Goal: Task Accomplishment & Management: Use online tool/utility

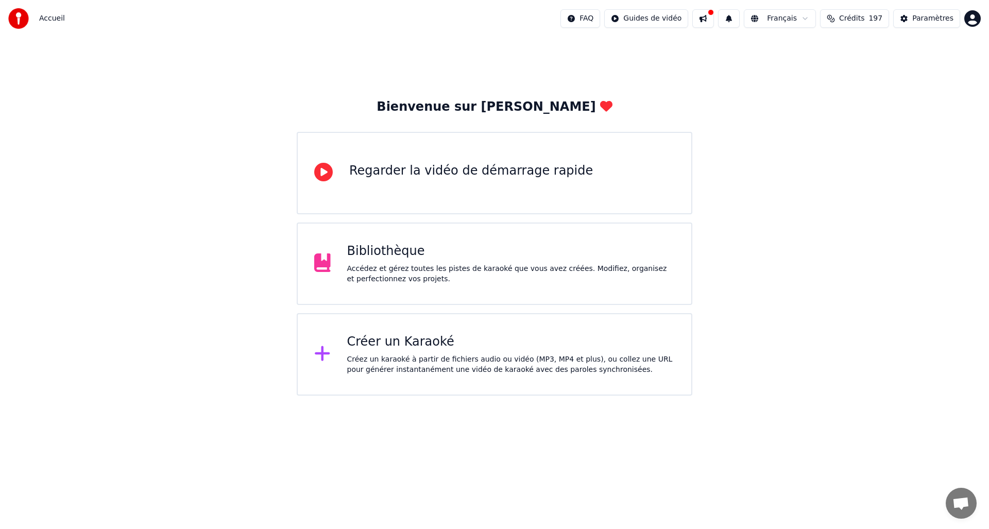
drag, startPoint x: 408, startPoint y: 270, endPoint x: 482, endPoint y: 449, distance: 193.8
click at [505, 396] on html "Accueil FAQ Guides de vidéo Français Crédits 197 Paramètres Bienvenue sur Youka…" at bounding box center [494, 198] width 989 height 396
click at [416, 346] on div "Créer un Karaoké" at bounding box center [511, 342] width 328 height 16
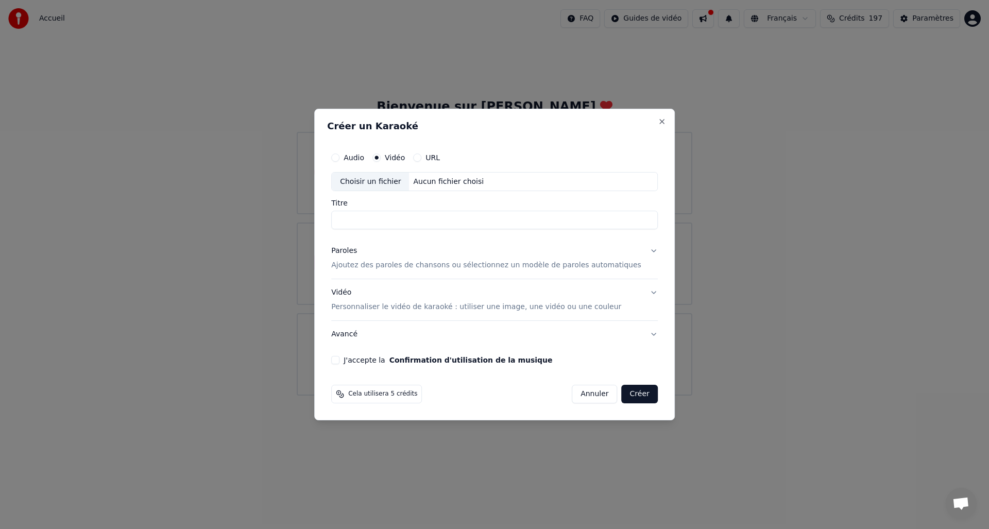
click at [375, 183] on div "Choisir un fichier" at bounding box center [370, 182] width 77 height 19
type input "**********"
click at [357, 249] on div "Paroles" at bounding box center [344, 251] width 26 height 10
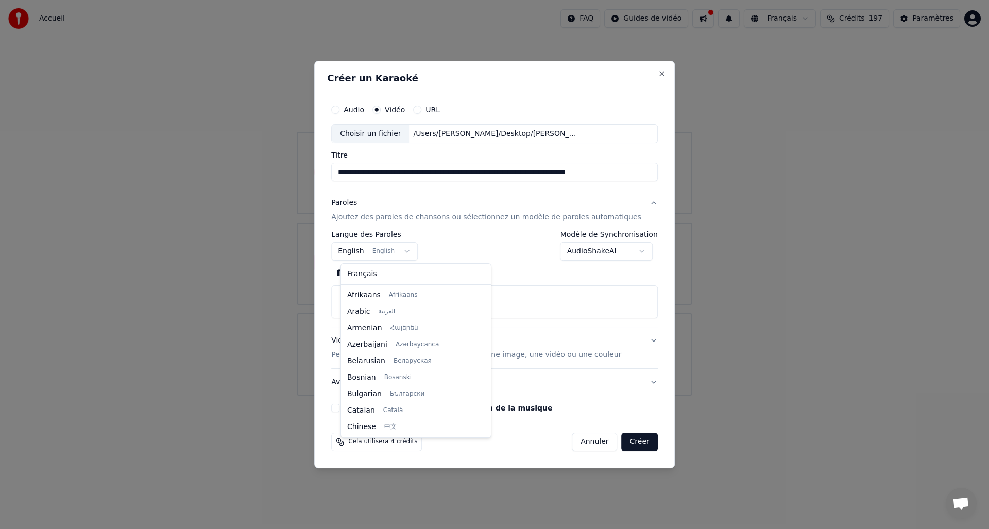
click at [373, 249] on body "**********" at bounding box center [494, 198] width 989 height 396
select select "**"
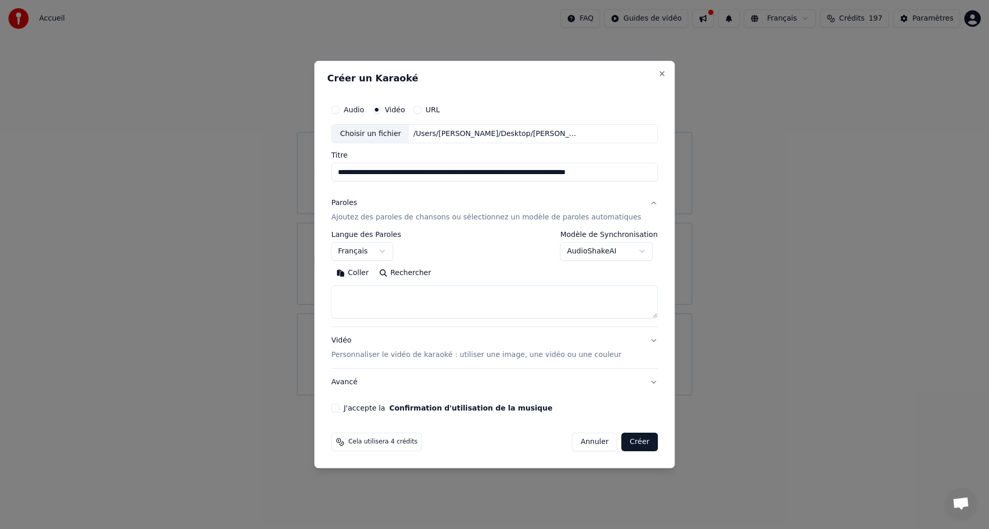
click at [384, 298] on textarea at bounding box center [494, 302] width 327 height 33
paste textarea "**********"
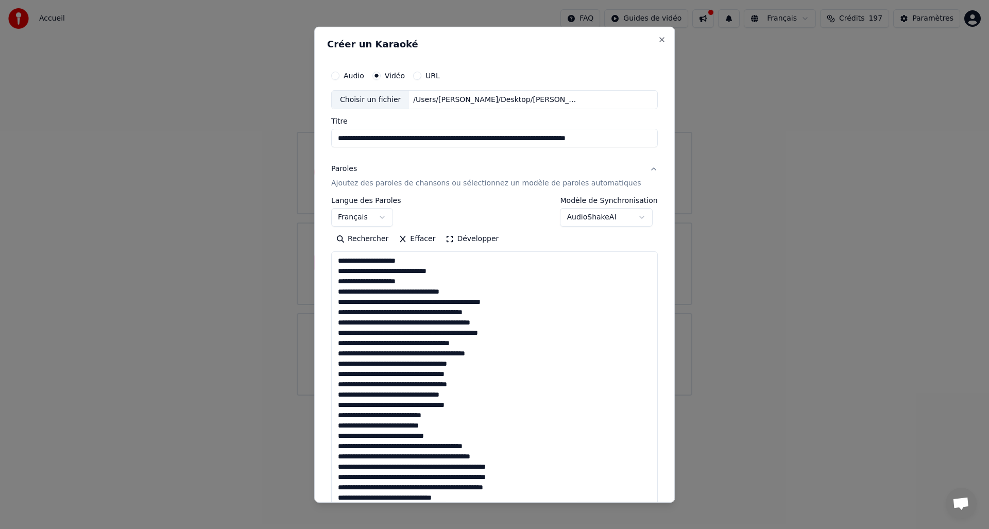
scroll to position [661, 0]
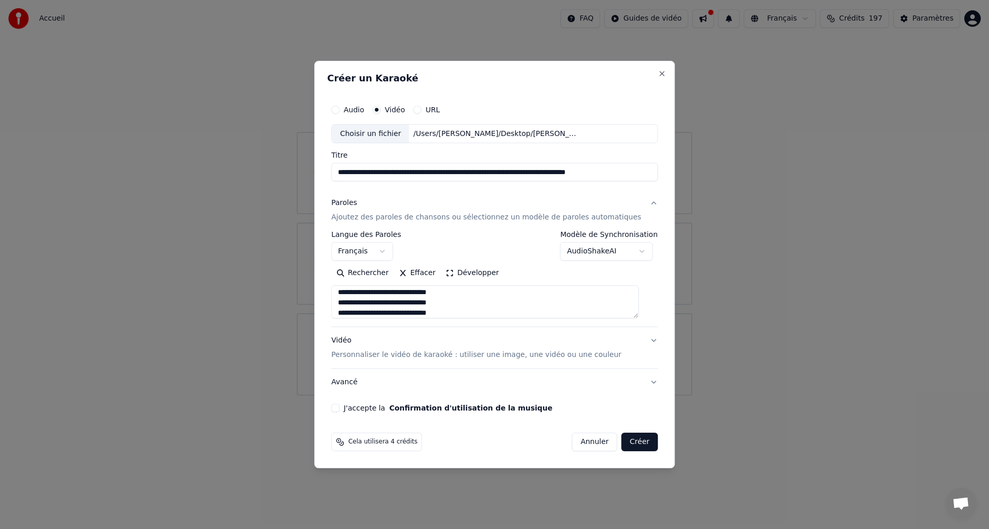
type textarea "**********"
click at [403, 356] on p "Personnaliser le vidéo de karaoké : utiliser une image, une vidéo ou une couleur" at bounding box center [476, 355] width 290 height 10
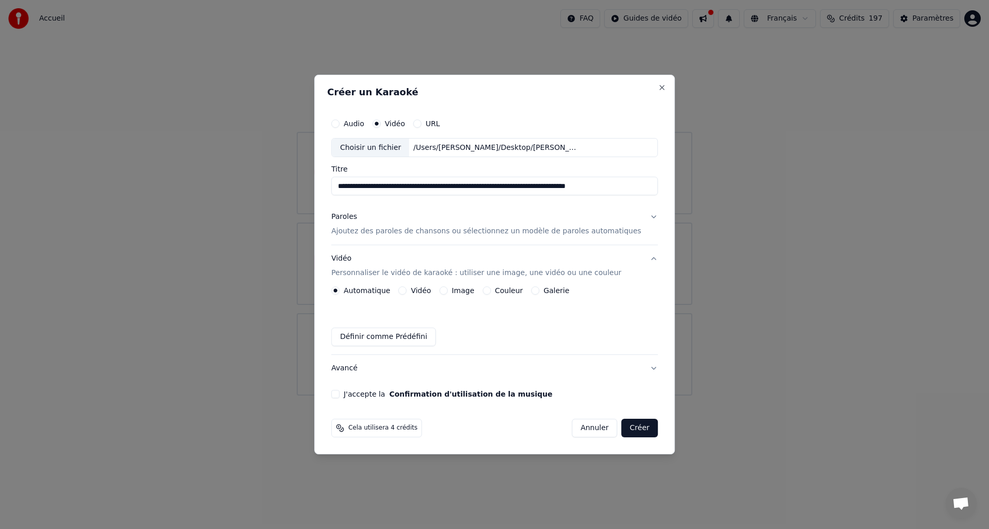
click at [413, 289] on div "Vidéo" at bounding box center [415, 290] width 32 height 8
click at [408, 296] on div "Automatique Vidéo Image Couleur Galerie Définir comme Prédéfini" at bounding box center [494, 316] width 327 height 60
click at [407, 294] on button "Vidéo" at bounding box center [403, 290] width 8 height 8
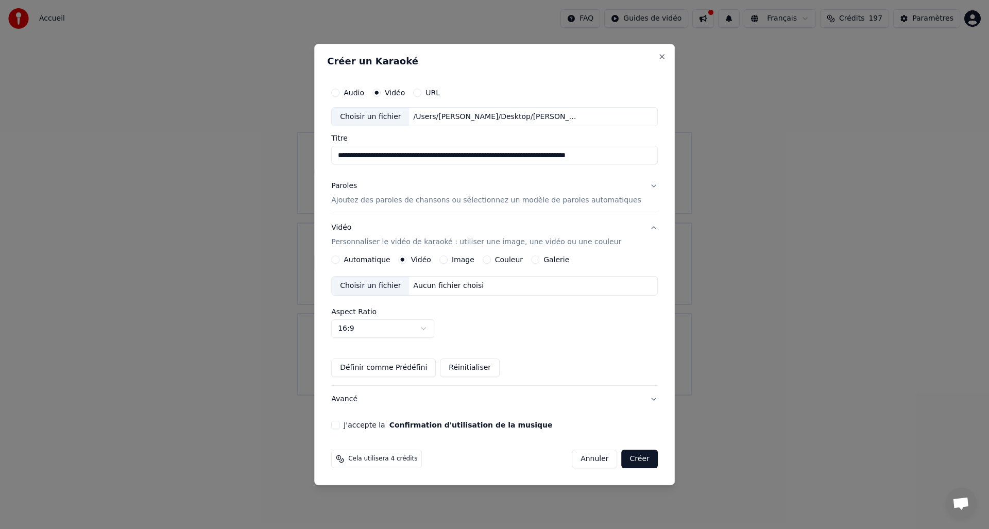
click at [398, 289] on div "Choisir un fichier" at bounding box center [370, 286] width 77 height 19
click at [432, 325] on body "**********" at bounding box center [494, 198] width 989 height 396
select select "****"
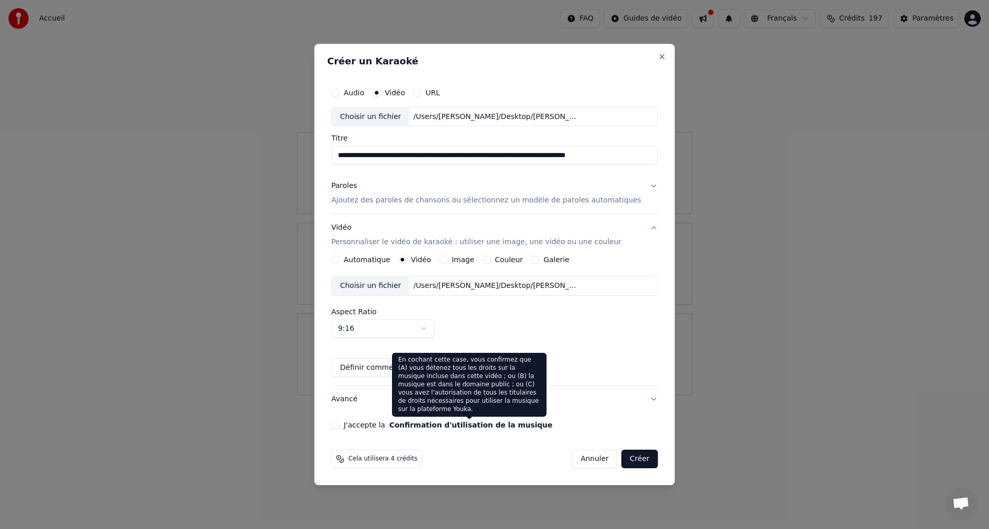
click at [405, 428] on button "Confirmation d'utilisation de la musique" at bounding box center [470, 424] width 163 height 7
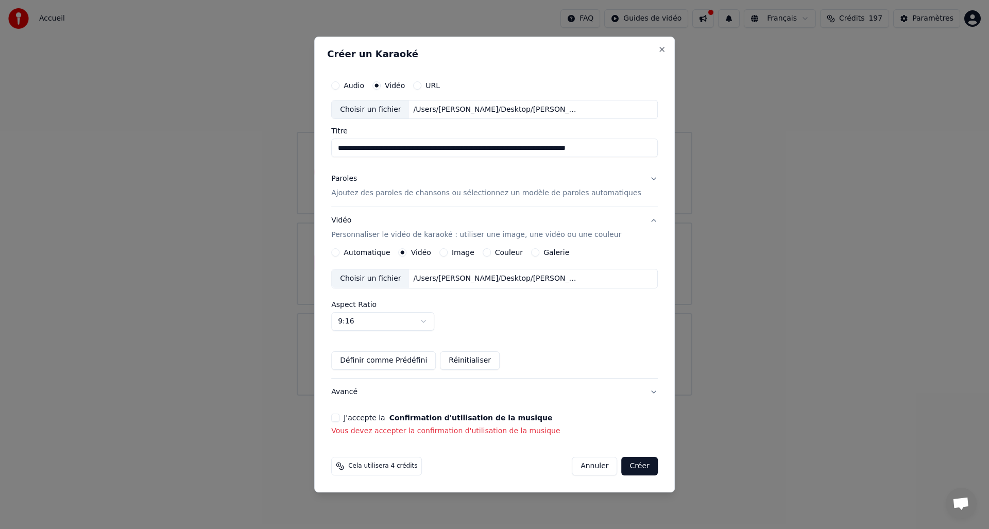
click at [382, 414] on label "J'accepte la Confirmation d'utilisation de la musique" at bounding box center [448, 417] width 209 height 7
click at [339, 414] on button "J'accepte la Confirmation d'utilisation de la musique" at bounding box center [335, 418] width 8 height 8
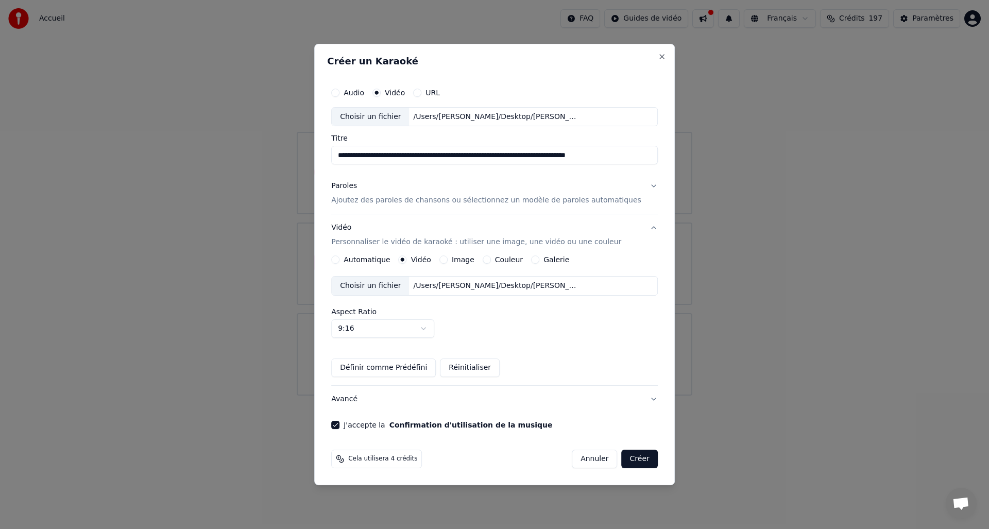
click at [640, 465] on button "Créer" at bounding box center [640, 459] width 36 height 19
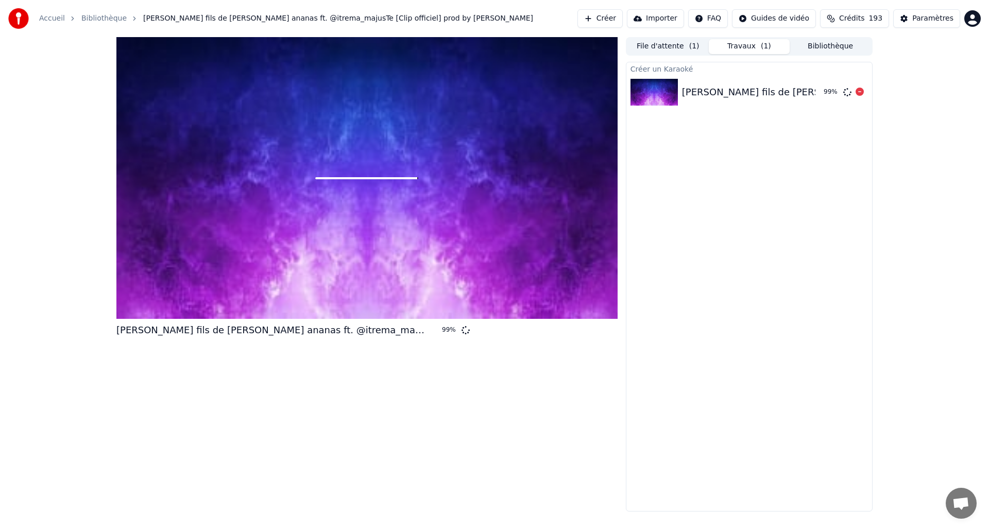
click at [757, 93] on div "[PERSON_NAME] fils de [PERSON_NAME] ananas ft. @itrema_majusTe [Clip officiel] …" at bounding box center [932, 92] width 501 height 14
click at [655, 51] on button "File d'attente ( 1 )" at bounding box center [667, 46] width 81 height 15
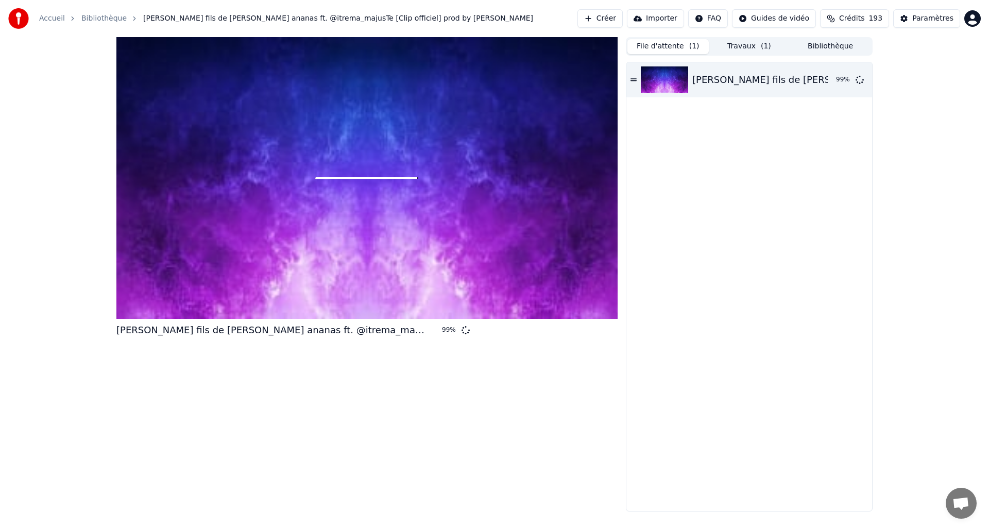
click at [745, 47] on button "Travaux ( 1 )" at bounding box center [749, 46] width 81 height 15
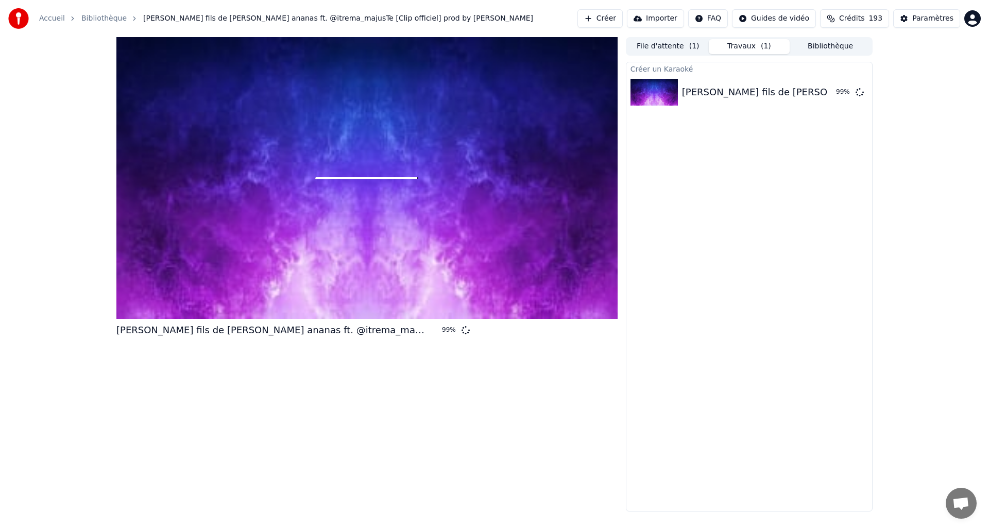
click at [471, 335] on div "[PERSON_NAME] fils de [PERSON_NAME] ananas ft. @itrema_majusTe [Clip officiel] …" at bounding box center [297, 330] width 362 height 14
click at [859, 94] on icon at bounding box center [860, 92] width 8 height 8
click at [362, 178] on icon at bounding box center [366, 178] width 33 height 33
click at [371, 187] on icon at bounding box center [366, 178] width 33 height 33
click at [370, 180] on icon at bounding box center [366, 178] width 33 height 33
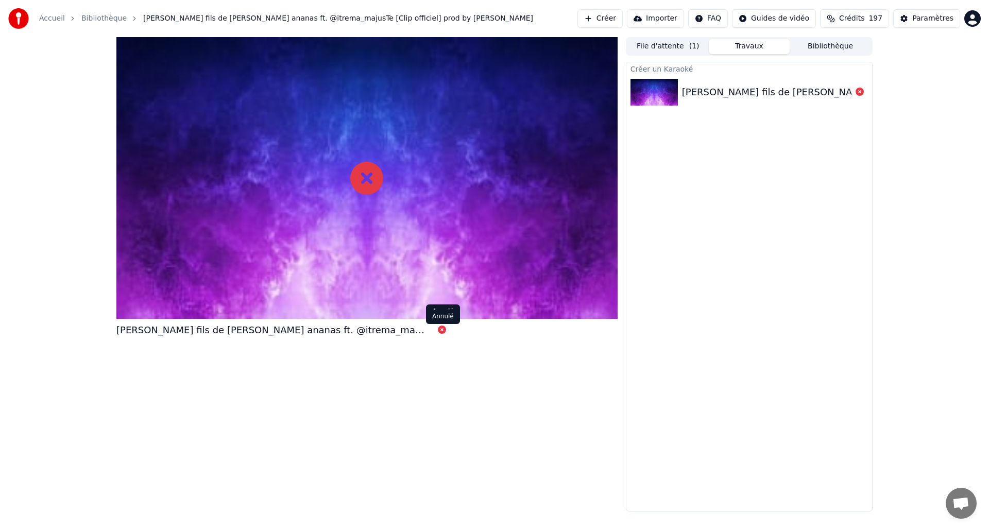
click at [439, 330] on icon at bounding box center [442, 330] width 8 height 8
click at [614, 18] on button "Créer" at bounding box center [599, 18] width 45 height 19
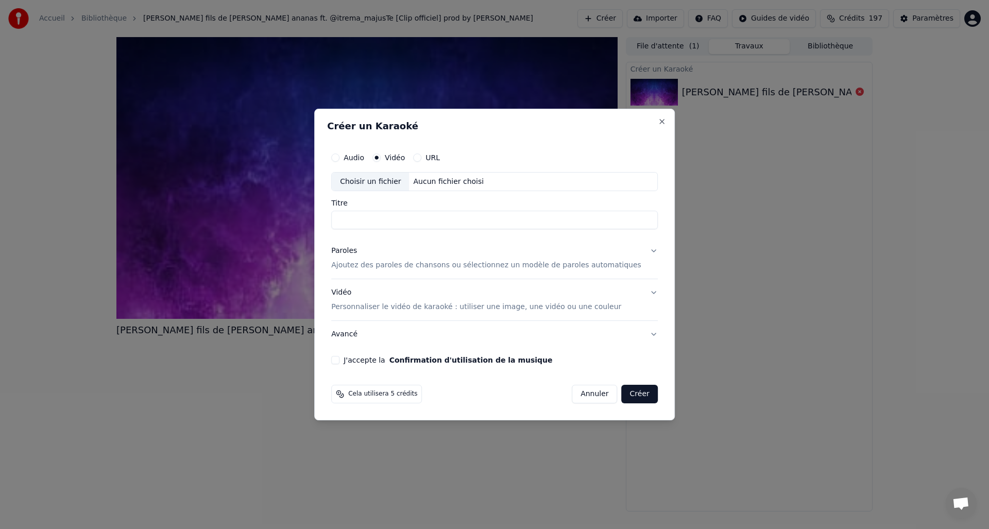
click at [371, 183] on div "Choisir un fichier" at bounding box center [370, 182] width 77 height 19
type input "**********"
click at [379, 261] on p "Ajoutez des paroles de chansons ou sélectionnez un modèle de paroles automatiqu…" at bounding box center [486, 266] width 310 height 10
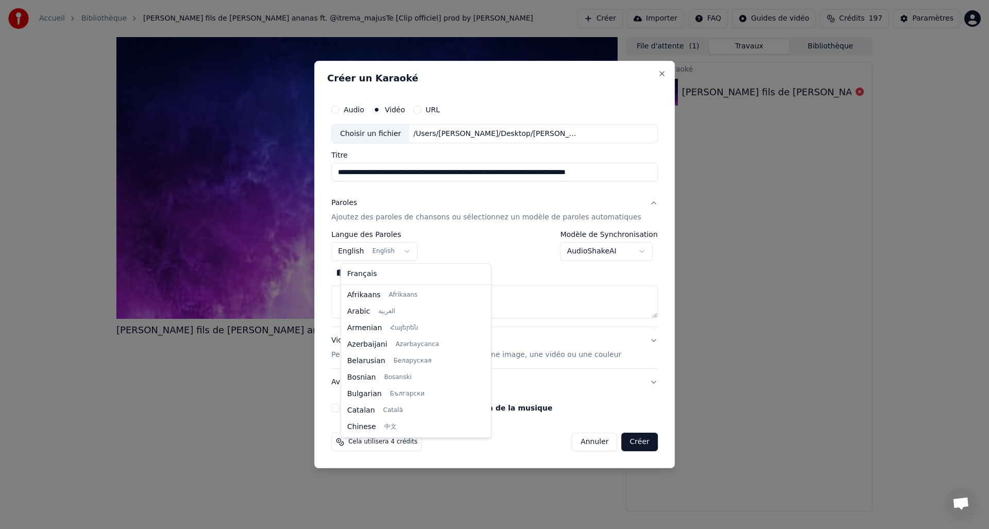
click at [366, 249] on body "**********" at bounding box center [494, 264] width 989 height 529
select select "**"
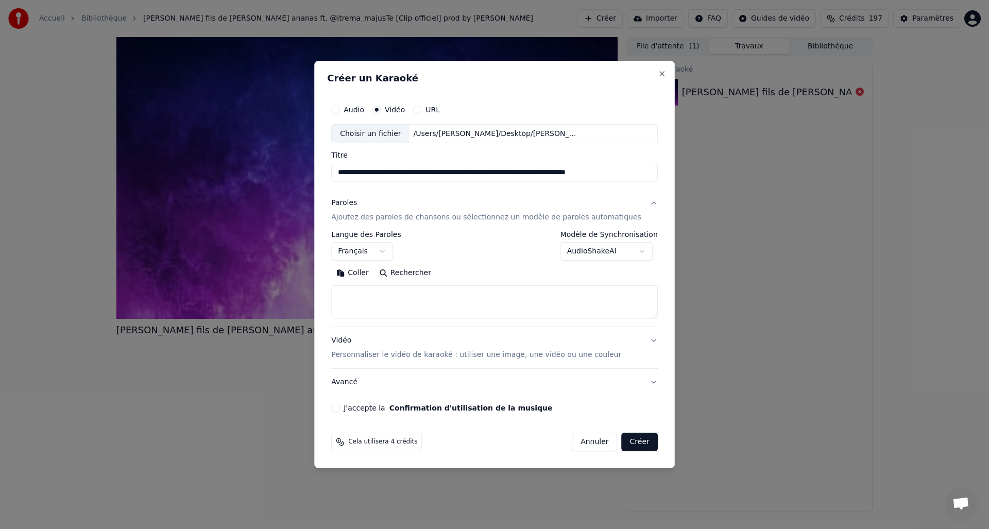
click at [643, 244] on body "**********" at bounding box center [494, 264] width 989 height 529
click at [457, 306] on textarea at bounding box center [494, 302] width 327 height 33
paste textarea "**********"
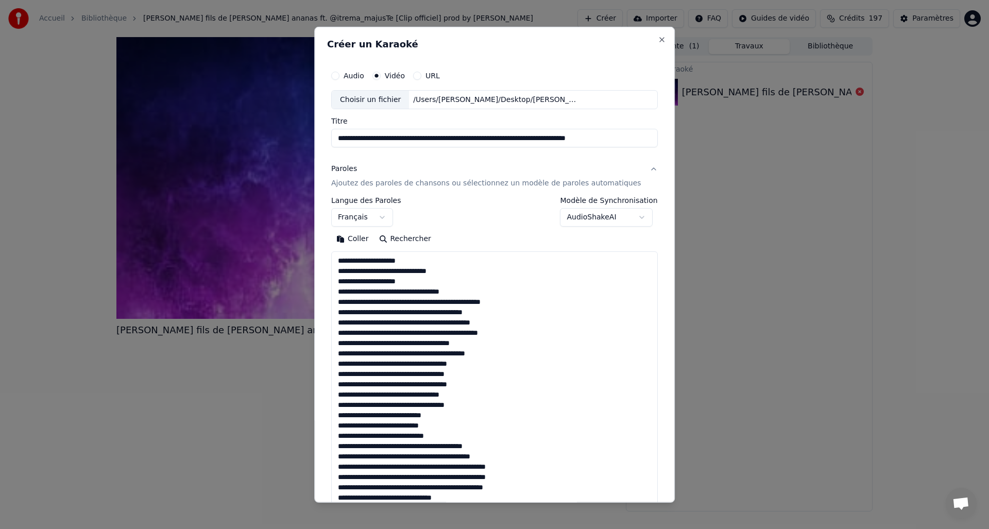
scroll to position [661, 0]
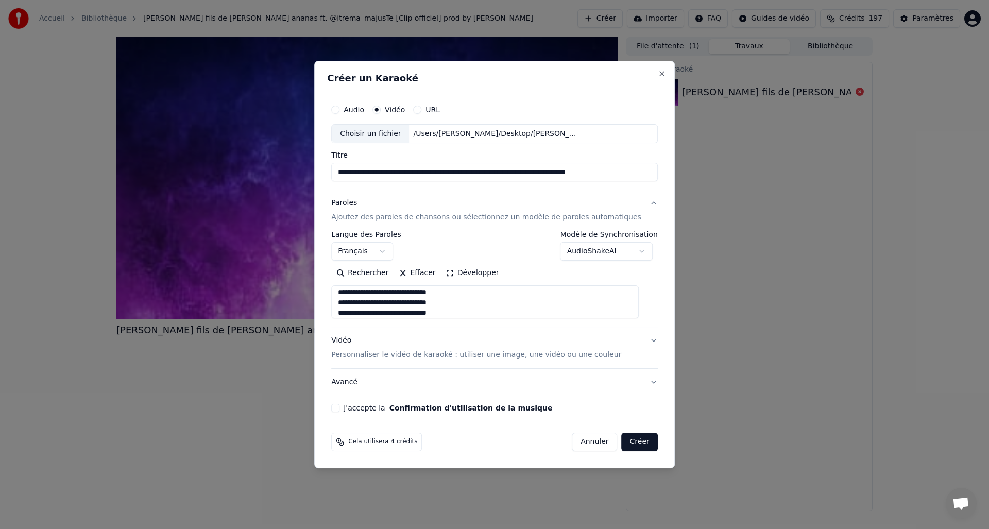
type textarea "**********"
click at [401, 352] on p "Personnaliser le vidéo de karaoké : utiliser une image, une vidéo ou une couleur" at bounding box center [476, 355] width 290 height 10
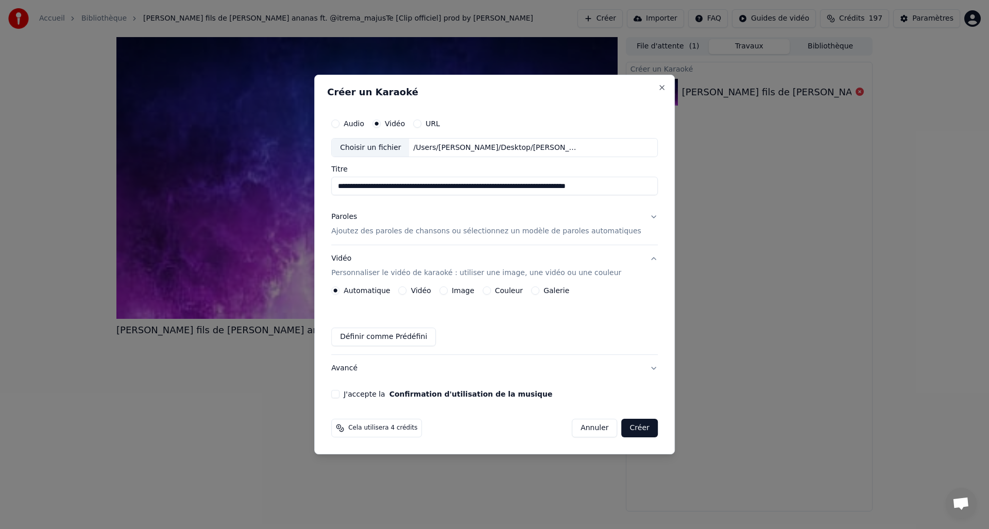
click at [407, 289] on button "Vidéo" at bounding box center [403, 290] width 8 height 8
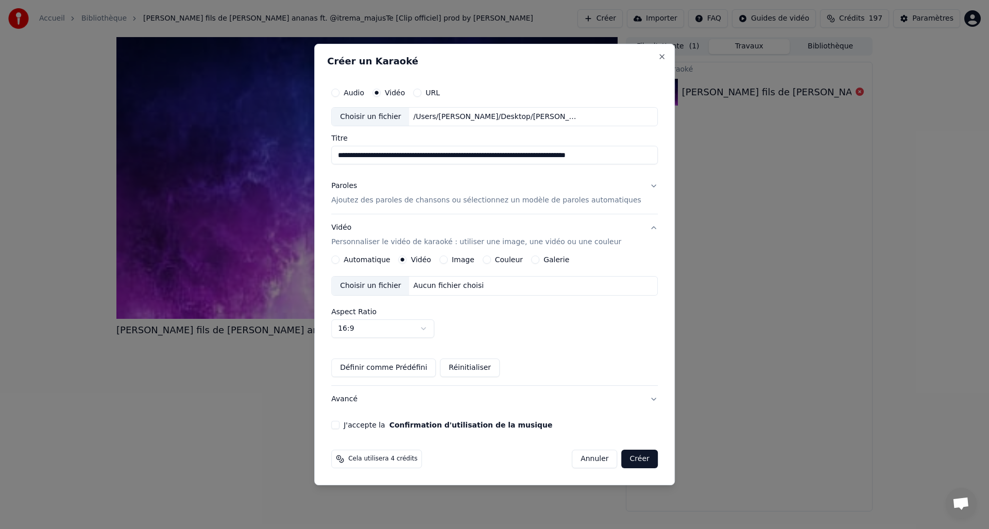
click at [389, 287] on div "Choisir un fichier" at bounding box center [370, 286] width 77 height 19
click at [367, 331] on body "**********" at bounding box center [494, 264] width 989 height 529
select select "****"
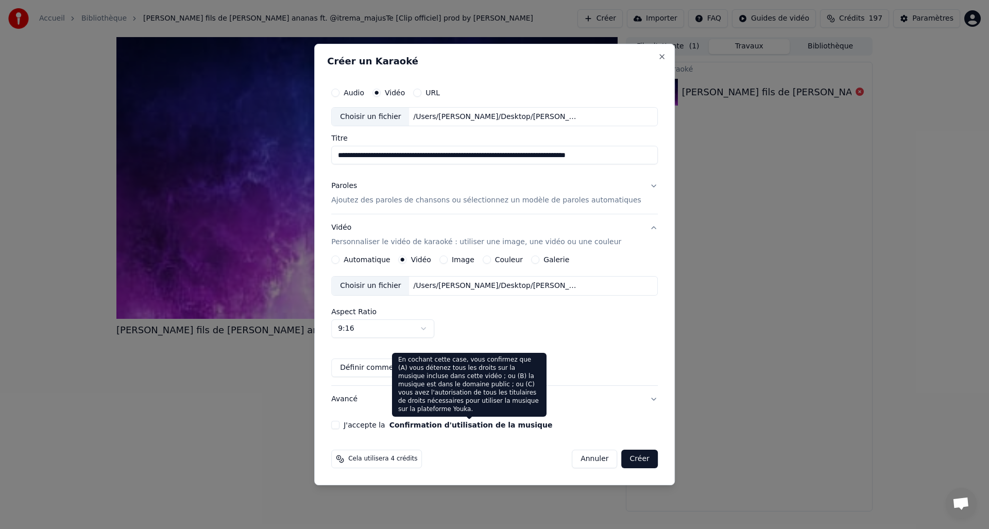
click at [454, 427] on button "Confirmation d'utilisation de la musique" at bounding box center [470, 424] width 163 height 7
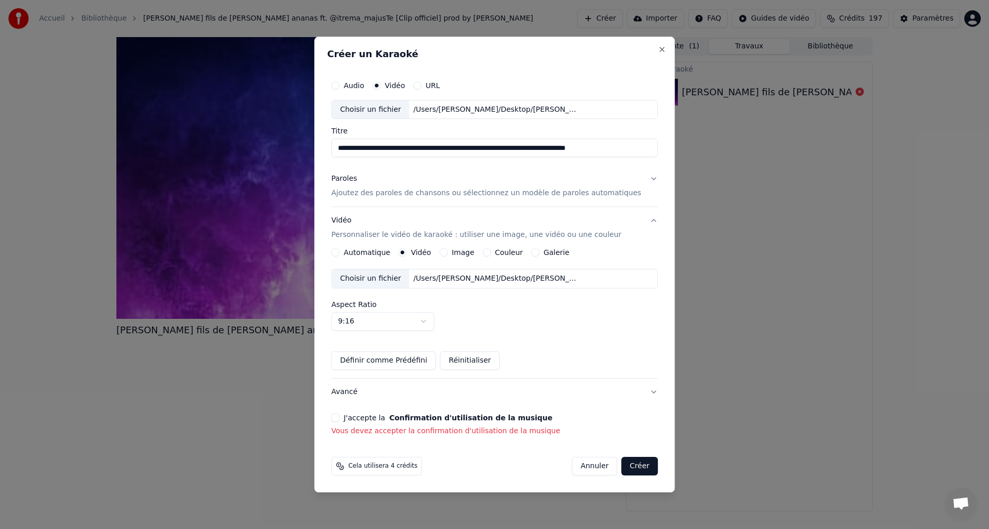
click at [350, 414] on div "J'accepte la Confirmation d'utilisation de la musique" at bounding box center [494, 418] width 327 height 8
click at [339, 417] on button "J'accepte la Confirmation d'utilisation de la musique" at bounding box center [335, 418] width 8 height 8
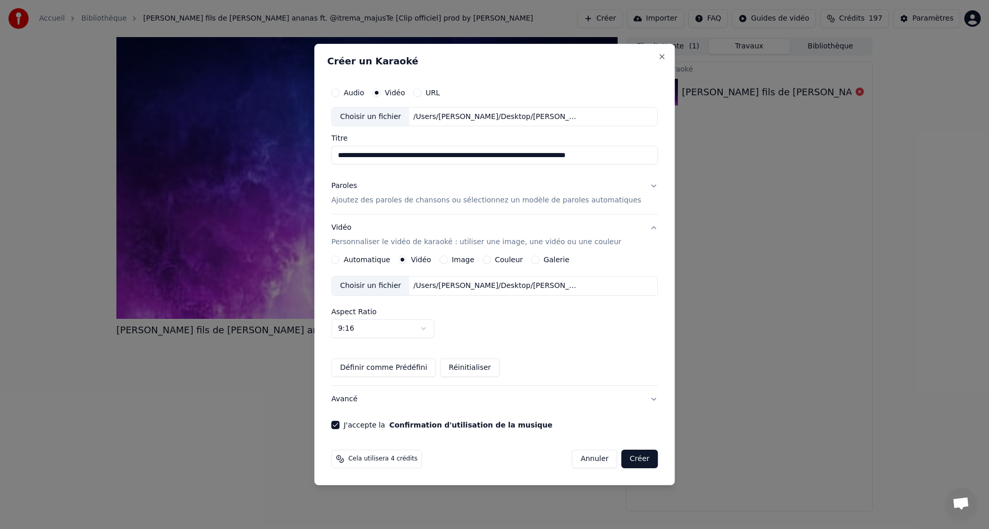
click at [625, 458] on button "Créer" at bounding box center [640, 459] width 36 height 19
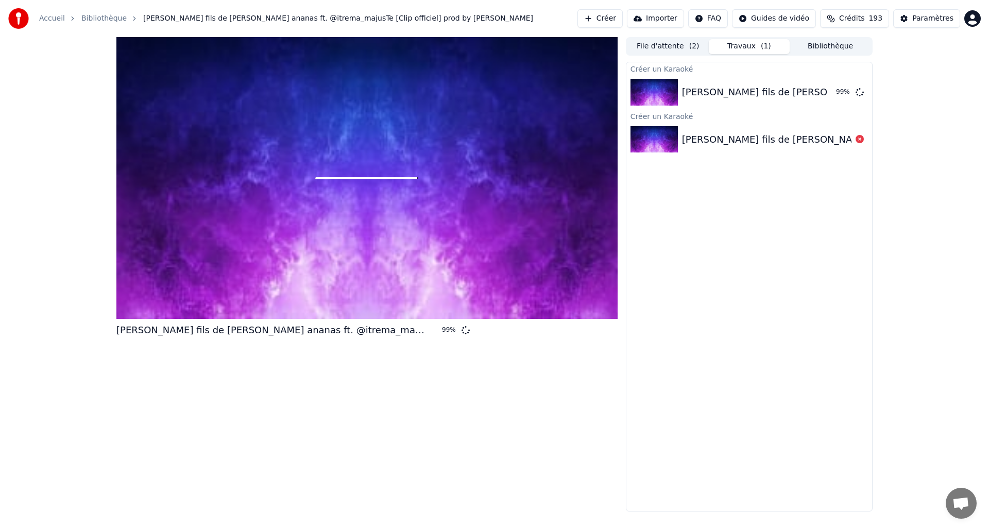
click at [384, 182] on div at bounding box center [366, 178] width 501 height 282
click at [861, 93] on icon at bounding box center [860, 92] width 8 height 8
click at [610, 21] on button "Créer" at bounding box center [599, 18] width 45 height 19
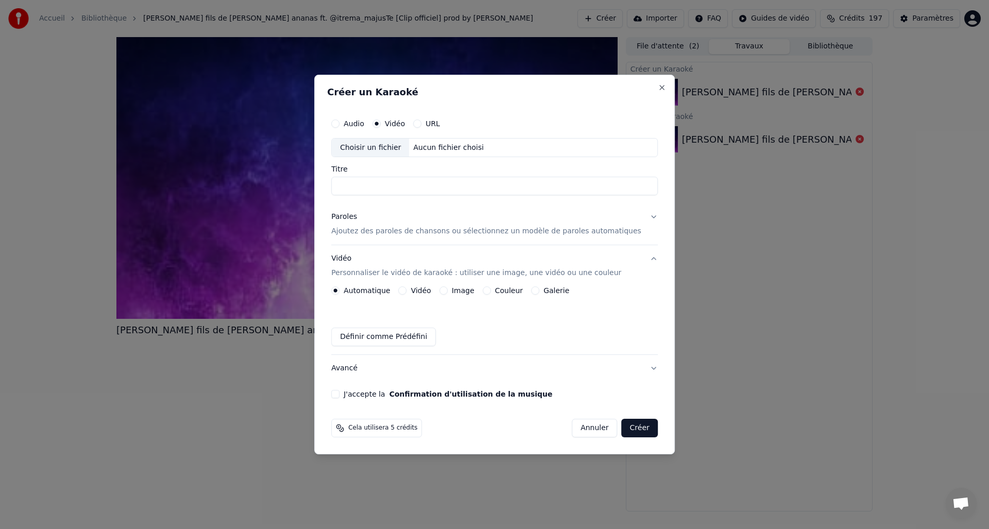
click at [389, 154] on div "Choisir un fichier" at bounding box center [370, 148] width 77 height 19
type input "**********"
click at [439, 230] on p "Ajoutez des paroles de chansons ou sélectionnez un modèle de paroles automatiqu…" at bounding box center [486, 232] width 310 height 10
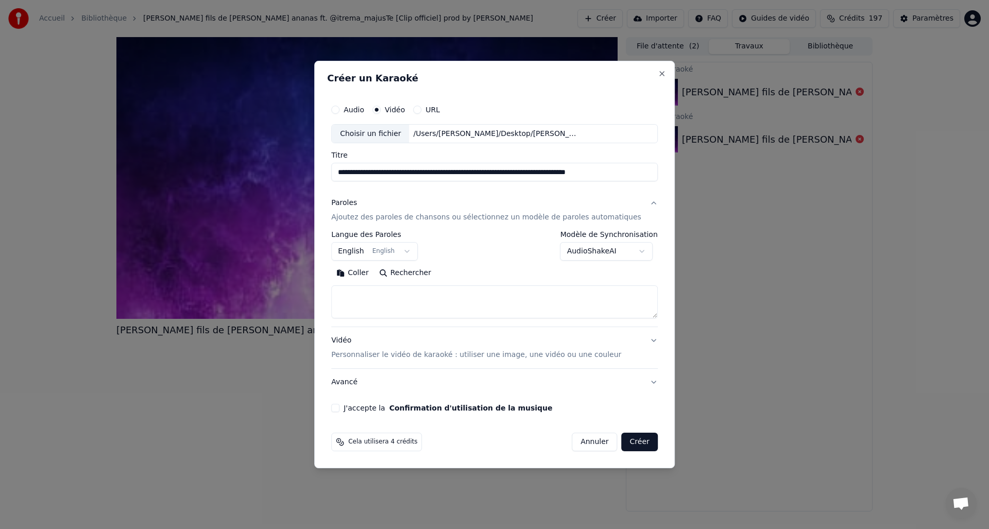
click at [417, 251] on body "**********" at bounding box center [494, 264] width 989 height 529
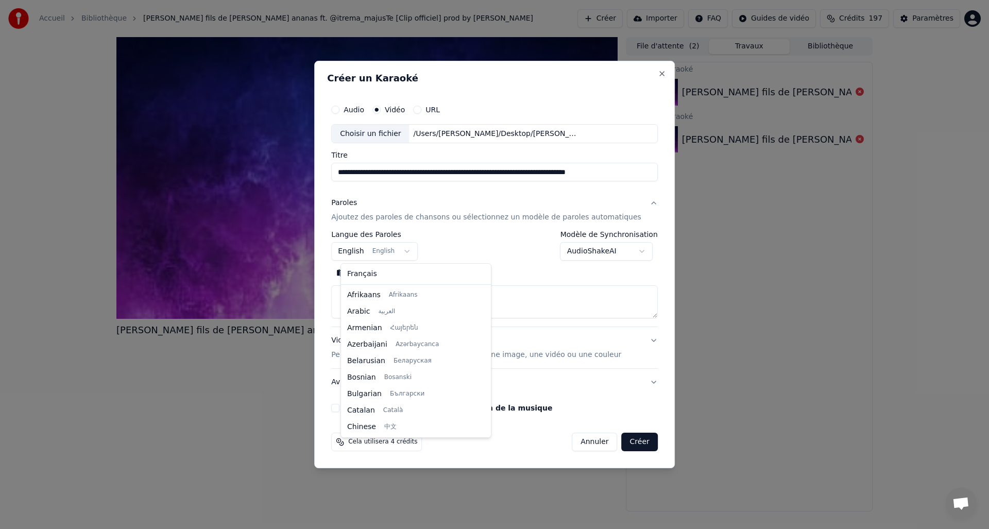
scroll to position [82, 0]
select select "**"
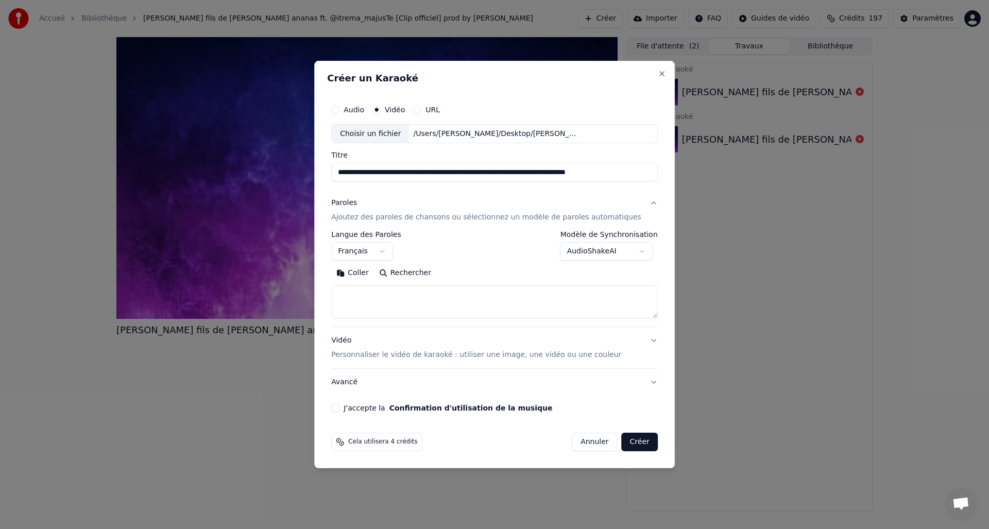
click at [397, 273] on button "Rechercher" at bounding box center [405, 273] width 62 height 16
click at [363, 275] on button "Coller" at bounding box center [352, 273] width 43 height 16
type textarea "**********"
click at [464, 271] on button "Développer" at bounding box center [472, 273] width 63 height 16
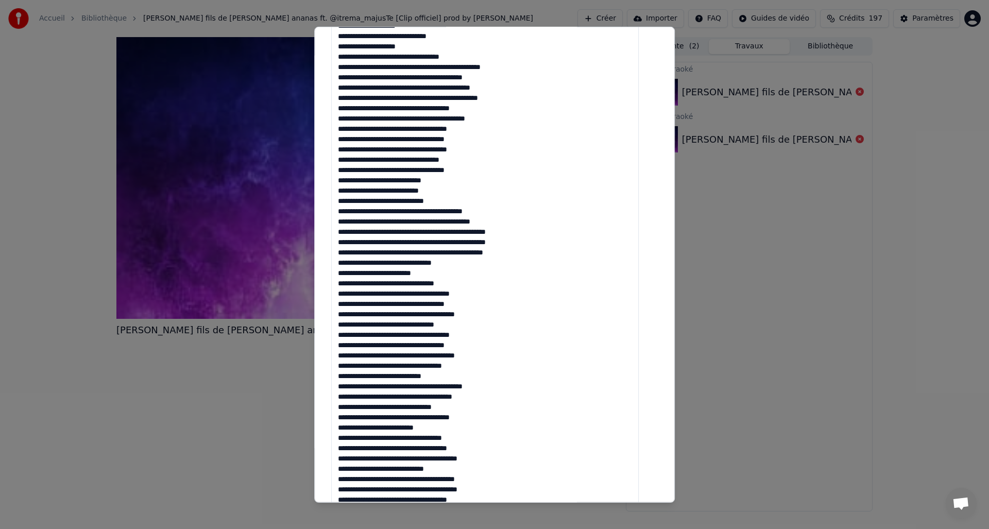
scroll to position [596, 0]
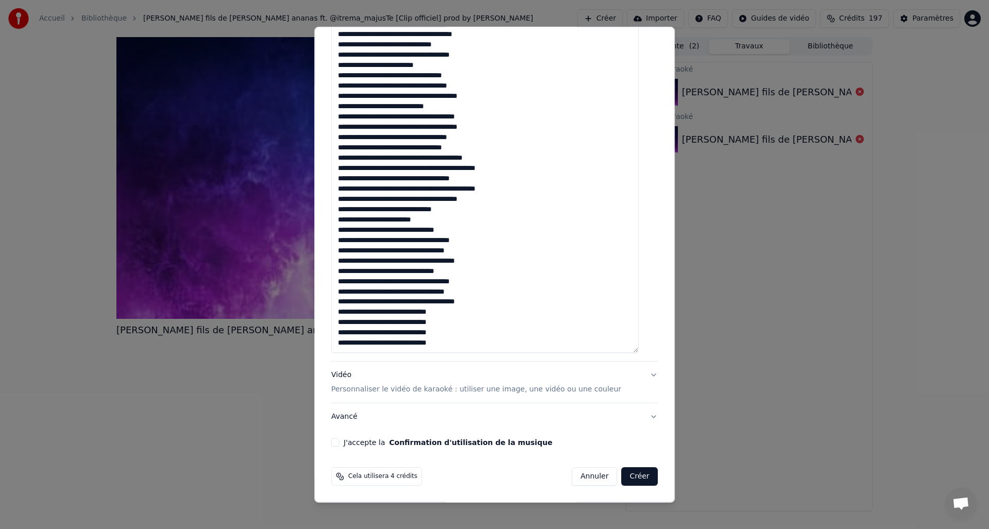
click at [637, 418] on button "Avancé" at bounding box center [494, 416] width 327 height 27
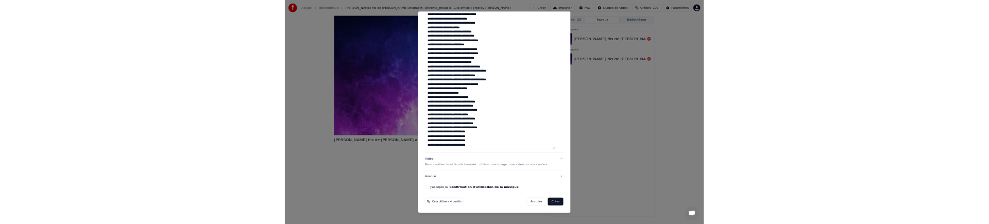
scroll to position [0, 0]
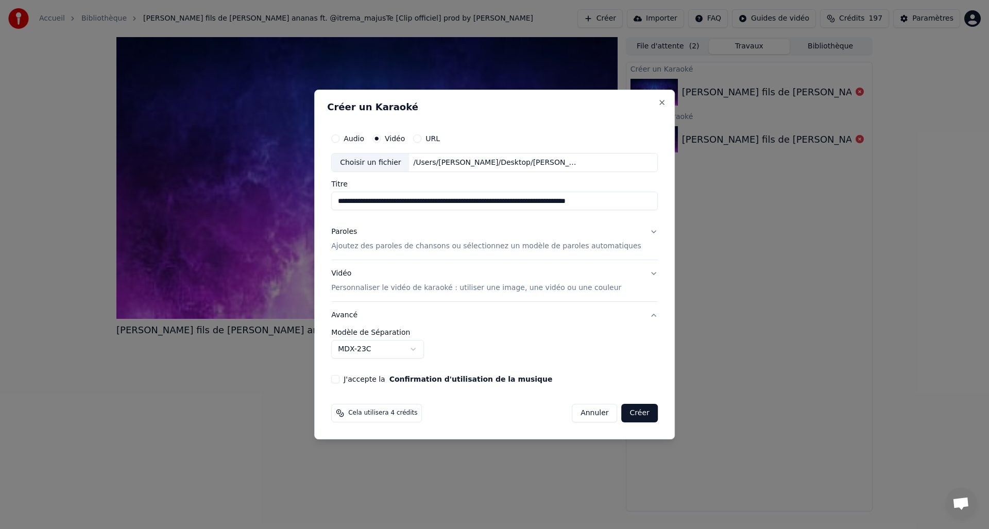
click at [429, 351] on body "**********" at bounding box center [494, 264] width 989 height 529
click at [549, 341] on body "**********" at bounding box center [494, 264] width 989 height 529
click at [641, 231] on button "Paroles Ajoutez des paroles de chansons ou sélectionnez un modèle de paroles au…" at bounding box center [494, 239] width 327 height 41
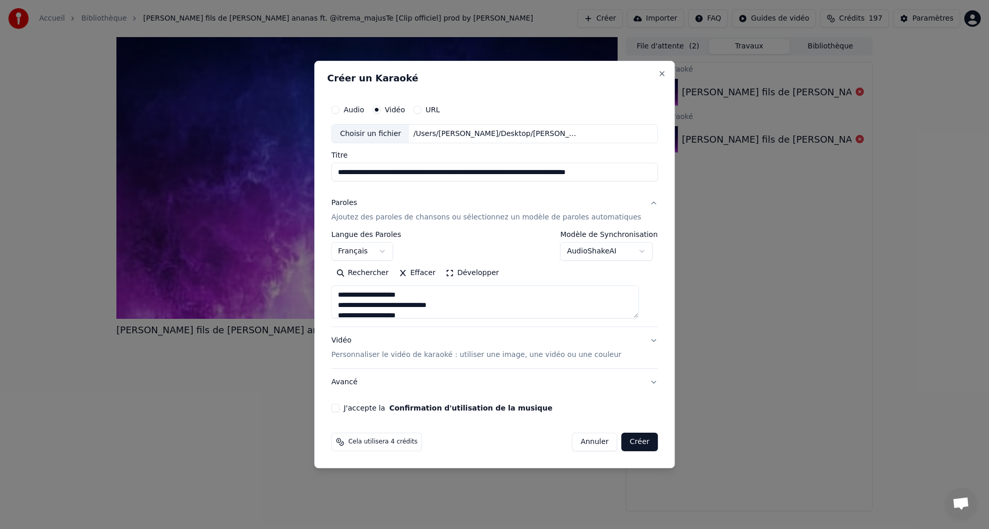
click at [617, 254] on body "**********" at bounding box center [494, 264] width 989 height 529
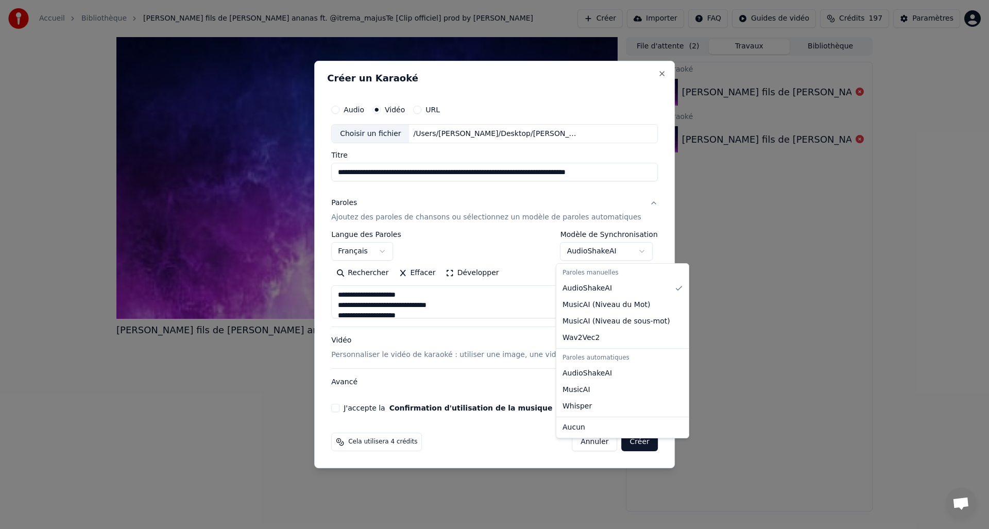
select select "****"
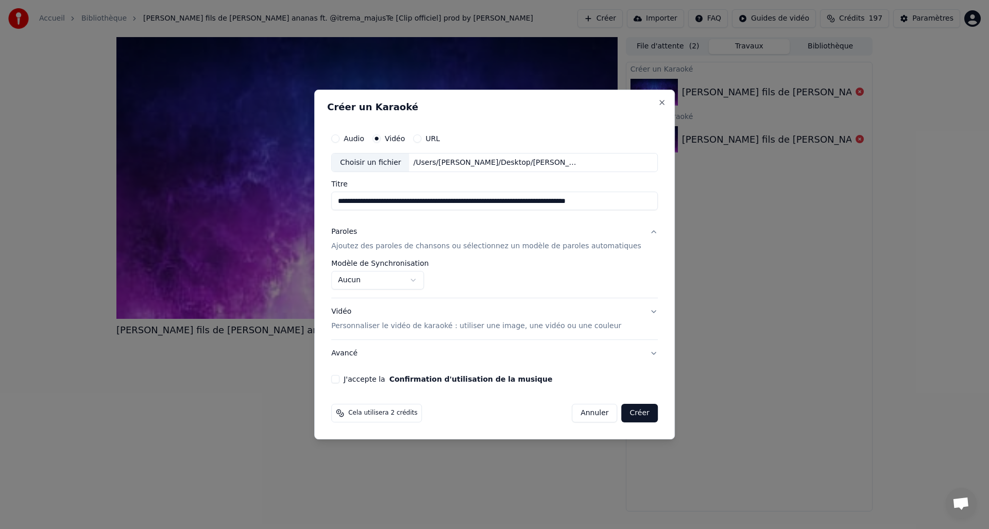
click at [642, 231] on button "Paroles Ajoutez des paroles de chansons ou sélectionnez un modèle de paroles au…" at bounding box center [494, 239] width 327 height 41
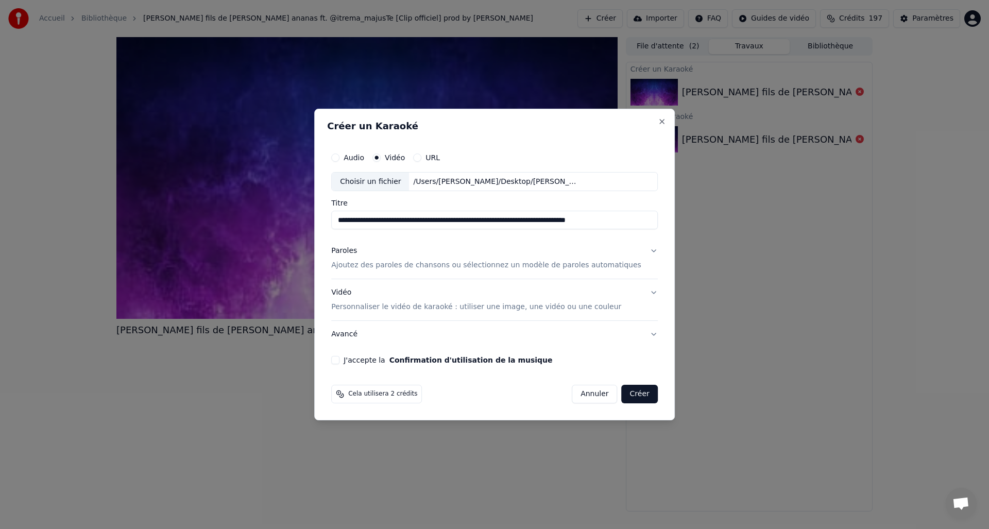
click at [641, 251] on button "Paroles Ajoutez des paroles de chansons ou sélectionnez un modèle de paroles au…" at bounding box center [494, 258] width 327 height 41
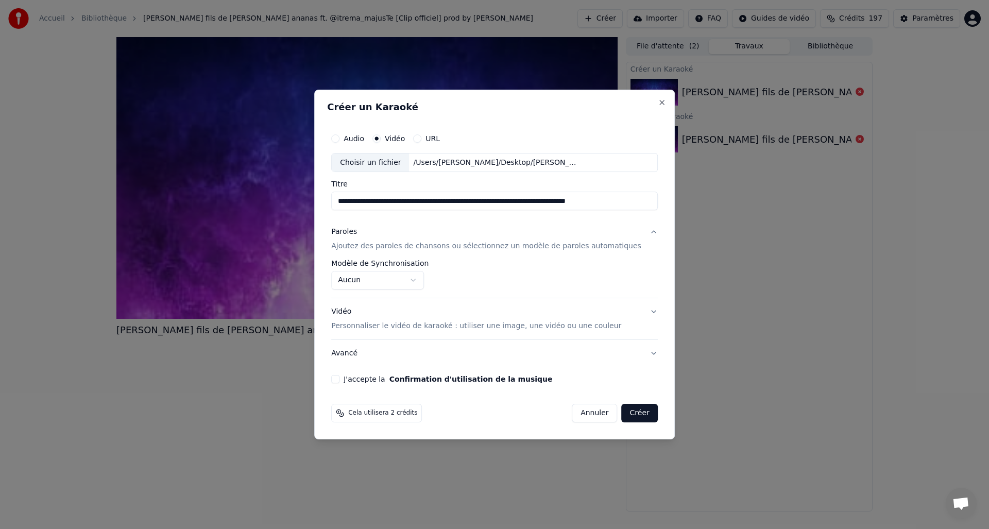
click at [401, 323] on p "Personnaliser le vidéo de karaoké : utiliser une image, une vidéo ou une couleur" at bounding box center [476, 326] width 290 height 10
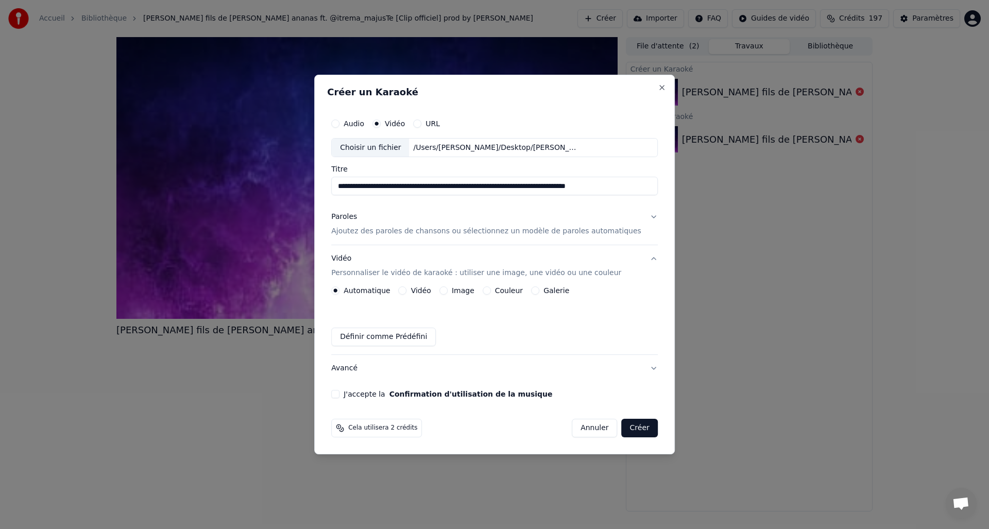
click at [414, 289] on div "Vidéo" at bounding box center [415, 290] width 32 height 8
click at [407, 290] on button "Vidéo" at bounding box center [403, 290] width 8 height 8
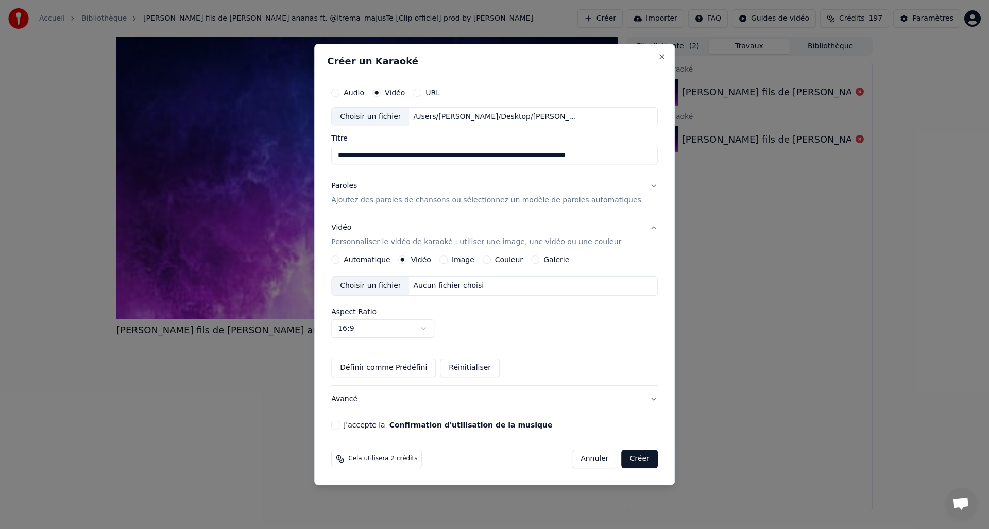
click at [390, 286] on div "Choisir un fichier" at bounding box center [370, 286] width 77 height 19
click at [435, 328] on body "**********" at bounding box center [494, 264] width 989 height 529
select select "****"
click at [377, 421] on label "J'accepte la Confirmation d'utilisation de la musique" at bounding box center [448, 424] width 209 height 7
click at [339, 421] on button "J'accepte la Confirmation d'utilisation de la musique" at bounding box center [335, 425] width 8 height 8
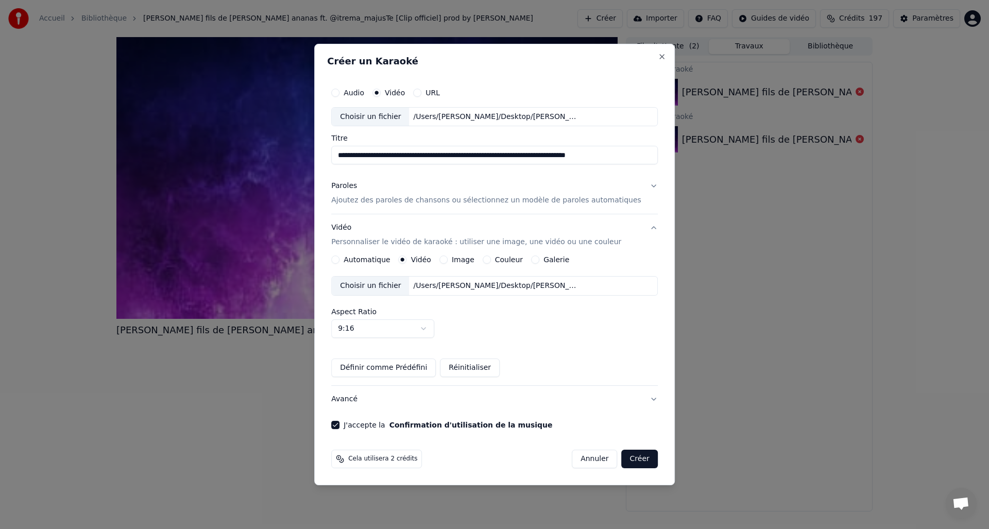
click at [631, 464] on button "Créer" at bounding box center [640, 459] width 36 height 19
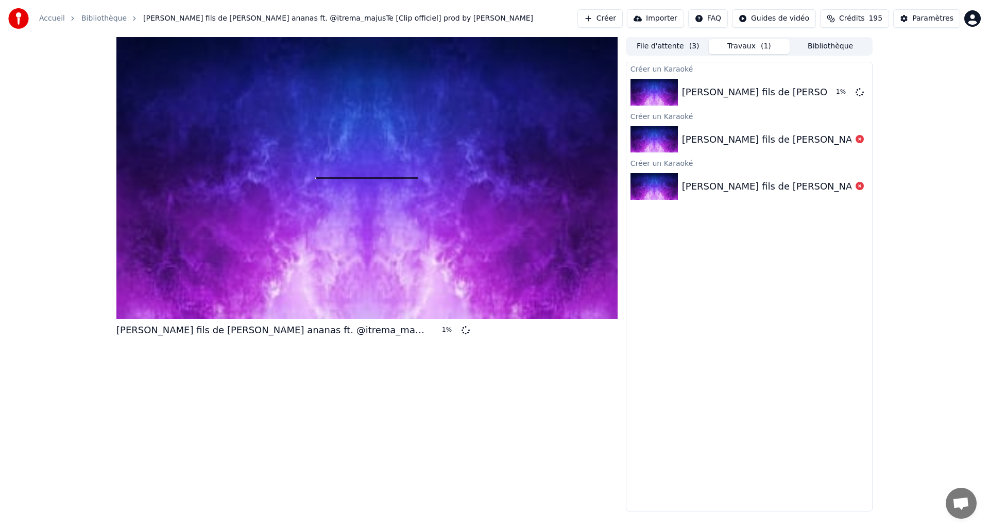
drag, startPoint x: 628, startPoint y: 456, endPoint x: 653, endPoint y: 373, distance: 86.4
click at [772, 91] on div "[PERSON_NAME] fils de [PERSON_NAME] ananas ft. @itrema_majusTe [Clip officiel] …" at bounding box center [932, 92] width 501 height 14
click at [846, 92] on icon at bounding box center [847, 92] width 9 height 9
click at [860, 140] on icon at bounding box center [860, 139] width 8 height 8
click at [858, 190] on icon at bounding box center [860, 186] width 8 height 8
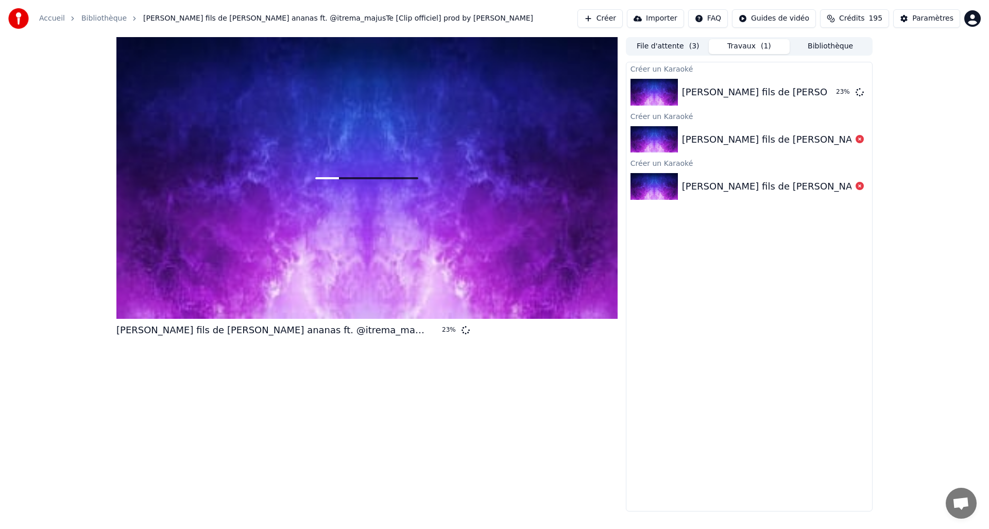
click at [860, 185] on icon at bounding box center [860, 186] width 8 height 8
click at [672, 48] on button "File d'attente ( 3 )" at bounding box center [667, 46] width 81 height 15
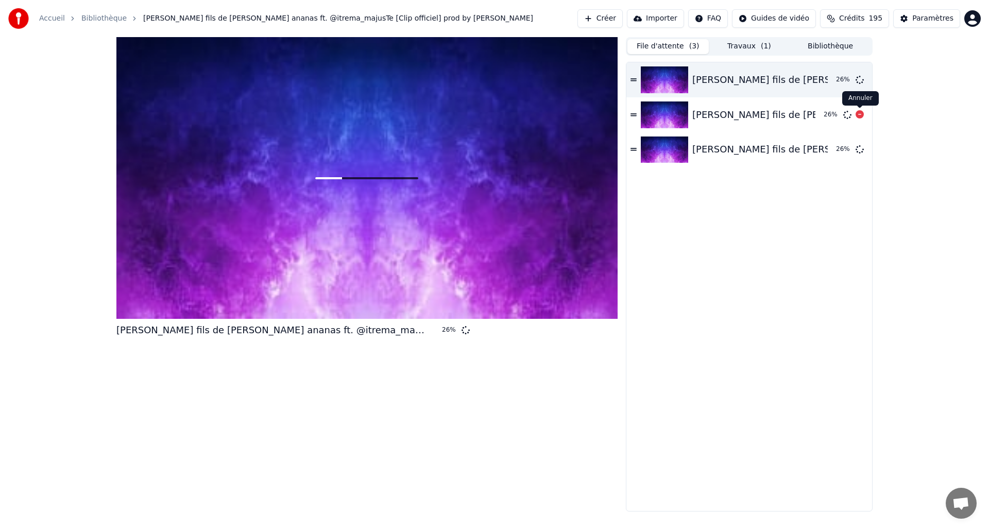
click at [861, 114] on icon at bounding box center [860, 114] width 8 height 8
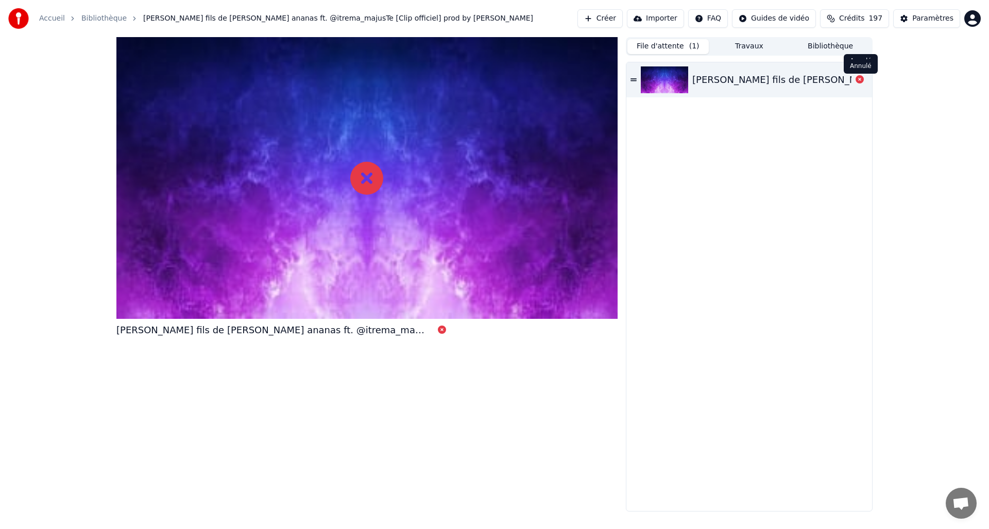
click at [861, 80] on icon at bounding box center [860, 79] width 8 height 8
click at [754, 47] on button "Travaux" at bounding box center [749, 46] width 81 height 15
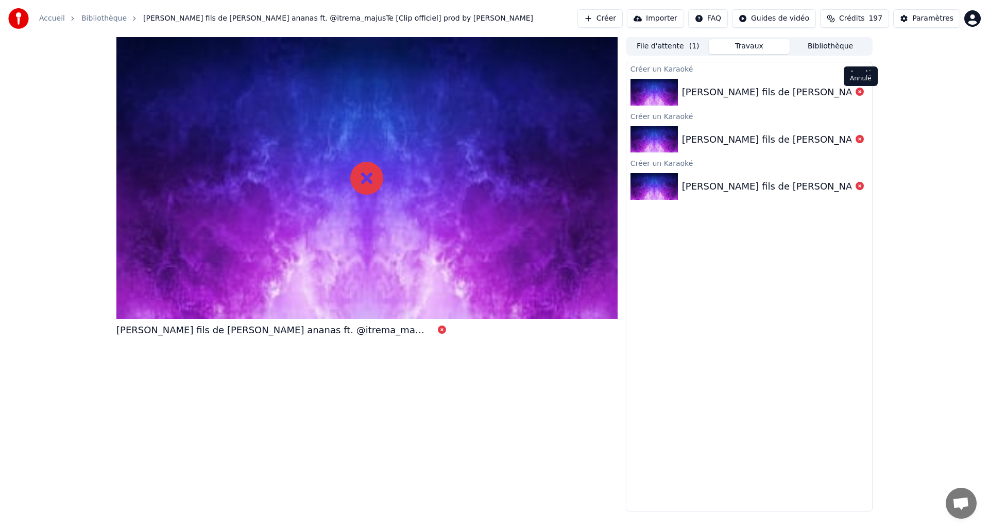
click at [862, 94] on icon at bounding box center [860, 92] width 8 height 8
click at [602, 15] on button "Créer" at bounding box center [599, 18] width 45 height 19
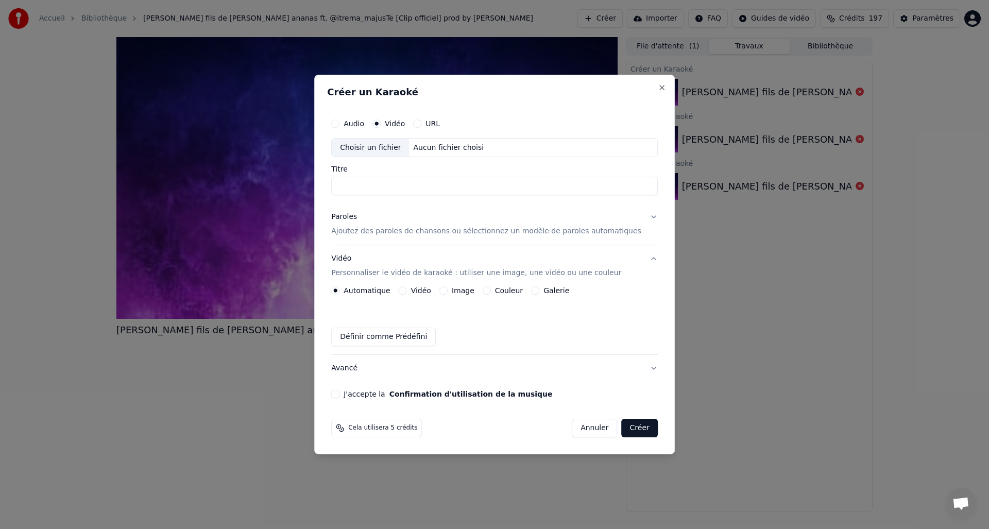
click at [387, 146] on div "Choisir un fichier" at bounding box center [370, 148] width 77 height 19
type input "**********"
click at [647, 215] on button "Paroles Ajoutez des paroles de chansons ou sélectionnez un modèle de paroles au…" at bounding box center [494, 224] width 327 height 41
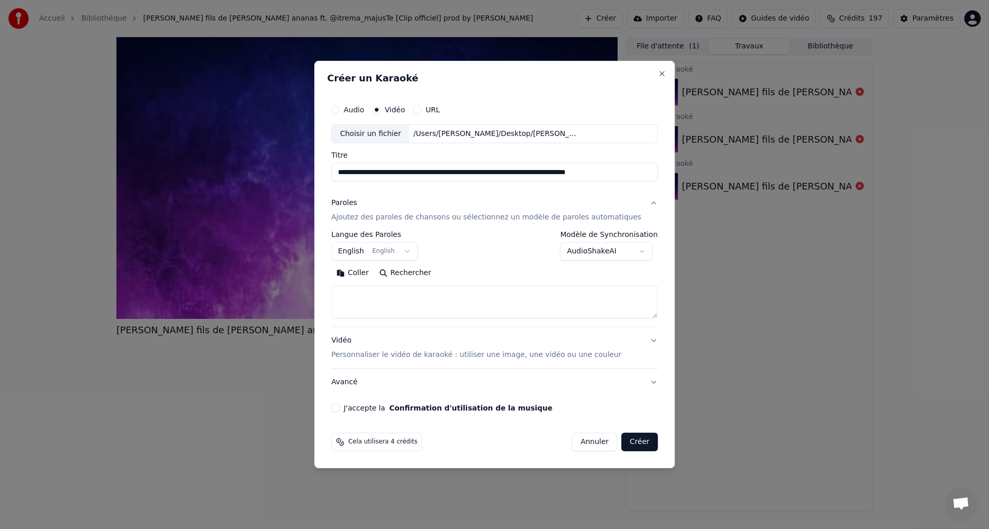
click at [608, 251] on body "**********" at bounding box center [494, 264] width 989 height 529
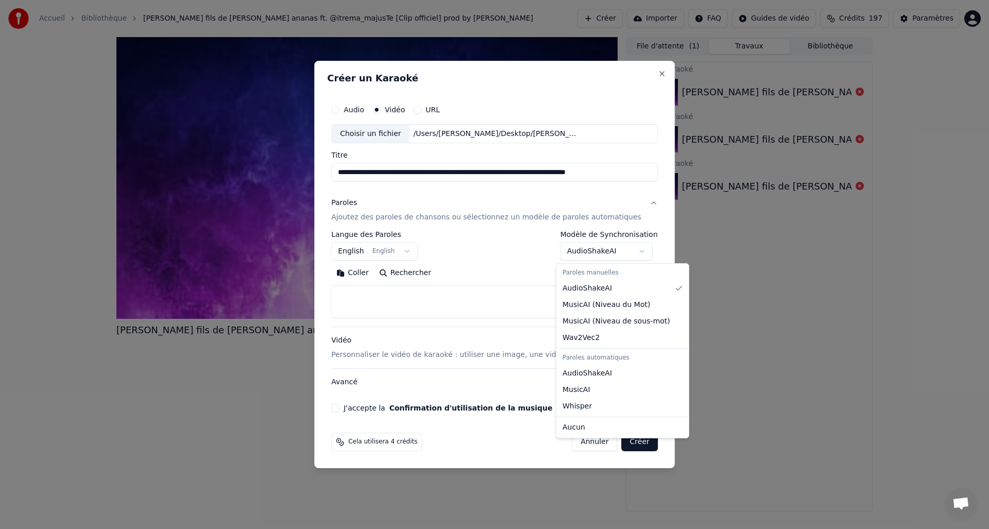
select select "****"
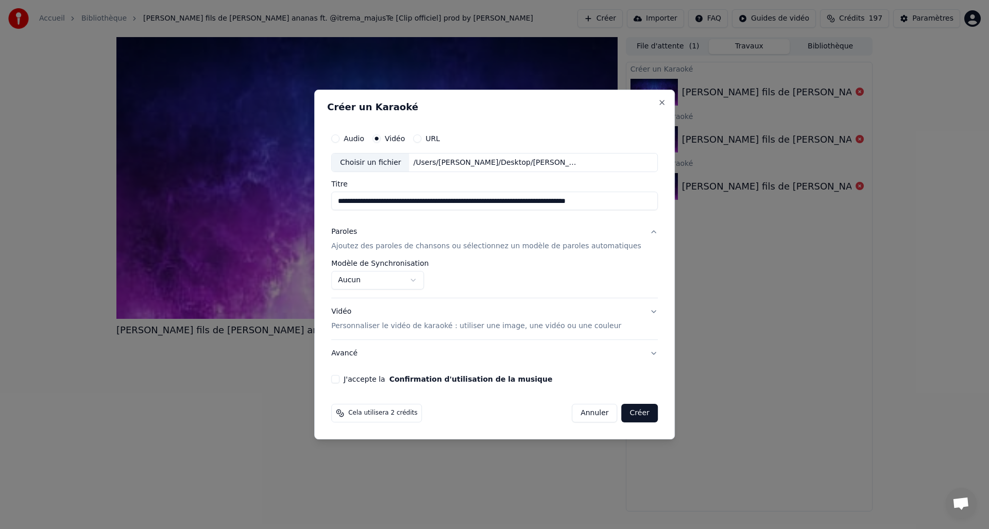
click at [373, 325] on p "Personnaliser le vidéo de karaoké : utiliser une image, une vidéo ou une couleur" at bounding box center [476, 326] width 290 height 10
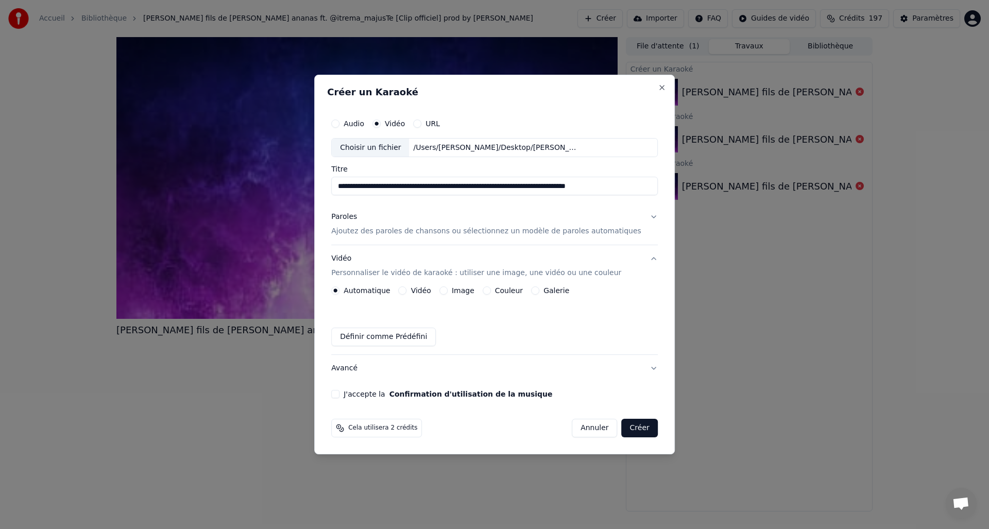
click at [407, 292] on button "Vidéo" at bounding box center [403, 290] width 8 height 8
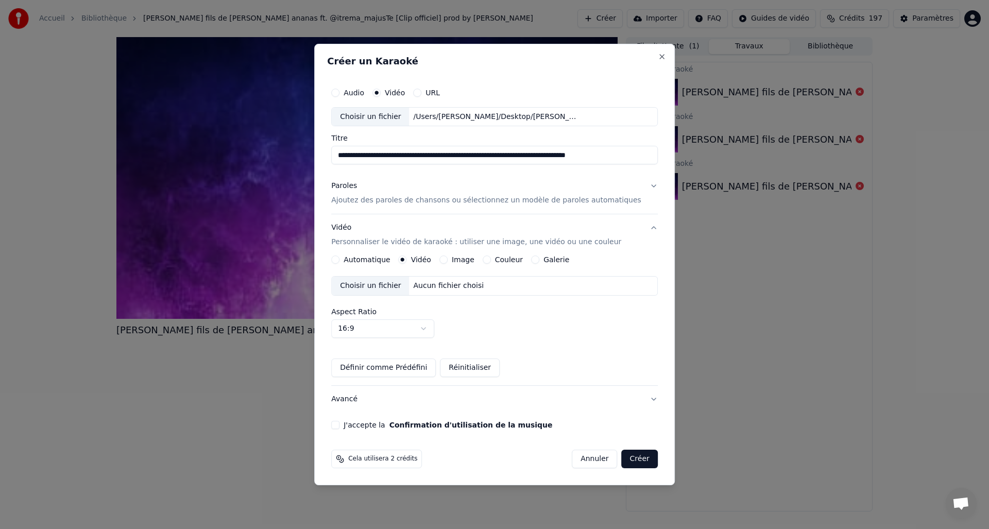
click at [389, 293] on div "Choisir un fichier" at bounding box center [370, 286] width 77 height 19
click at [421, 327] on button "16:9" at bounding box center [382, 328] width 103 height 19
select select "****"
click at [339, 426] on button "J'accepte la Confirmation d'utilisation de la musique" at bounding box center [335, 425] width 8 height 8
click at [627, 462] on button "Créer" at bounding box center [640, 459] width 36 height 19
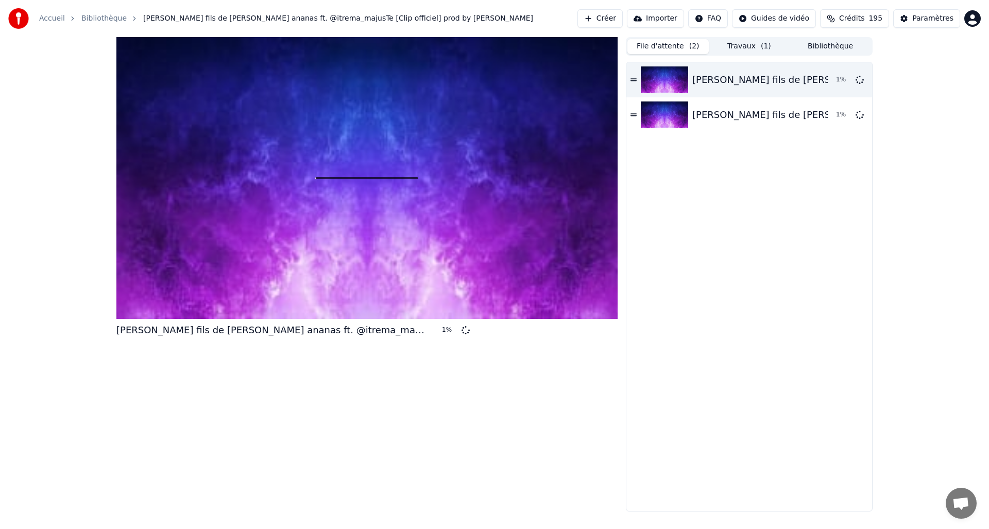
click at [662, 44] on button "File d'attente ( 2 )" at bounding box center [667, 46] width 81 height 15
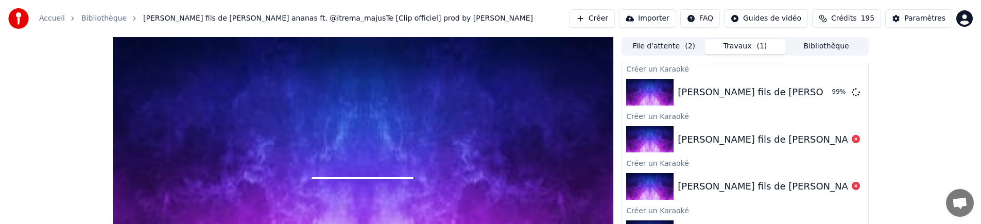
click at [739, 44] on button "Travaux ( 1 )" at bounding box center [745, 46] width 81 height 15
click at [904, 18] on button "Paramètres" at bounding box center [918, 18] width 67 height 19
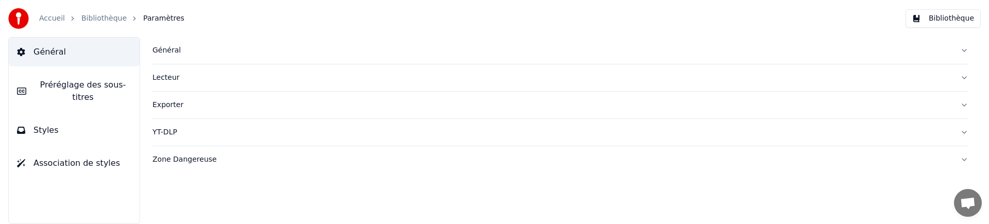
click at [932, 22] on button "Bibliothèque" at bounding box center [943, 18] width 75 height 19
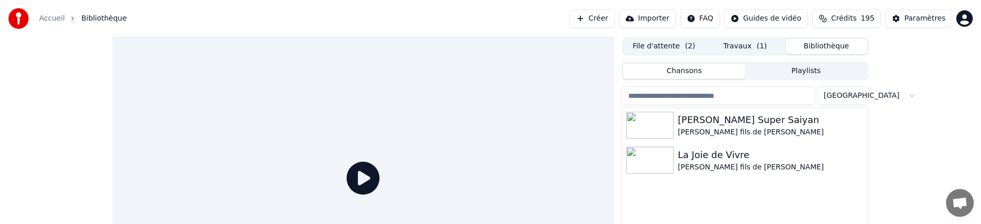
click at [751, 47] on button "Travaux ( 1 )" at bounding box center [745, 46] width 81 height 15
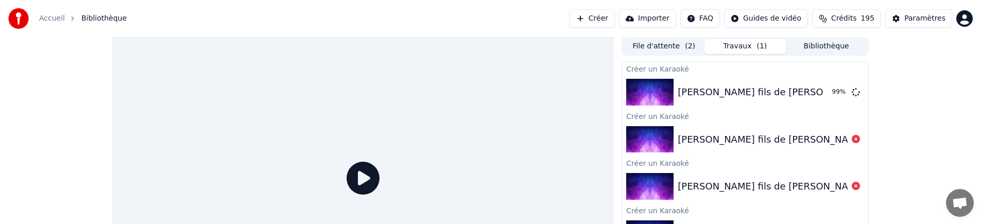
click at [655, 48] on button "File d'attente ( 2 )" at bounding box center [663, 46] width 81 height 15
click at [729, 49] on button "Travaux ( 1 )" at bounding box center [745, 46] width 81 height 15
click at [674, 48] on button "File d'attente ( 2 )" at bounding box center [663, 46] width 81 height 15
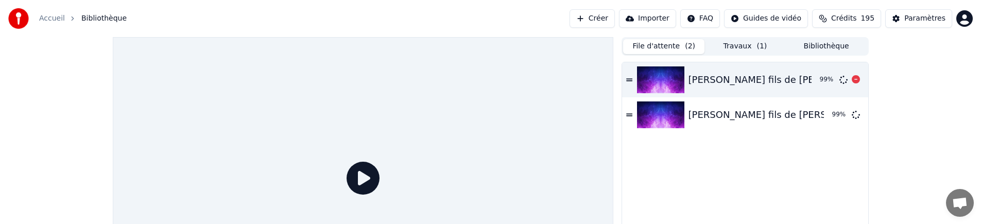
click at [683, 80] on img at bounding box center [660, 79] width 47 height 27
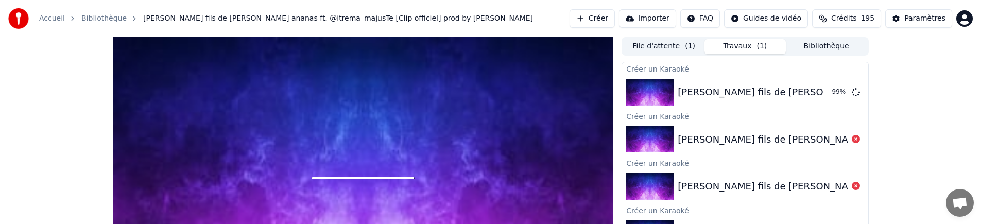
click at [748, 47] on button "Travaux ( 1 )" at bounding box center [745, 46] width 81 height 15
drag, startPoint x: 778, startPoint y: 161, endPoint x: 762, endPoint y: 87, distance: 75.8
click at [857, 92] on icon at bounding box center [856, 92] width 8 height 8
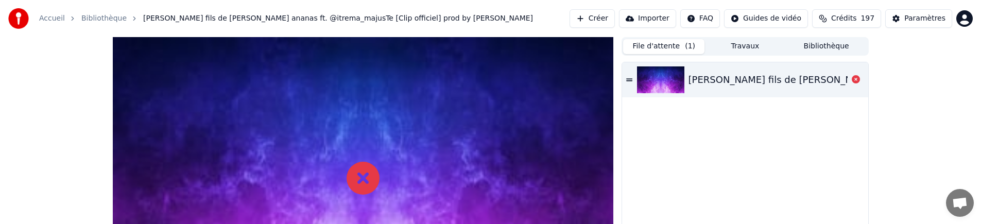
click at [668, 49] on button "File d'attente ( 1 )" at bounding box center [663, 46] width 81 height 15
click at [702, 81] on div "[PERSON_NAME] fils de [PERSON_NAME] ananas ft. @itrema_majusTe [Clip officiel] …" at bounding box center [939, 80] width 501 height 14
click at [630, 79] on icon at bounding box center [629, 79] width 6 height 7
click at [754, 44] on button "Travaux" at bounding box center [745, 46] width 81 height 15
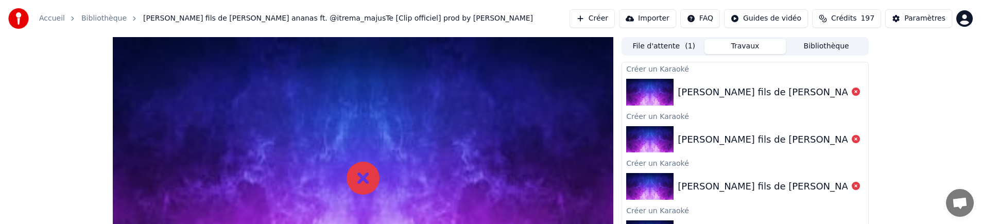
click at [655, 46] on button "File d'attente ( 1 )" at bounding box center [663, 46] width 81 height 15
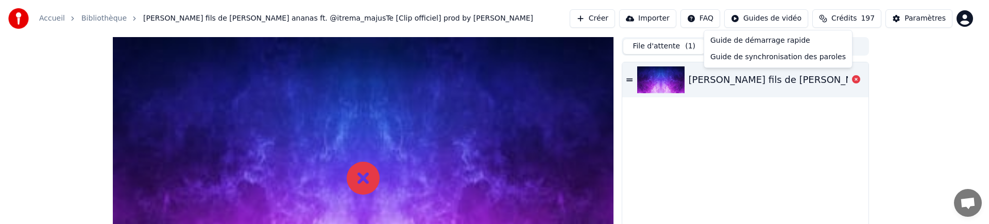
click at [766, 20] on html "Accueil Bibliothèque [PERSON_NAME] fils de Momone - Mon gros ananas ft. @itrema…" at bounding box center [494, 112] width 989 height 224
click at [765, 58] on div "Guide de synchronisation des paroles" at bounding box center [778, 57] width 144 height 16
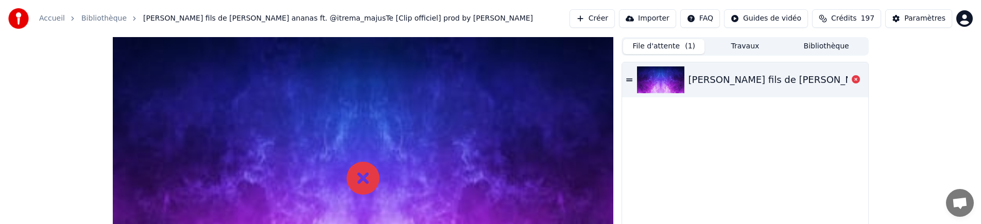
click at [605, 18] on button "Créer" at bounding box center [592, 18] width 45 height 19
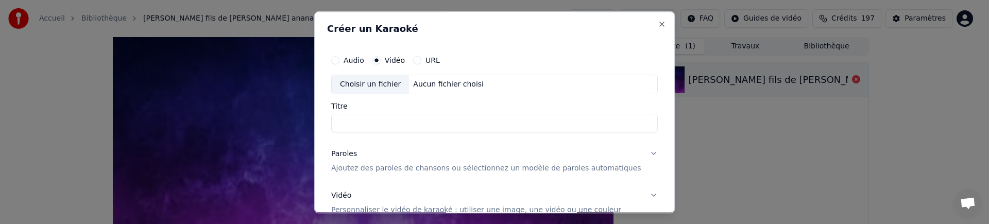
click at [411, 123] on input "Titre" at bounding box center [494, 123] width 327 height 19
click at [423, 85] on div "Aucun fichier choisi" at bounding box center [449, 84] width 79 height 10
type input "**********"
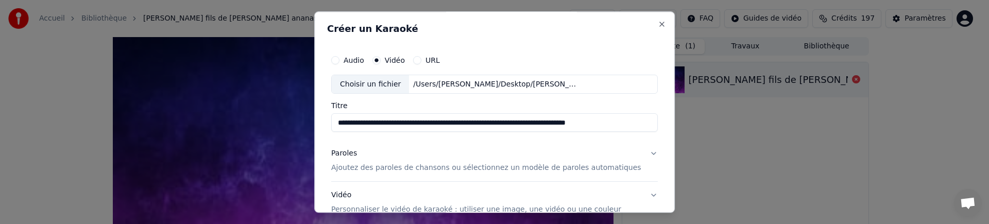
scroll to position [37, 0]
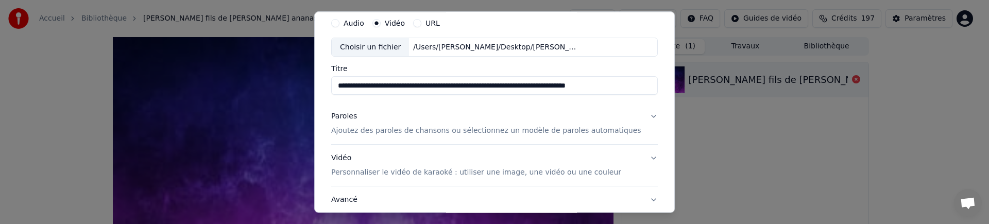
click at [404, 134] on p "Ajoutez des paroles de chansons ou sélectionnez un modèle de paroles automatiqu…" at bounding box center [486, 131] width 310 height 10
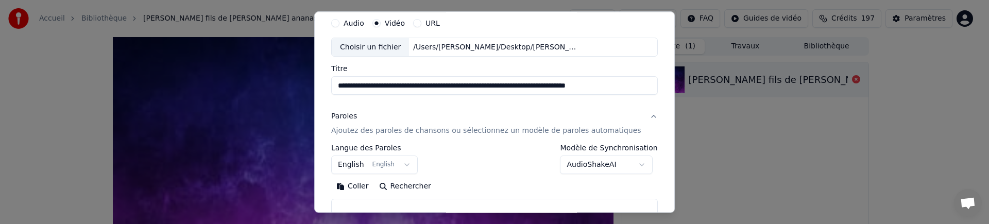
click at [410, 162] on body "**********" at bounding box center [490, 112] width 981 height 224
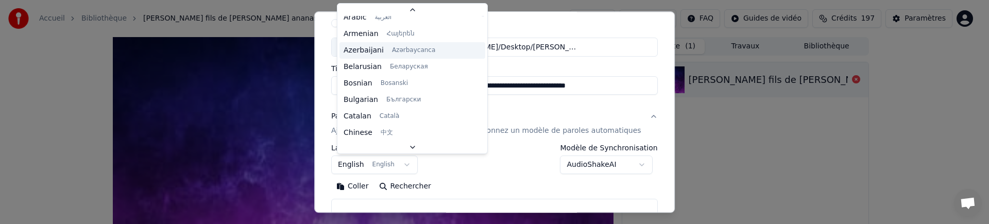
scroll to position [0, 0]
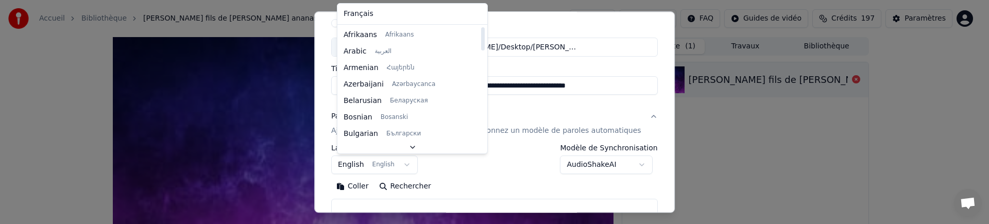
select select "**"
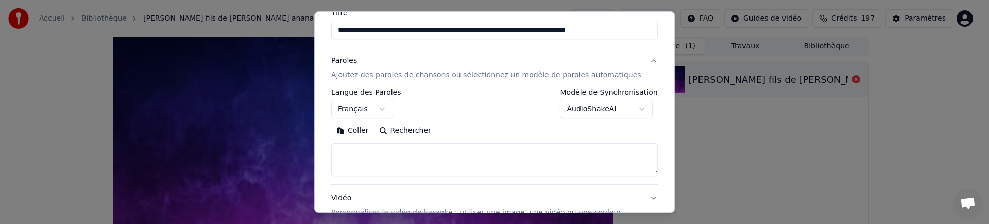
scroll to position [112, 0]
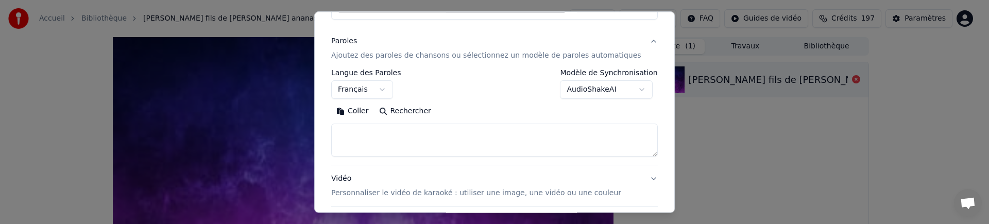
click at [446, 142] on textarea at bounding box center [494, 140] width 327 height 33
paste textarea "**********"
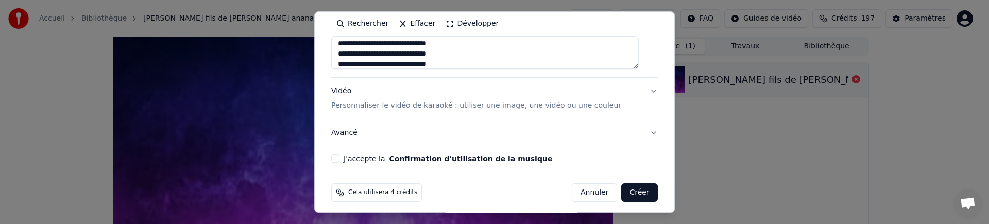
scroll to position [206, 0]
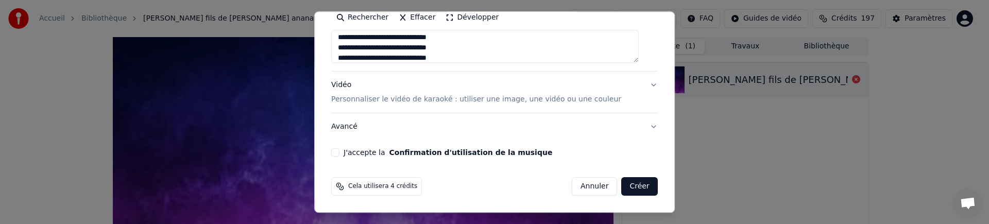
type textarea "**********"
click at [488, 99] on p "Personnaliser le vidéo de karaoké : utiliser une image, une vidéo ou une couleur" at bounding box center [476, 100] width 290 height 10
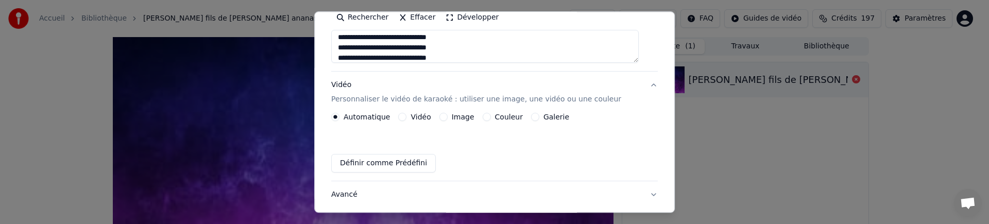
scroll to position [172, 0]
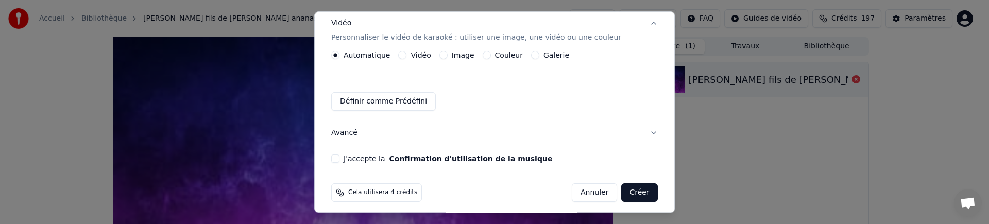
click at [452, 54] on div "Image" at bounding box center [456, 56] width 35 height 8
click at [449, 57] on div "Image" at bounding box center [456, 56] width 35 height 8
click at [447, 56] on button "Image" at bounding box center [443, 56] width 8 height 8
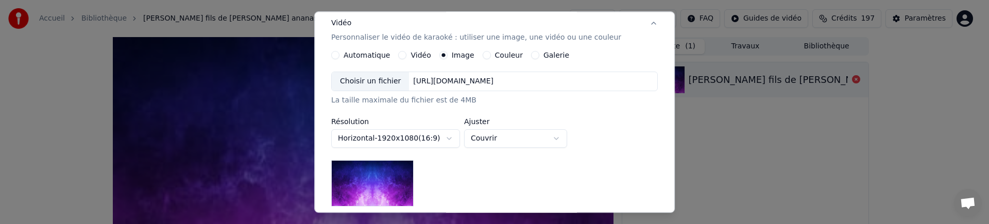
click at [385, 82] on div "Choisir un fichier" at bounding box center [370, 82] width 77 height 19
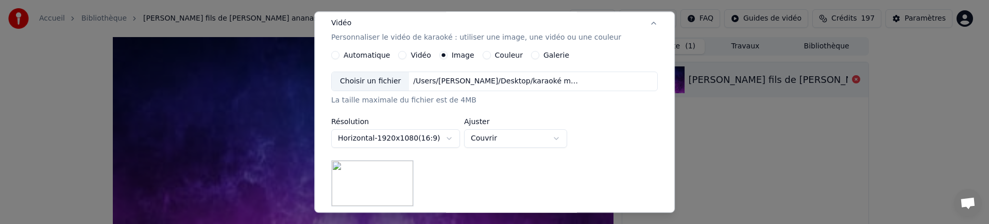
click at [395, 77] on div "Choisir un fichier" at bounding box center [370, 82] width 77 height 19
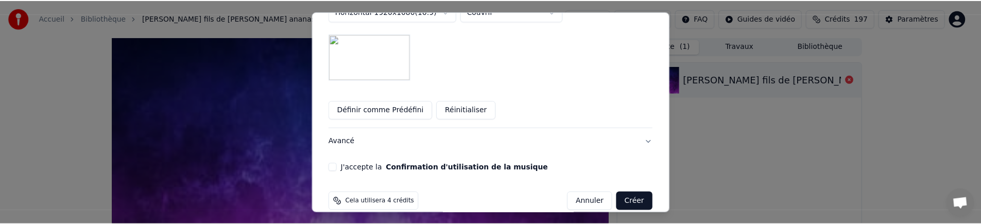
scroll to position [313, 0]
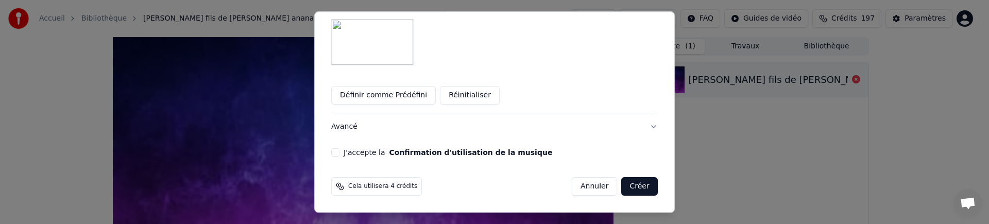
click at [363, 150] on label "J'accepte la Confirmation d'utilisation de la musique" at bounding box center [448, 152] width 209 height 7
click at [339, 150] on button "J'accepte la Confirmation d'utilisation de la musique" at bounding box center [335, 153] width 8 height 8
click at [629, 186] on button "Créer" at bounding box center [640, 187] width 36 height 19
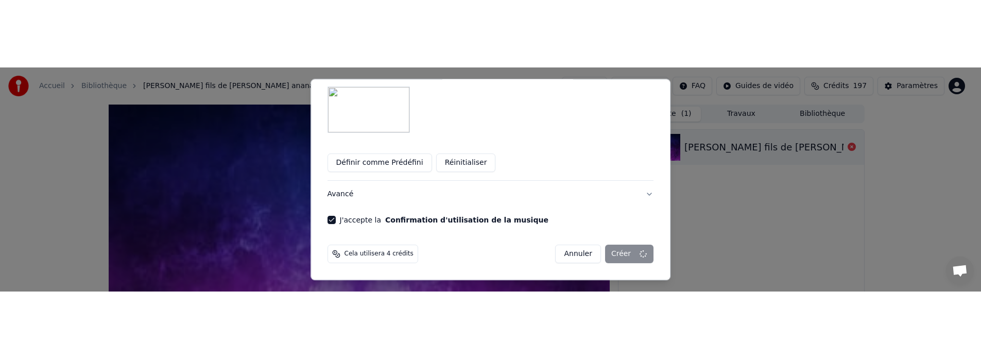
scroll to position [178, 0]
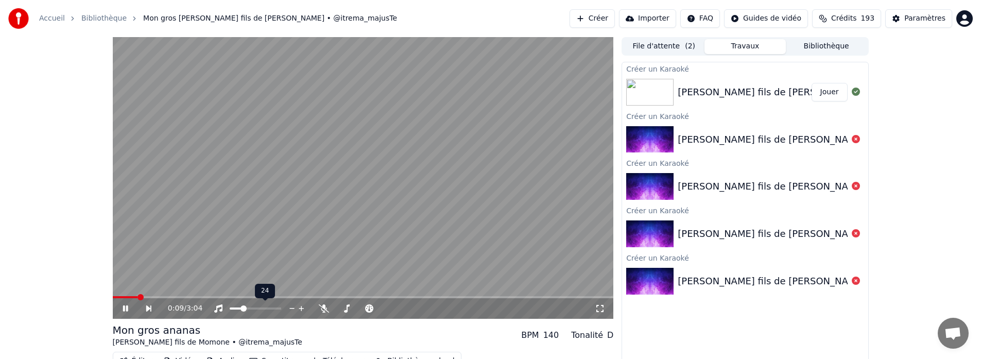
click at [242, 312] on span at bounding box center [244, 308] width 6 height 6
click at [317, 159] on video at bounding box center [363, 178] width 501 height 282
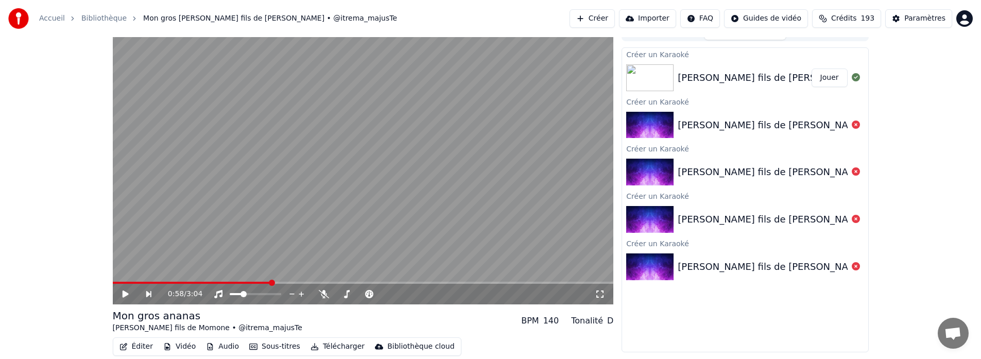
scroll to position [30, 0]
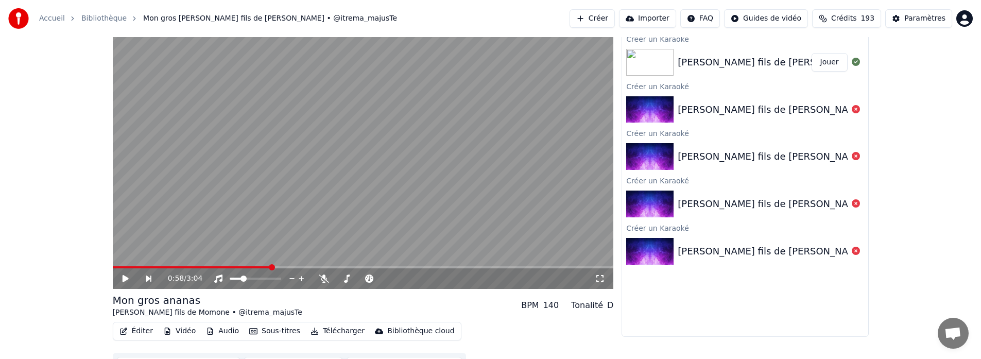
click at [144, 327] on button "Éditer" at bounding box center [136, 331] width 42 height 14
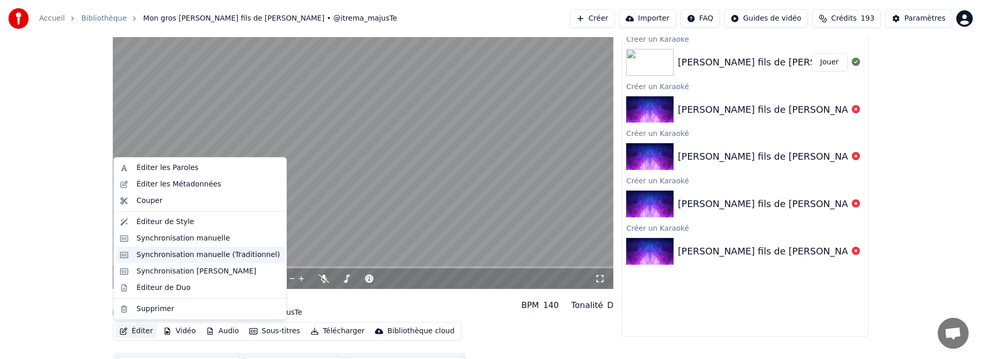
click at [198, 256] on div "Synchronisation manuelle (Traditionnel)" at bounding box center [209, 255] width 144 height 10
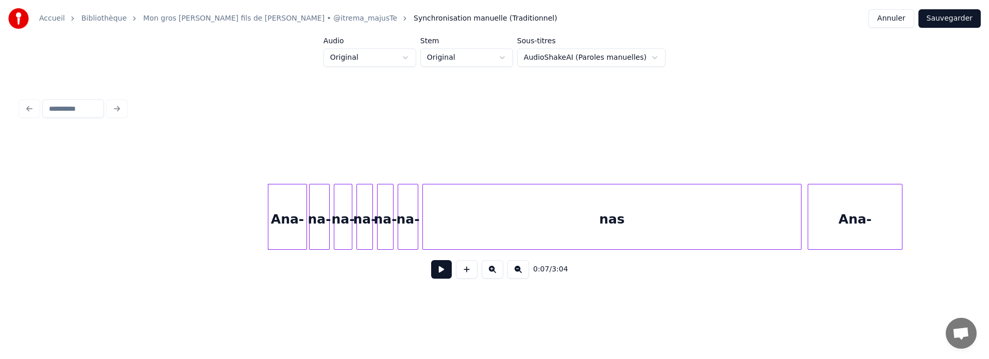
scroll to position [0, 462]
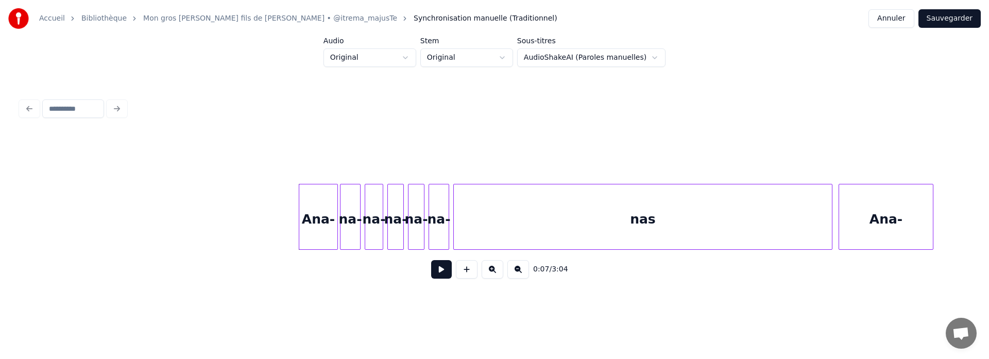
click at [436, 277] on button at bounding box center [441, 269] width 21 height 19
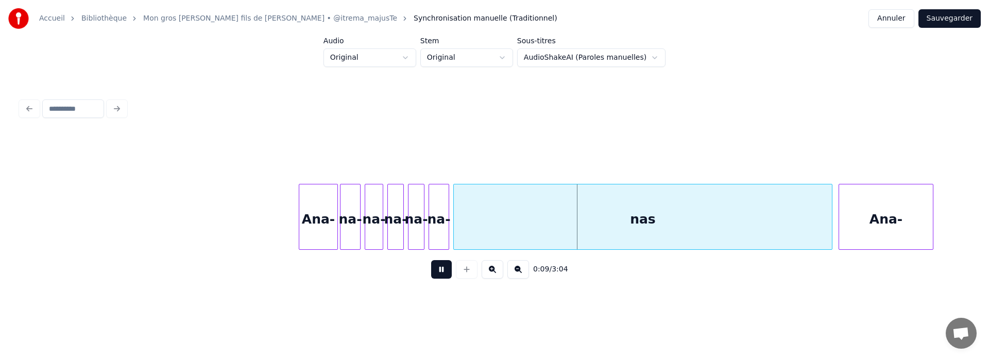
click at [436, 277] on button at bounding box center [441, 269] width 21 height 19
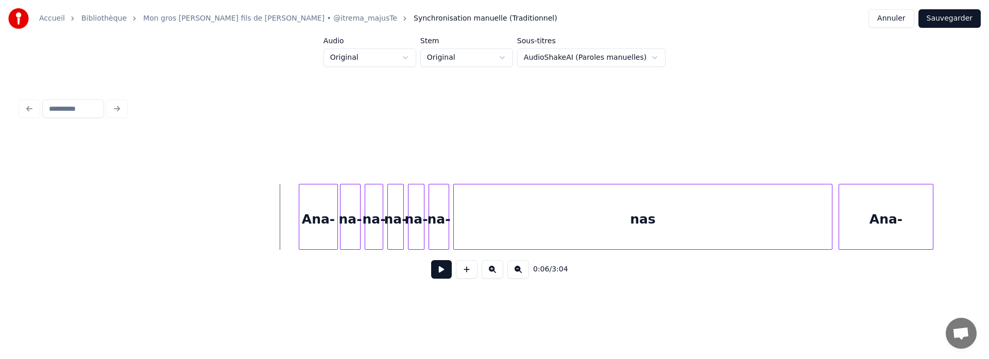
click at [436, 275] on button at bounding box center [441, 269] width 21 height 19
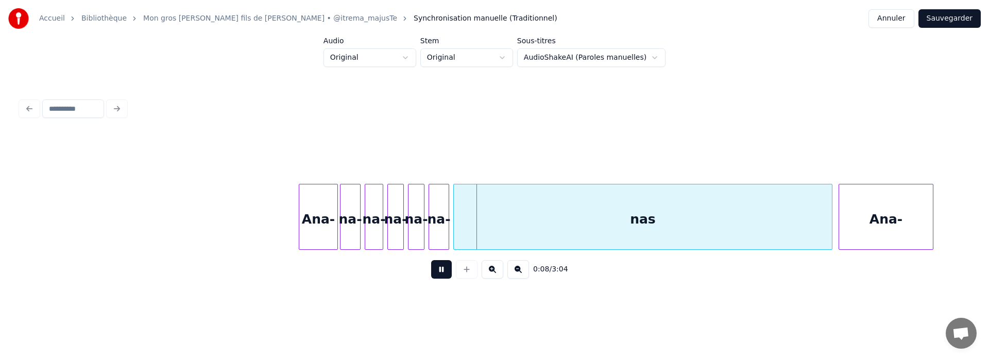
click at [436, 275] on button at bounding box center [441, 269] width 21 height 19
click at [655, 219] on div "nas" at bounding box center [643, 219] width 378 height 70
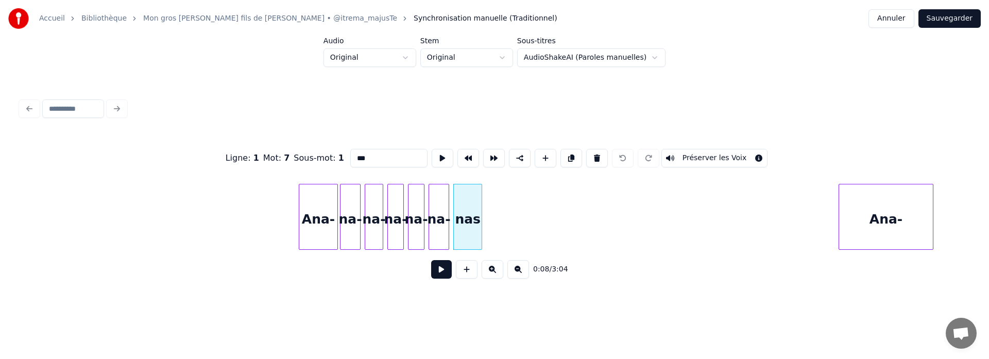
click at [480, 220] on div at bounding box center [480, 216] width 3 height 65
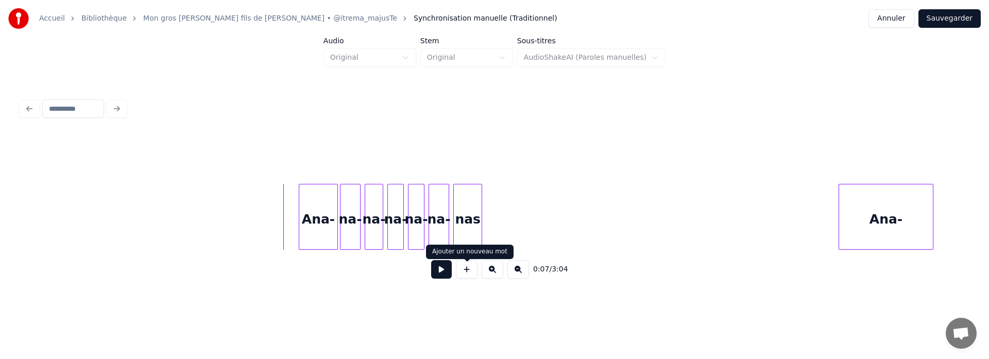
click at [445, 279] on button at bounding box center [441, 269] width 21 height 19
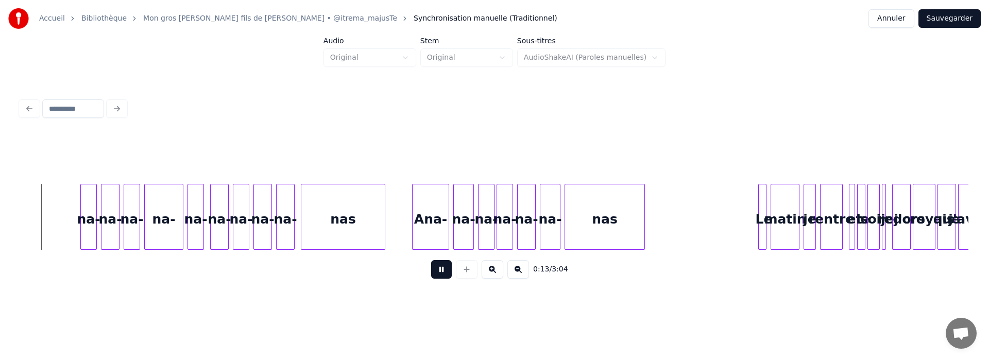
click at [445, 279] on button at bounding box center [441, 269] width 21 height 19
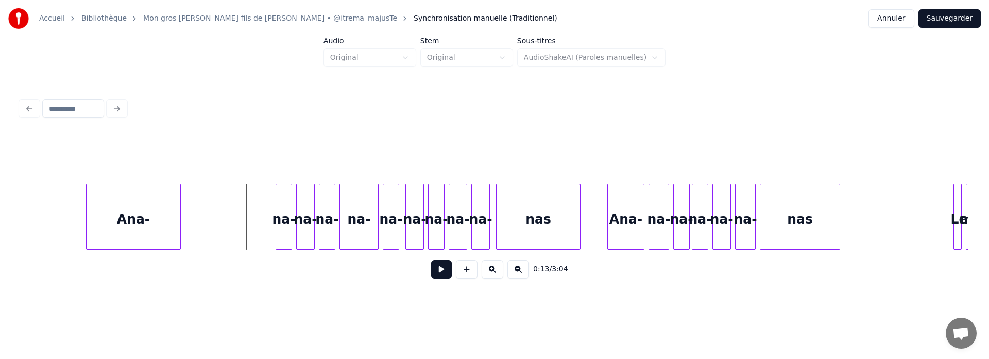
scroll to position [0, 1183]
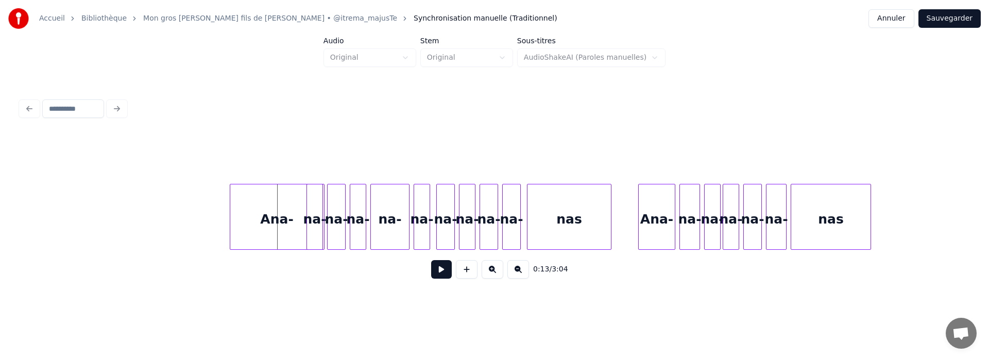
click at [269, 226] on div "Ana-" at bounding box center [277, 219] width 94 height 70
click at [284, 229] on div at bounding box center [282, 216] width 3 height 65
click at [297, 222] on div "Ana-" at bounding box center [302, 219] width 41 height 70
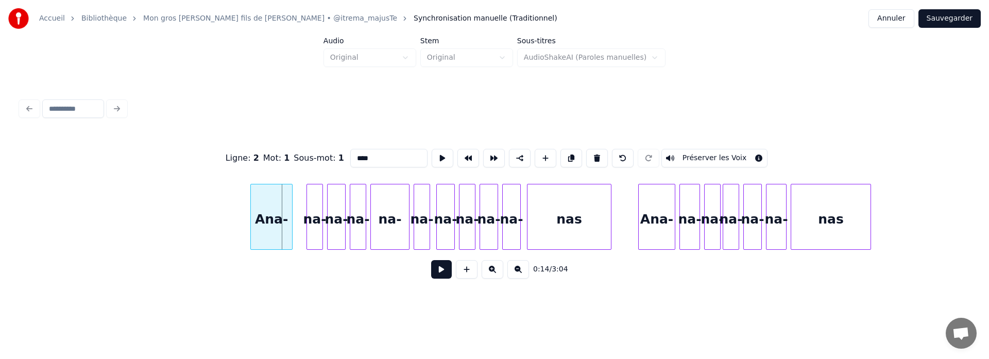
click at [265, 224] on div "Ana-" at bounding box center [271, 219] width 41 height 70
click at [274, 226] on div at bounding box center [275, 216] width 3 height 65
click at [293, 231] on div "Ana-" at bounding box center [292, 219] width 24 height 70
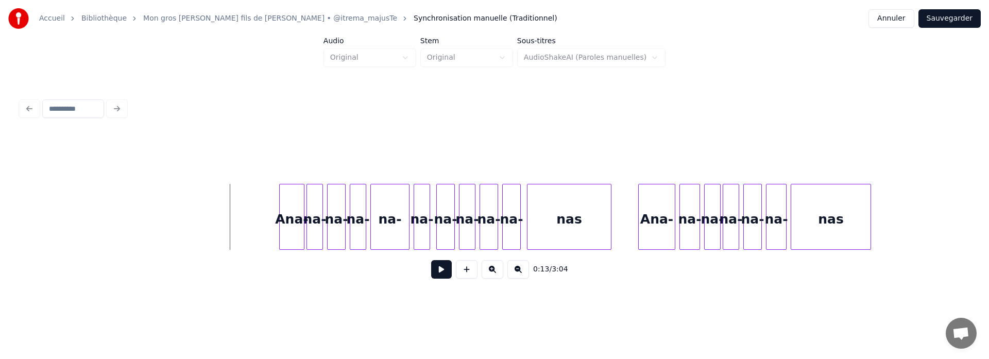
click at [446, 273] on button at bounding box center [441, 269] width 21 height 19
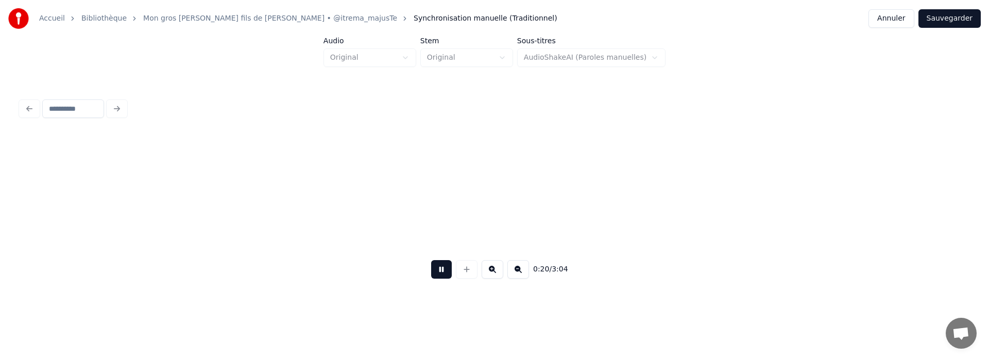
click at [446, 273] on button at bounding box center [441, 269] width 21 height 19
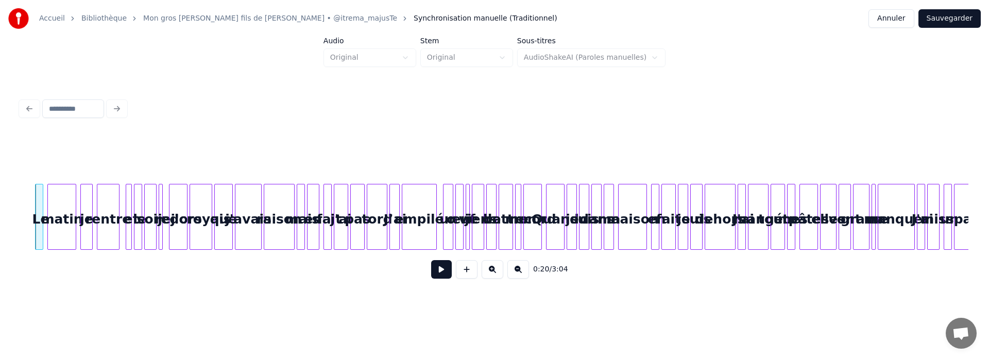
click at [947, 13] on button "Sauvegarder" at bounding box center [949, 18] width 62 height 19
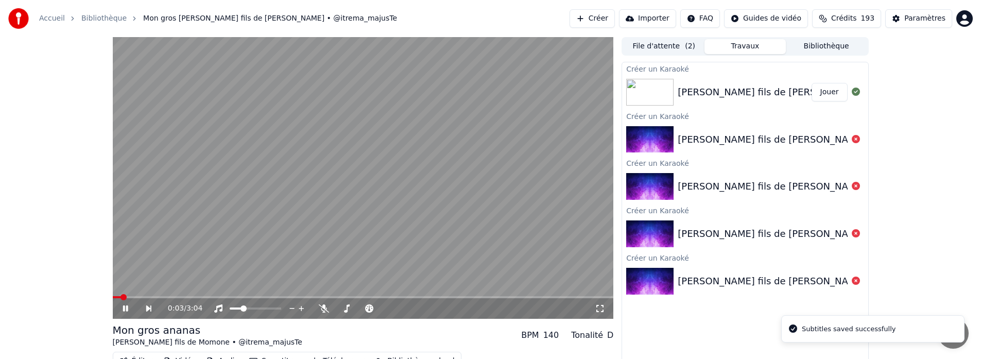
click at [128, 305] on icon at bounding box center [133, 308] width 24 height 8
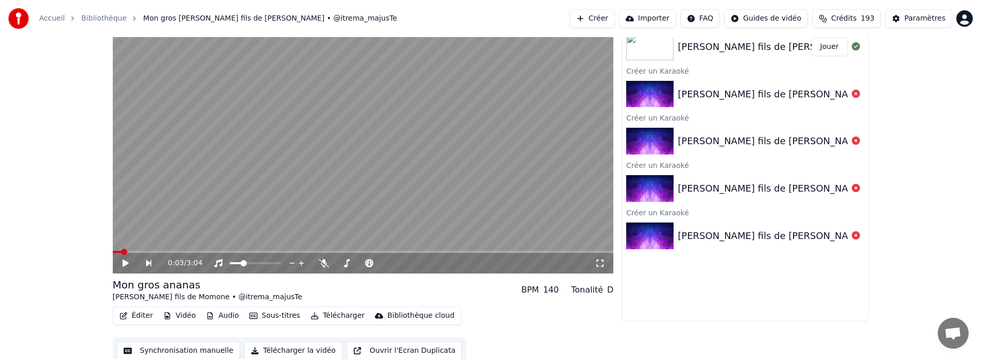
scroll to position [50, 0]
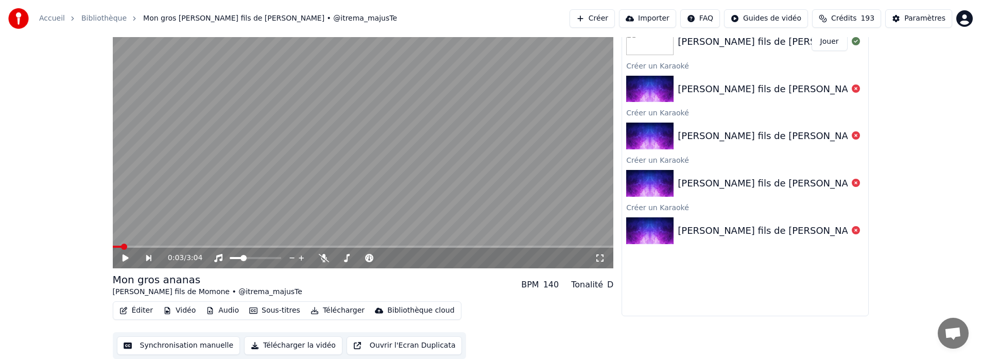
click at [125, 257] on icon at bounding box center [125, 257] width 6 height 7
click at [237, 261] on span at bounding box center [239, 258] width 6 height 6
click at [408, 161] on video at bounding box center [363, 128] width 501 height 282
click at [125, 254] on icon at bounding box center [133, 258] width 24 height 8
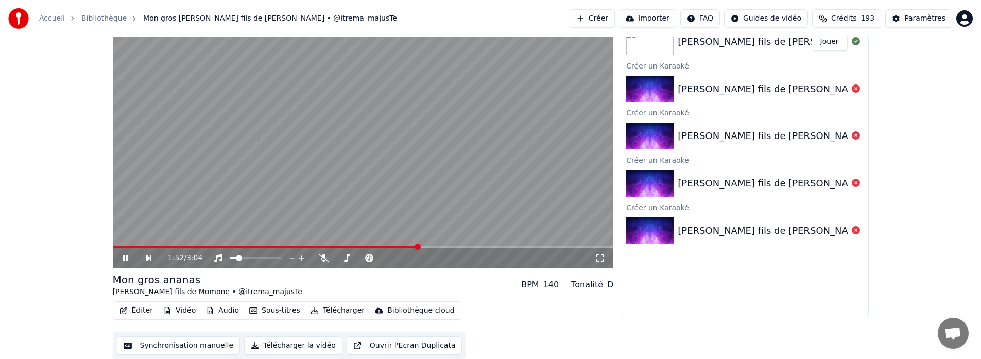
drag, startPoint x: 125, startPoint y: 254, endPoint x: 194, endPoint y: 178, distance: 103.2
click at [233, 155] on video at bounding box center [363, 128] width 501 height 282
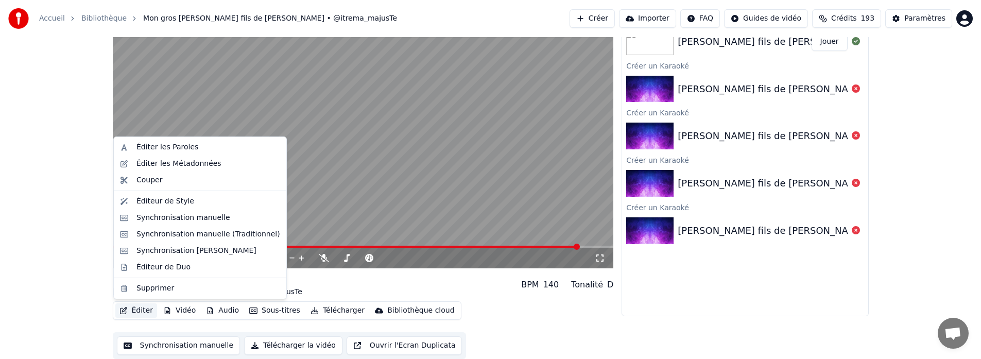
click at [148, 312] on button "Éditer" at bounding box center [136, 310] width 42 height 14
click at [198, 263] on div "Éditeur de Duo" at bounding box center [209, 267] width 144 height 10
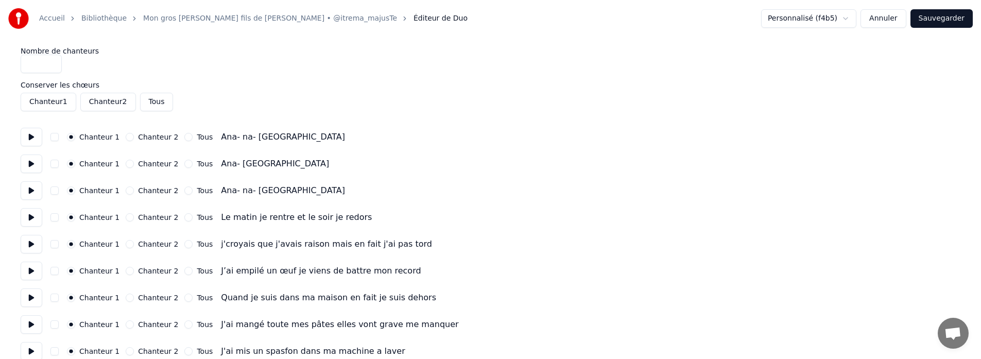
click at [126, 217] on button "Chanteur 2" at bounding box center [130, 217] width 8 height 8
click at [128, 243] on button "Chanteur 2" at bounding box center [130, 244] width 8 height 8
click at [126, 270] on button "Chanteur 2" at bounding box center [130, 271] width 8 height 8
click at [126, 298] on button "Chanteur 2" at bounding box center [130, 298] width 8 height 8
click at [126, 325] on button "Chanteur 2" at bounding box center [130, 324] width 8 height 8
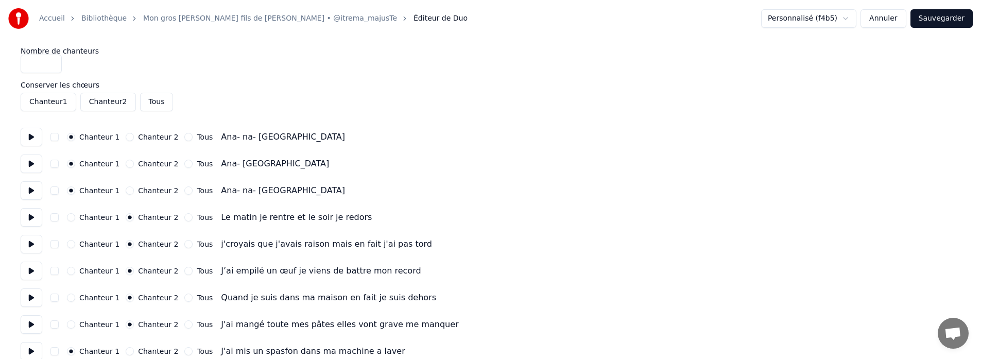
drag, startPoint x: 43, startPoint y: 69, endPoint x: 18, endPoint y: 63, distance: 26.4
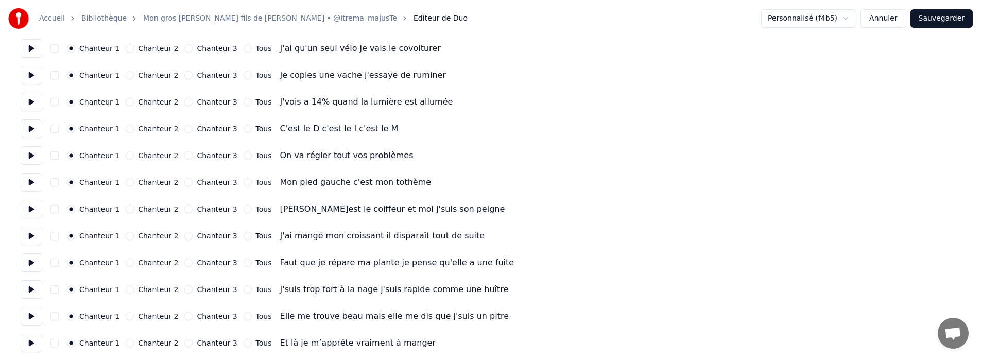
scroll to position [425, 0]
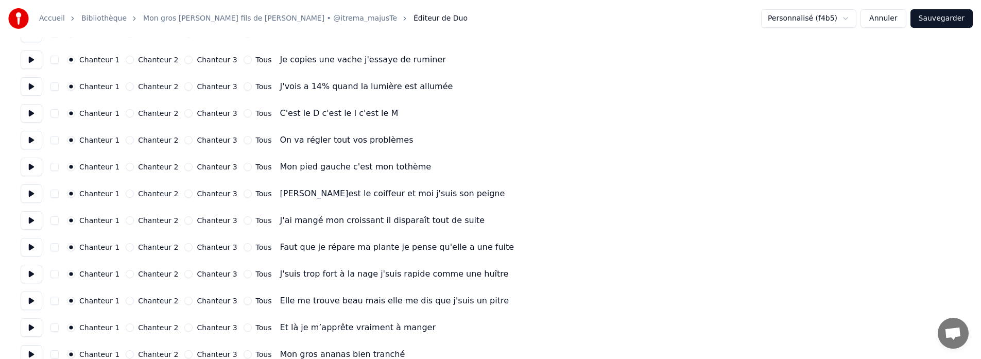
type input "*"
click at [126, 301] on button "Chanteur 2" at bounding box center [130, 301] width 8 height 8
click at [127, 271] on button "Chanteur 2" at bounding box center [130, 274] width 8 height 8
click at [127, 247] on button "Chanteur 2" at bounding box center [130, 247] width 8 height 8
click at [126, 220] on button "Chanteur 2" at bounding box center [130, 220] width 8 height 8
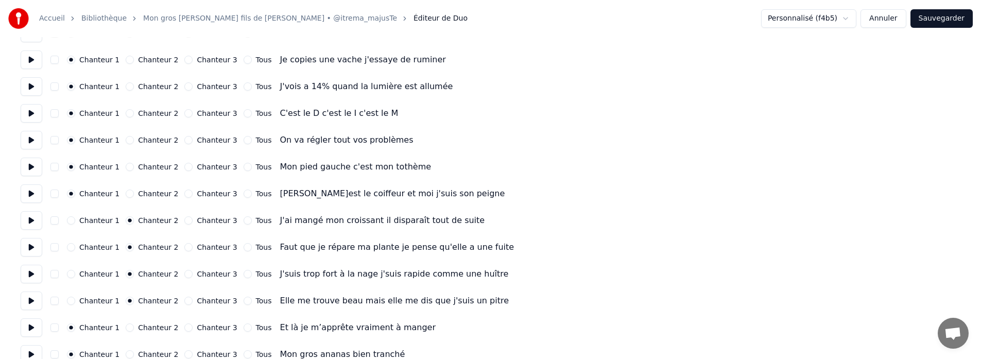
click at [128, 194] on button "Chanteur 2" at bounding box center [130, 194] width 8 height 8
click at [129, 168] on button "Chanteur 2" at bounding box center [130, 167] width 8 height 8
click at [129, 140] on button "Chanteur 2" at bounding box center [130, 140] width 8 height 8
click at [130, 114] on div "Chanteur 2" at bounding box center [152, 113] width 53 height 8
click at [130, 80] on div "Chanteur 1 Chanteur 2 Chanteur 3 Tous J'vois a 14% quand la lumière est allumée" at bounding box center [491, 86] width 940 height 19
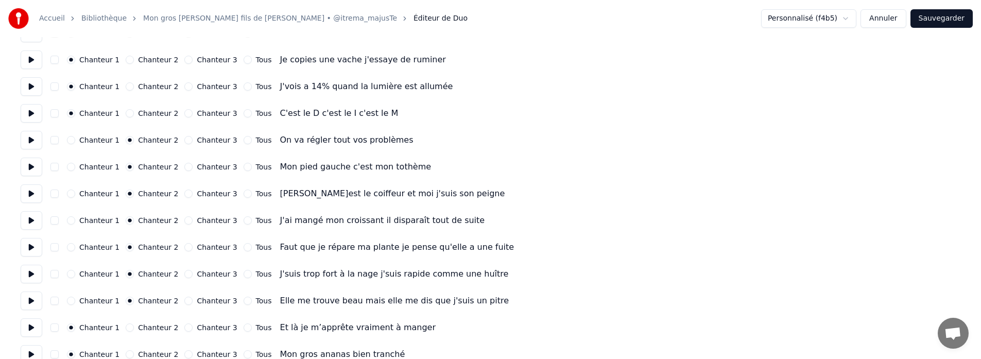
click at [126, 111] on button "Chanteur 2" at bounding box center [130, 113] width 8 height 8
click at [126, 89] on button "Chanteur 2" at bounding box center [130, 86] width 8 height 8
click at [126, 62] on button "Chanteur 2" at bounding box center [130, 60] width 8 height 8
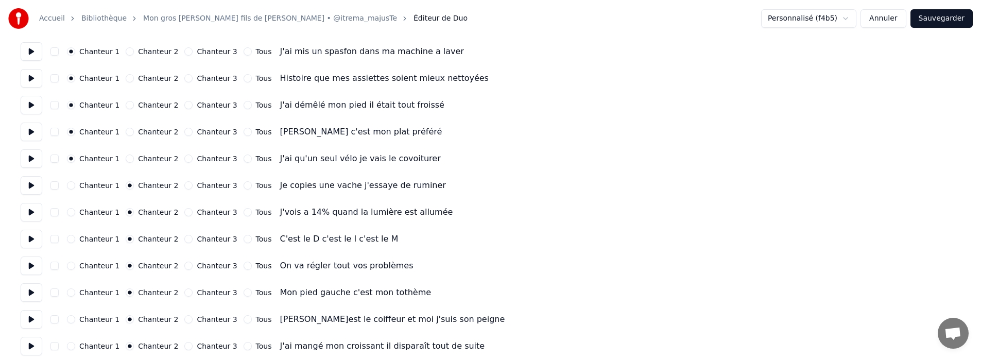
scroll to position [295, 0]
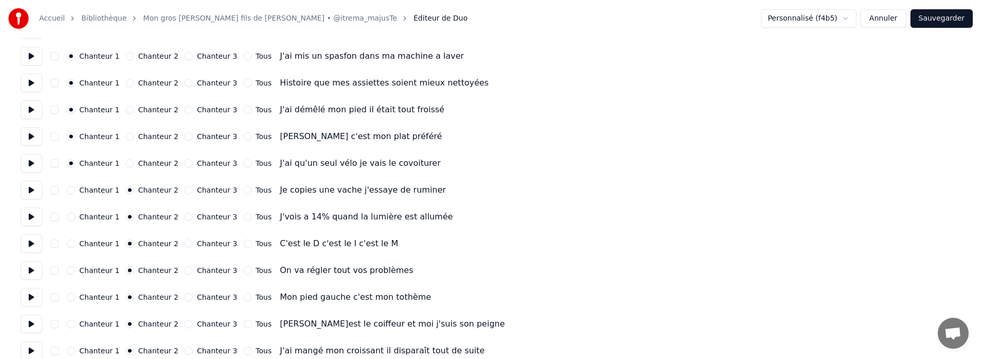
click at [126, 164] on button "Chanteur 2" at bounding box center [130, 163] width 8 height 8
click at [128, 137] on button "Chanteur 2" at bounding box center [130, 136] width 8 height 8
click at [126, 109] on button "Chanteur 2" at bounding box center [130, 110] width 8 height 8
click at [126, 83] on button "Chanteur 2" at bounding box center [130, 83] width 8 height 8
click at [126, 58] on button "Chanteur 2" at bounding box center [130, 56] width 8 height 8
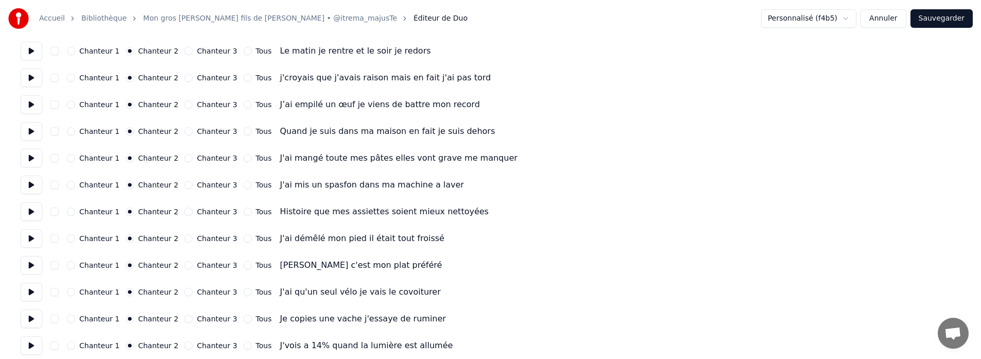
scroll to position [133, 0]
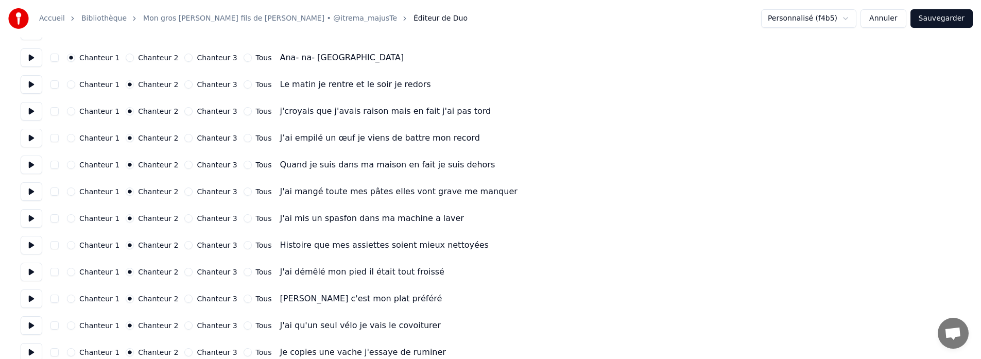
type button "1"
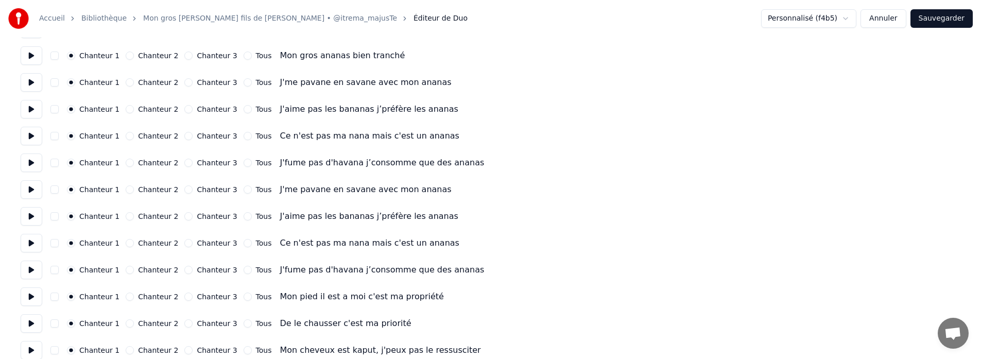
scroll to position [725, 0]
click at [185, 295] on button "Chanteur 3" at bounding box center [188, 296] width 8 height 8
click at [186, 323] on button "Chanteur 3" at bounding box center [188, 323] width 8 height 8
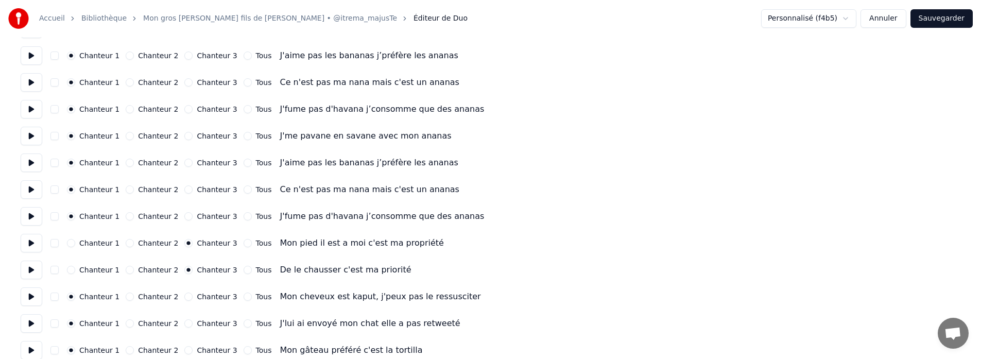
scroll to position [809, 0]
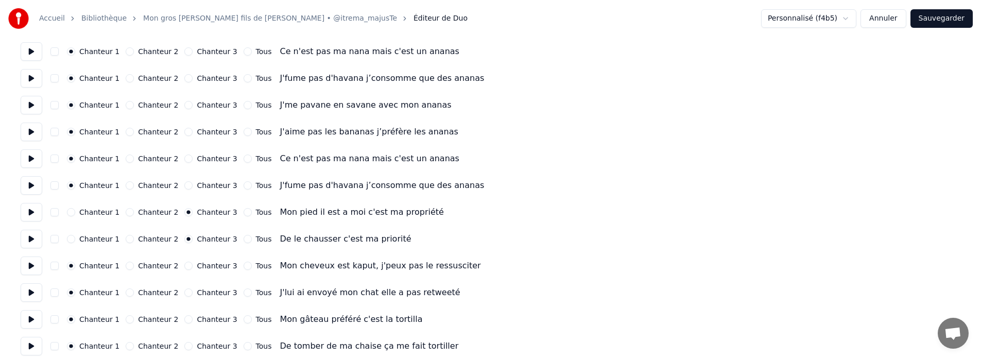
click at [184, 264] on button "Chanteur 3" at bounding box center [188, 266] width 8 height 8
drag, startPoint x: 183, startPoint y: 293, endPoint x: 184, endPoint y: 315, distance: 22.2
click at [184, 293] on button "Chanteur 3" at bounding box center [188, 292] width 8 height 8
click at [184, 320] on button "Chanteur 3" at bounding box center [188, 319] width 8 height 8
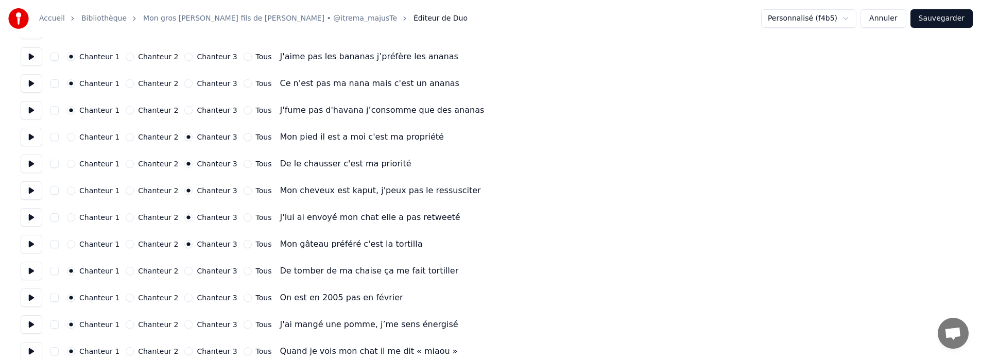
scroll to position [884, 0]
click at [184, 270] on button "Chanteur 3" at bounding box center [188, 270] width 8 height 8
click at [184, 297] on button "Chanteur 3" at bounding box center [188, 297] width 8 height 8
click at [184, 321] on button "Chanteur 3" at bounding box center [188, 324] width 8 height 8
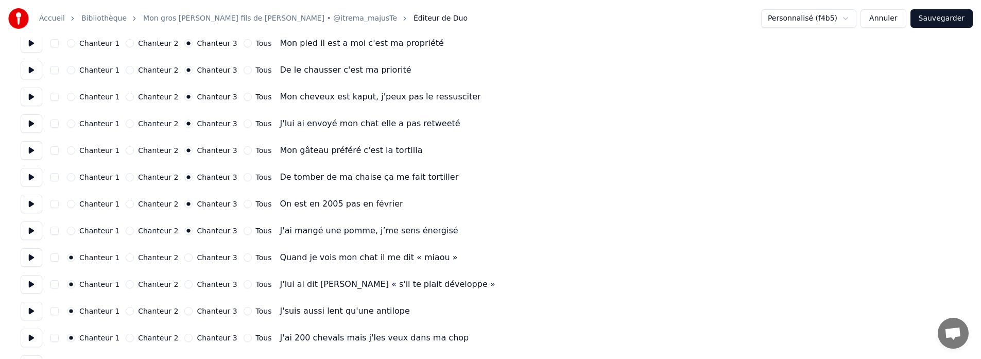
scroll to position [989, 0]
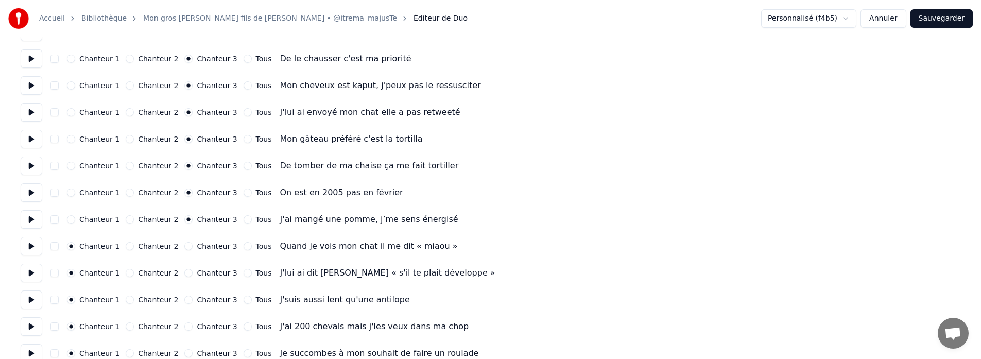
click at [184, 242] on button "Chanteur 3" at bounding box center [188, 246] width 8 height 8
drag, startPoint x: 181, startPoint y: 268, endPoint x: 181, endPoint y: 281, distance: 12.4
click at [184, 269] on div "Chanteur 3" at bounding box center [210, 273] width 53 height 8
click at [184, 271] on button "Chanteur 3" at bounding box center [188, 273] width 8 height 8
click at [184, 302] on button "Chanteur 3" at bounding box center [188, 300] width 8 height 8
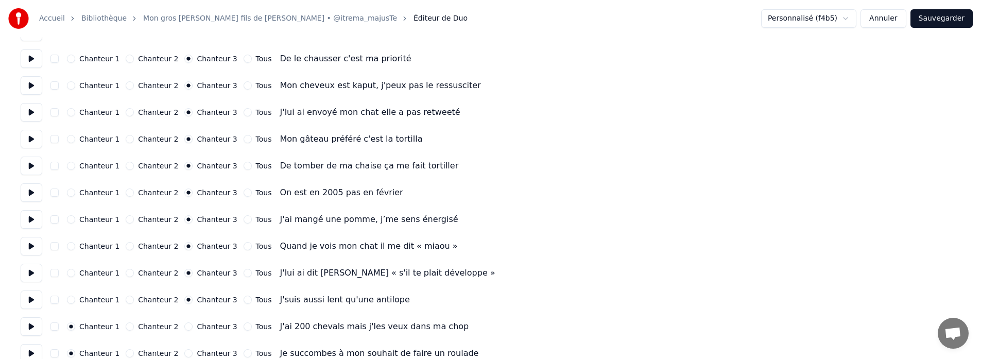
drag, startPoint x: 184, startPoint y: 330, endPoint x: 184, endPoint y: 323, distance: 6.7
click at [184, 329] on div "Chanteur 3" at bounding box center [210, 326] width 53 height 8
click at [184, 326] on button "Chanteur 3" at bounding box center [188, 326] width 8 height 8
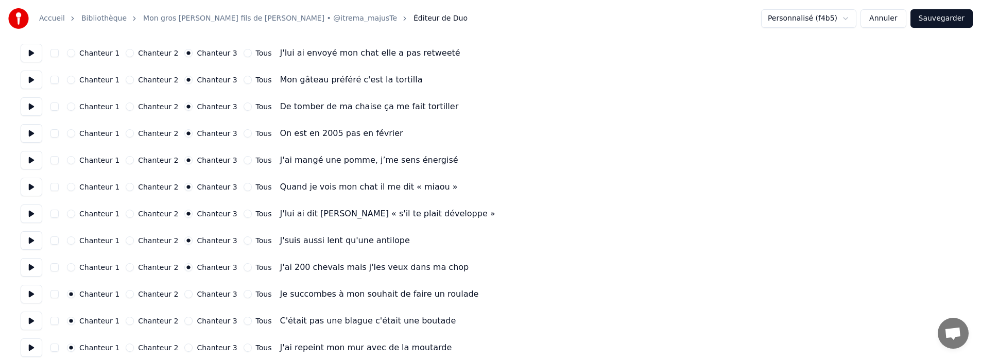
scroll to position [1060, 0]
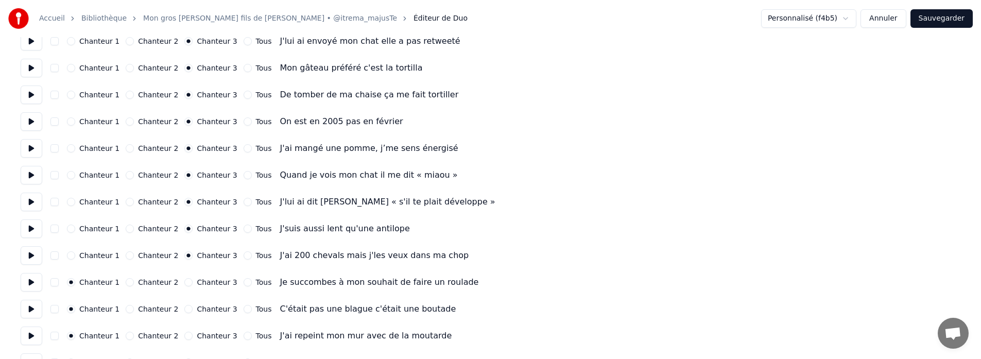
click at [184, 279] on button "Chanteur 3" at bounding box center [188, 282] width 8 height 8
click at [186, 312] on div "Chanteur 3" at bounding box center [210, 309] width 53 height 8
drag, startPoint x: 185, startPoint y: 333, endPoint x: 183, endPoint y: 326, distance: 7.0
click at [185, 332] on button "Chanteur 3" at bounding box center [188, 336] width 8 height 8
click at [184, 310] on button "Chanteur 3" at bounding box center [188, 309] width 8 height 8
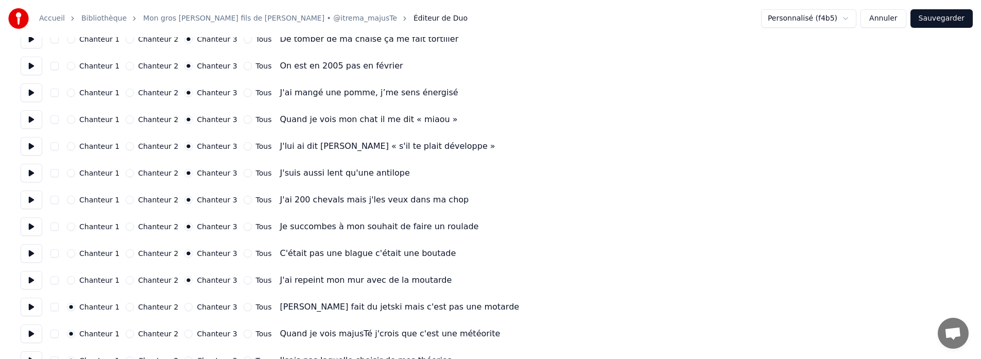
scroll to position [1134, 0]
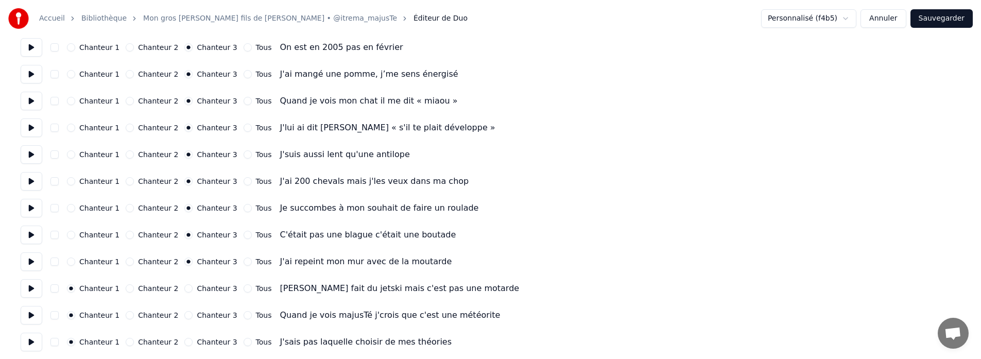
click at [185, 286] on button "Chanteur 3" at bounding box center [188, 288] width 8 height 8
click at [184, 318] on button "Chanteur 3" at bounding box center [188, 315] width 8 height 8
click at [185, 338] on div "Chanteur 3" at bounding box center [210, 342] width 53 height 8
click at [185, 340] on button "Chanteur 3" at bounding box center [188, 342] width 8 height 8
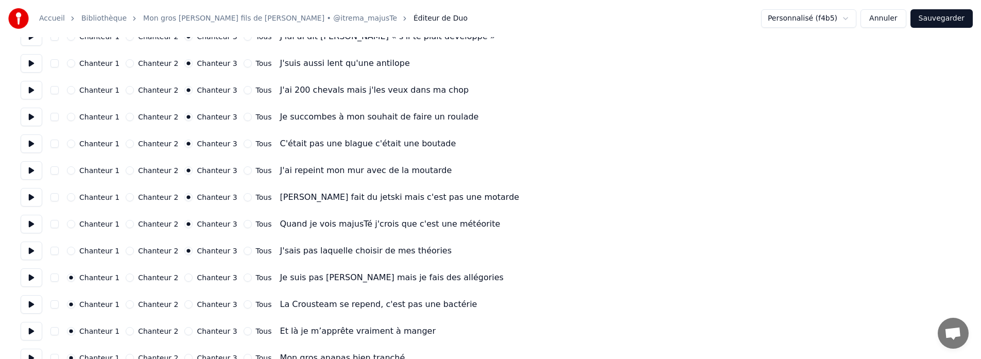
scroll to position [1226, 0]
click at [184, 274] on button "Chanteur 3" at bounding box center [188, 276] width 8 height 8
click at [184, 304] on button "Chanteur 3" at bounding box center [188, 303] width 8 height 8
click at [184, 327] on button "Chanteur 3" at bounding box center [188, 330] width 8 height 8
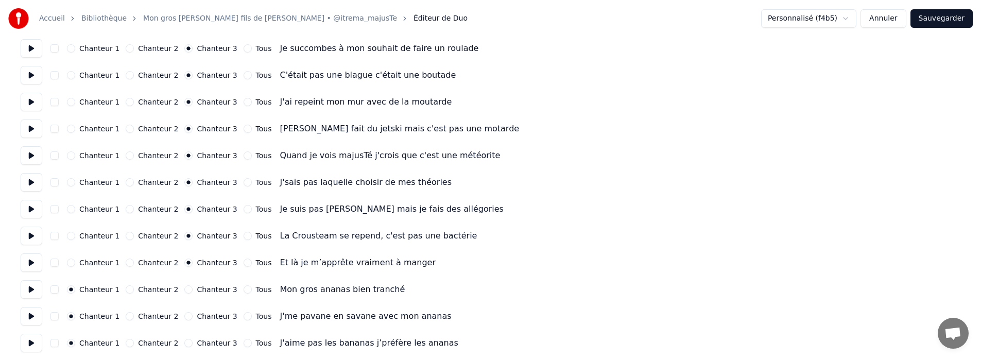
scroll to position [1298, 0]
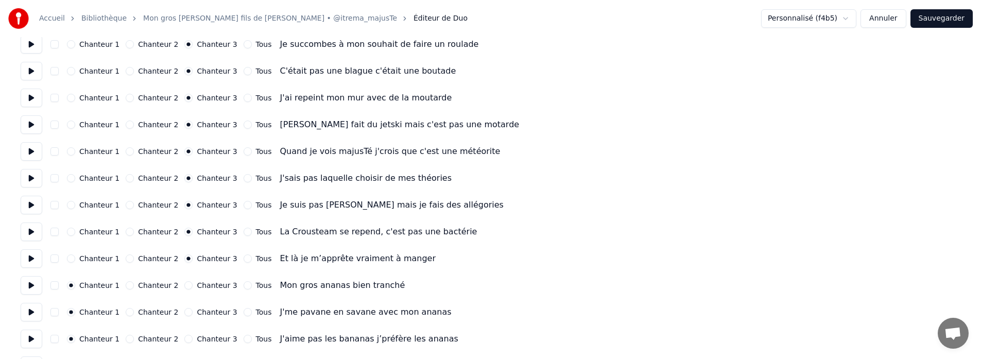
click at [75, 258] on button "Chanteur 1" at bounding box center [71, 258] width 8 height 8
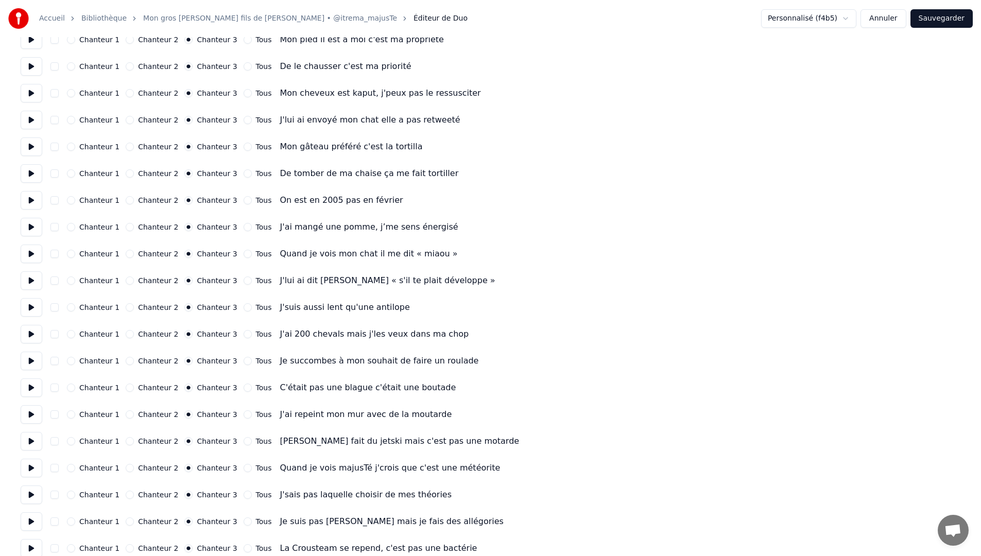
scroll to position [982, 0]
type button "0"
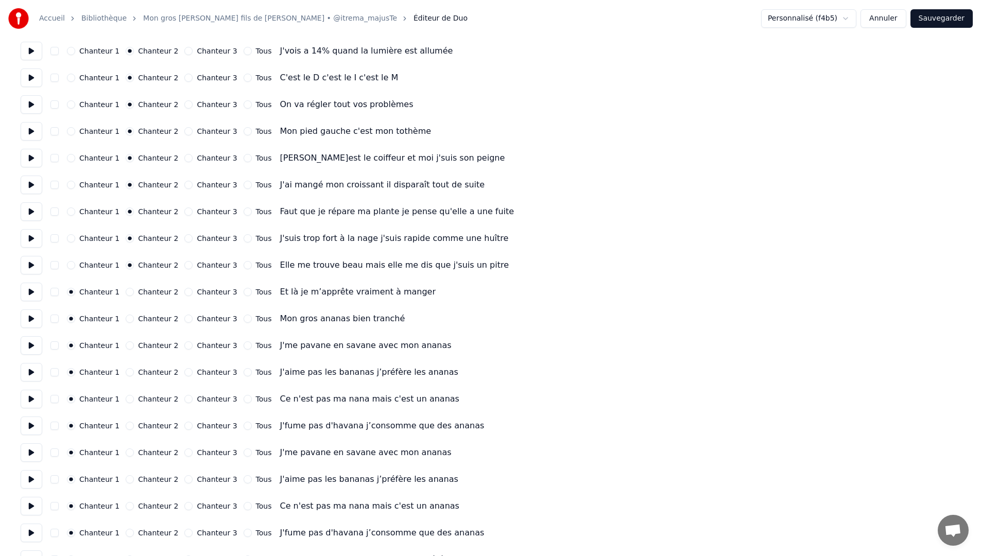
scroll to position [477, 0]
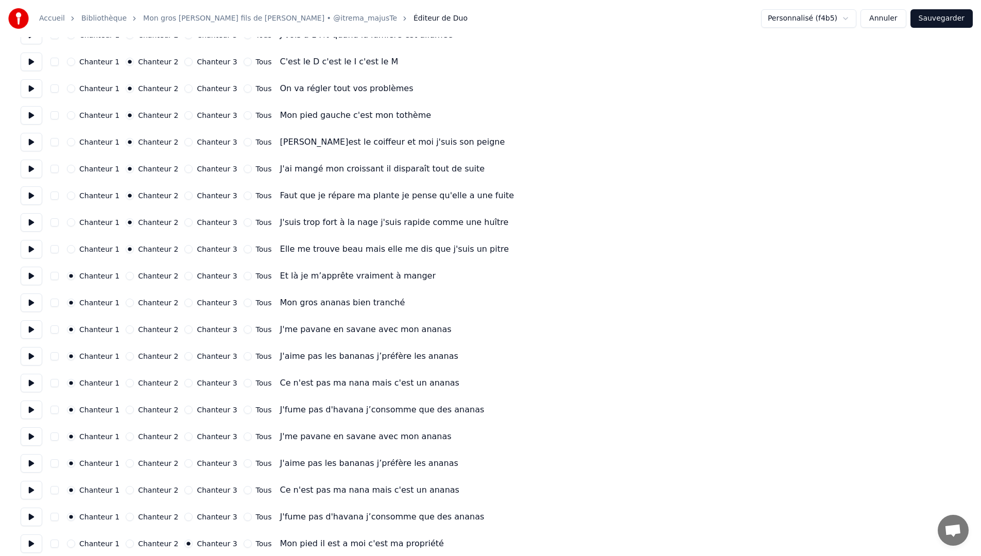
click at [126, 330] on button "Chanteur 2" at bounding box center [130, 330] width 8 height 8
click at [74, 329] on button "Chanteur 1" at bounding box center [71, 330] width 8 height 8
click at [57, 329] on button "button" at bounding box center [54, 330] width 8 height 8
click at [126, 328] on button "Chanteur 2" at bounding box center [130, 330] width 8 height 8
click at [68, 329] on button "Chanteur 1" at bounding box center [71, 330] width 8 height 8
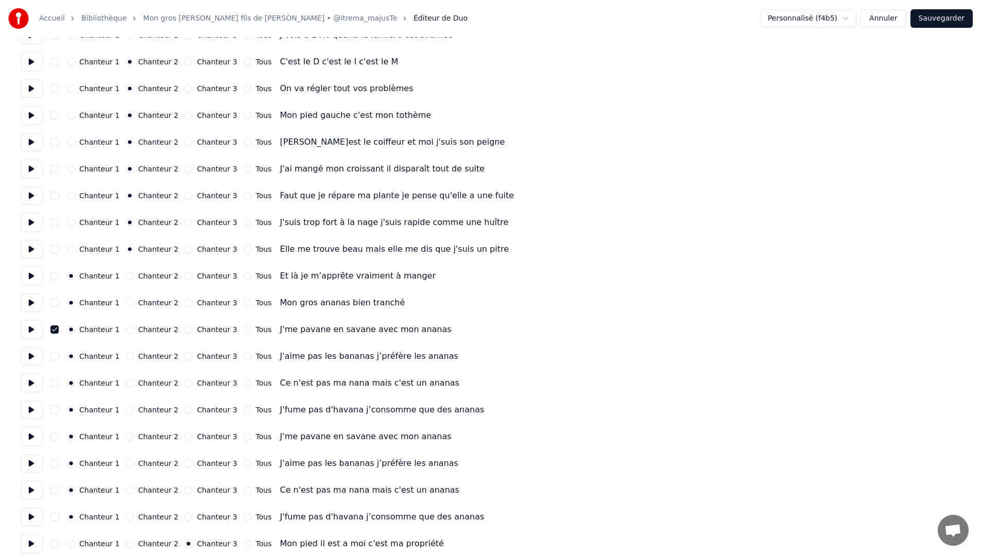
click at [52, 329] on button "button" at bounding box center [54, 330] width 8 height 8
click at [244, 331] on button "Tous" at bounding box center [248, 330] width 8 height 8
click at [244, 357] on button "Tous" at bounding box center [248, 356] width 8 height 8
click at [244, 384] on button "Tous" at bounding box center [248, 383] width 8 height 8
click at [244, 411] on button "Tous" at bounding box center [248, 410] width 8 height 8
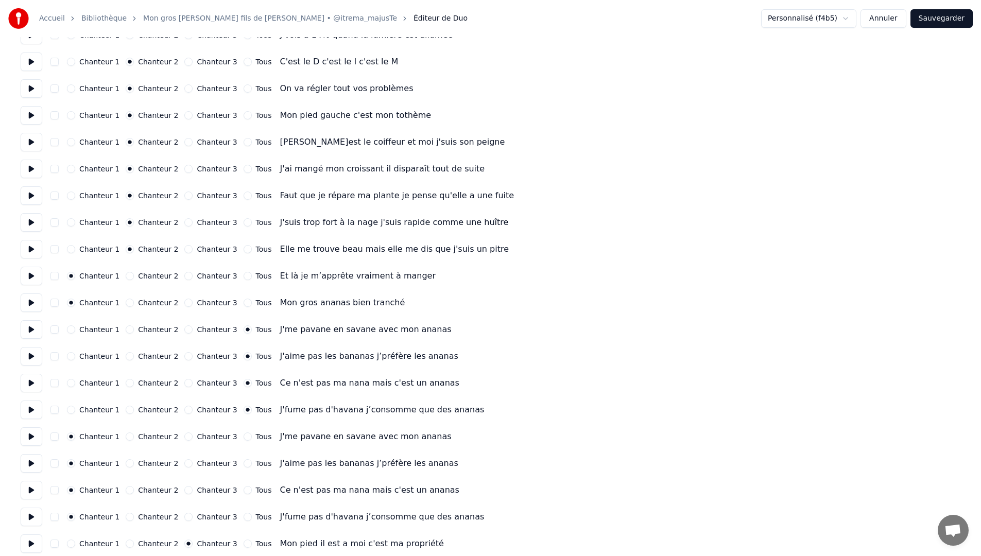
click at [244, 437] on button "Tous" at bounding box center [248, 437] width 8 height 8
click at [244, 461] on button "Tous" at bounding box center [248, 463] width 8 height 8
click at [244, 489] on button "Tous" at bounding box center [248, 490] width 8 height 8
click at [244, 515] on button "Tous" at bounding box center [248, 517] width 8 height 8
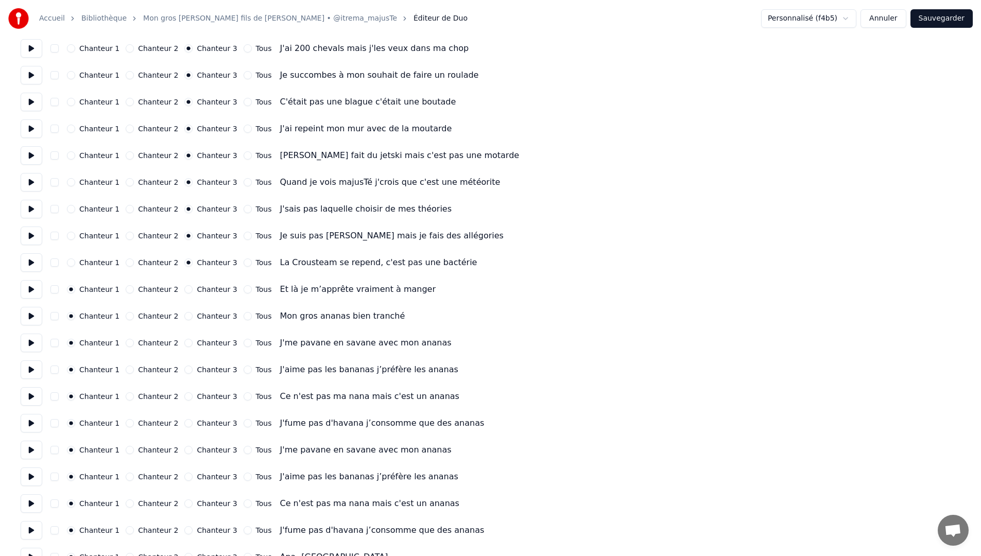
scroll to position [1269, 0]
click at [244, 341] on button "Tous" at bounding box center [248, 341] width 8 height 8
click at [237, 363] on div "Chanteur 1 Chanteur 2 Chanteur 3 Tous J'aime pas les bananas j’préfère les anan…" at bounding box center [491, 368] width 940 height 19
click at [244, 371] on button "Tous" at bounding box center [248, 368] width 8 height 8
click at [244, 395] on button "Tous" at bounding box center [248, 394] width 8 height 8
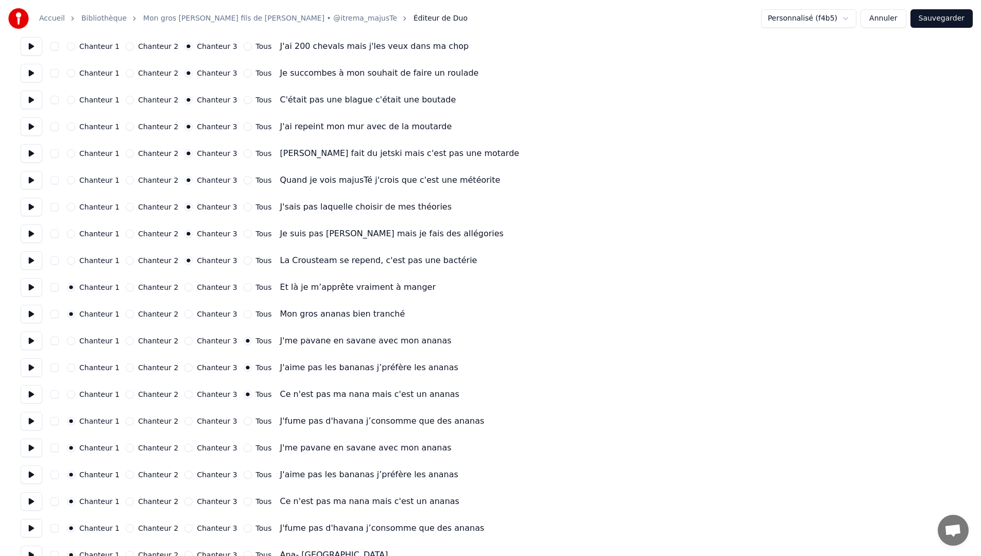
click at [244, 420] on button "Tous" at bounding box center [248, 421] width 8 height 8
click at [244, 447] on button "Tous" at bounding box center [248, 448] width 8 height 8
click at [244, 478] on button "Tous" at bounding box center [248, 475] width 8 height 8
click at [244, 500] on button "Tous" at bounding box center [248, 502] width 8 height 8
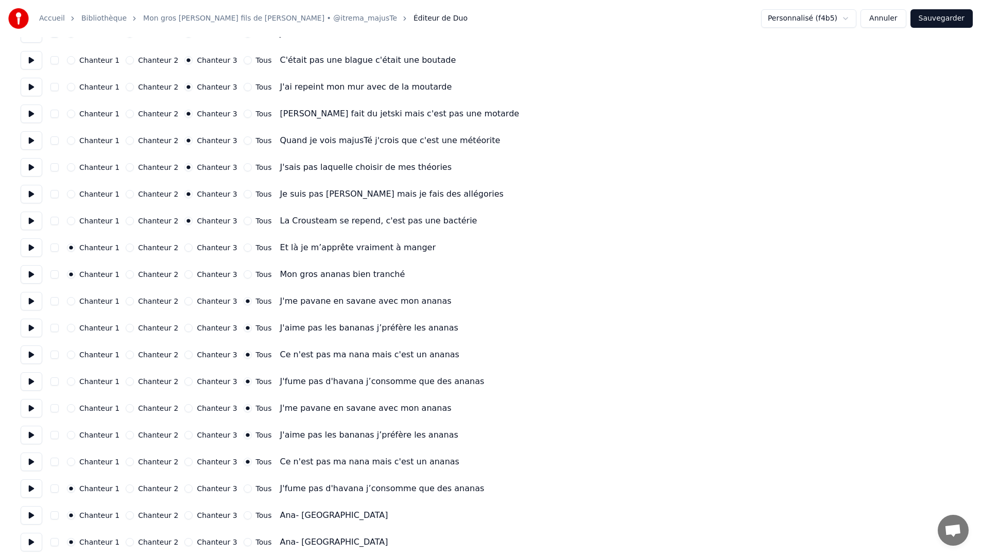
scroll to position [1368, 0]
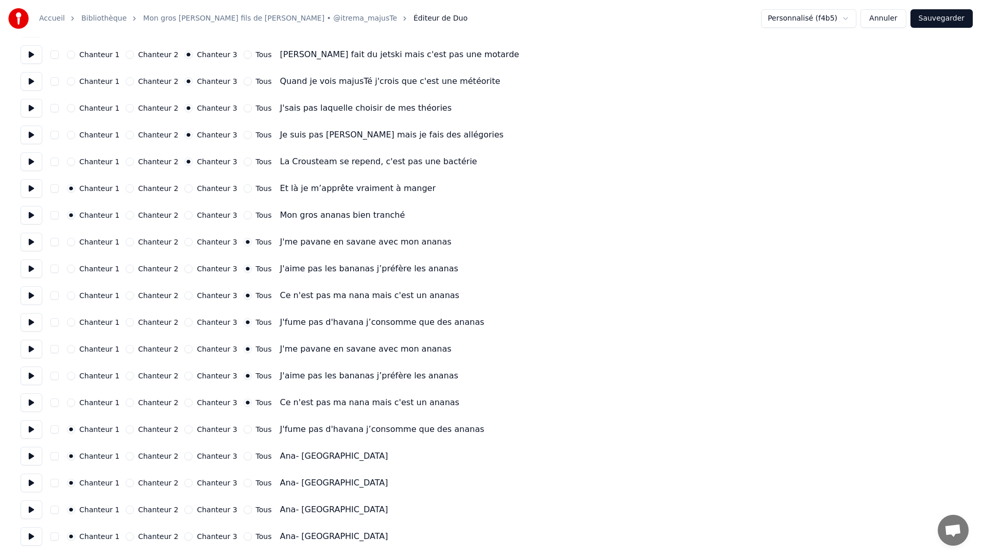
click at [244, 431] on button "Tous" at bounding box center [248, 429] width 8 height 8
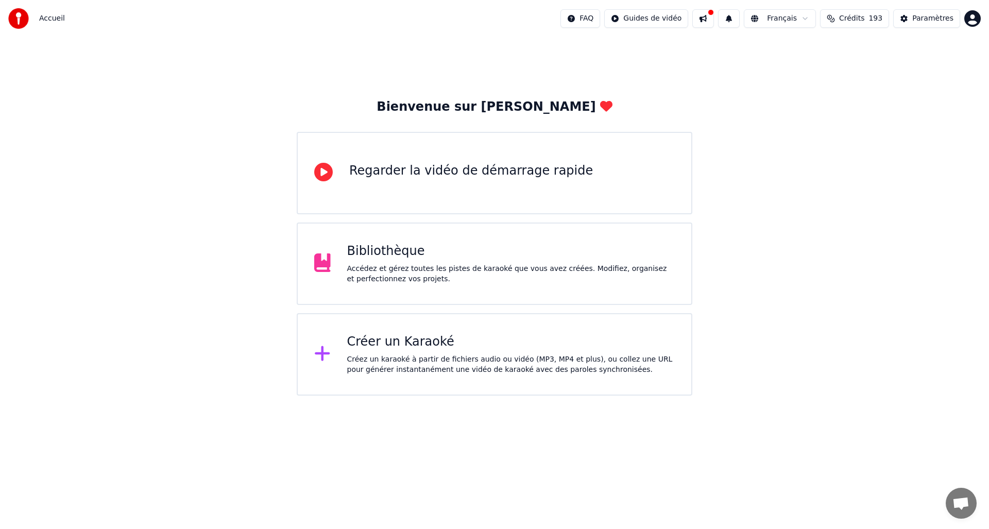
click at [405, 271] on div "Accédez et gérez toutes les pistes de karaoké que vous avez créées. Modifiez, o…" at bounding box center [511, 274] width 328 height 21
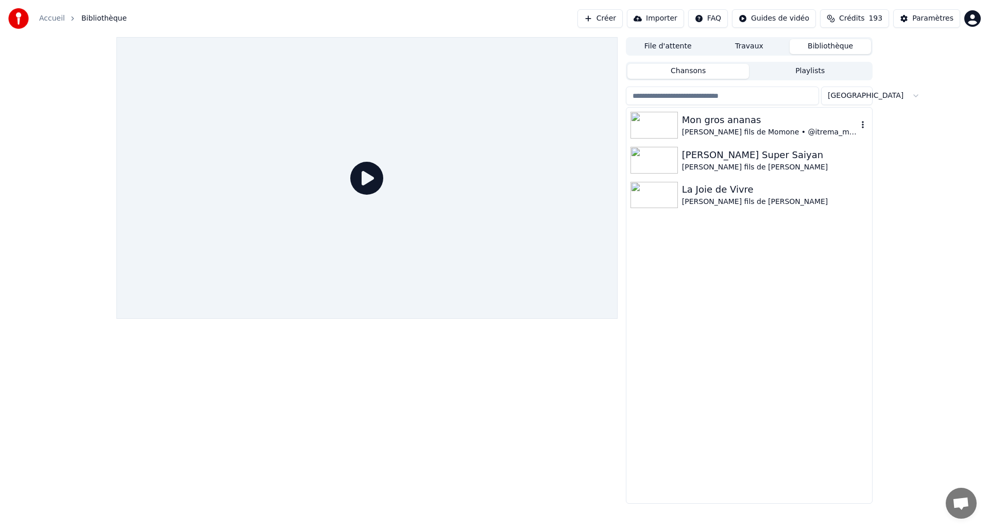
click at [670, 131] on img at bounding box center [653, 125] width 47 height 27
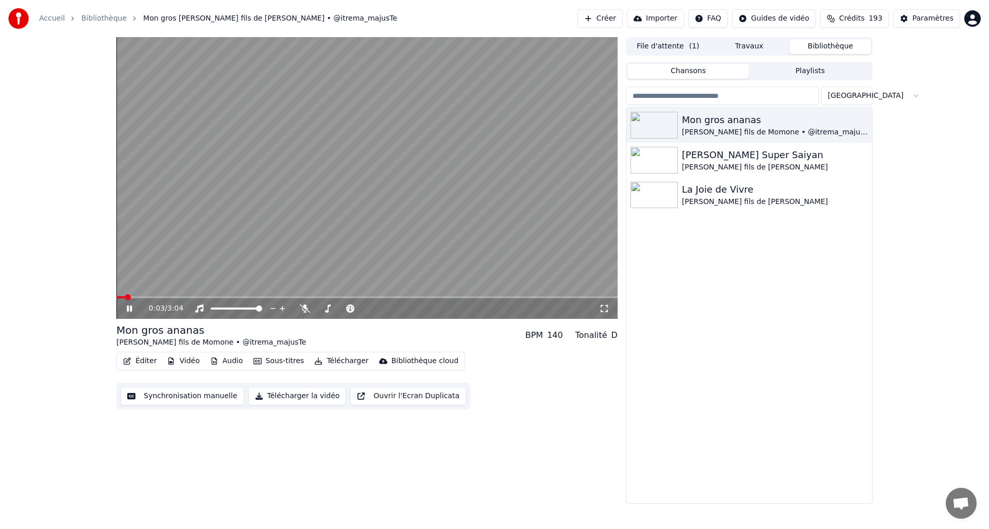
click at [149, 358] on button "Éditer" at bounding box center [140, 361] width 42 height 14
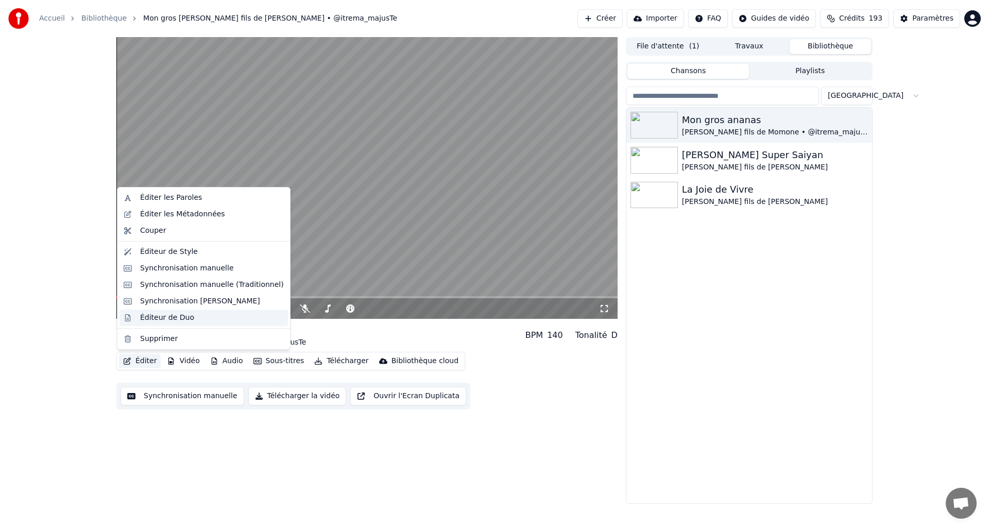
click at [185, 317] on div "Éditeur de Duo" at bounding box center [167, 318] width 54 height 10
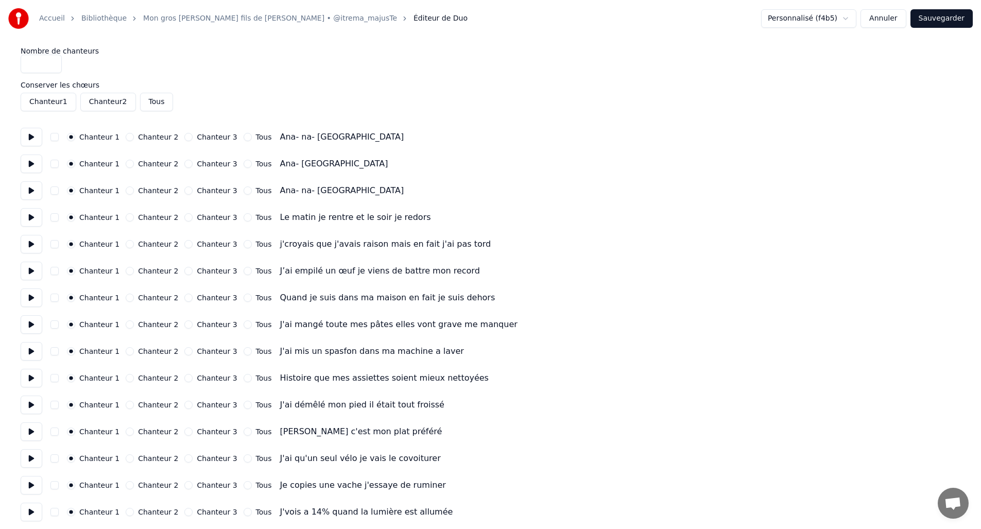
drag, startPoint x: 49, startPoint y: 61, endPoint x: 21, endPoint y: 61, distance: 27.8
type input "*"
click at [21, 61] on input "*" at bounding box center [41, 64] width 41 height 19
click at [128, 217] on button "Chanteur 2" at bounding box center [130, 217] width 8 height 8
click at [127, 243] on button "Chanteur 2" at bounding box center [130, 244] width 8 height 8
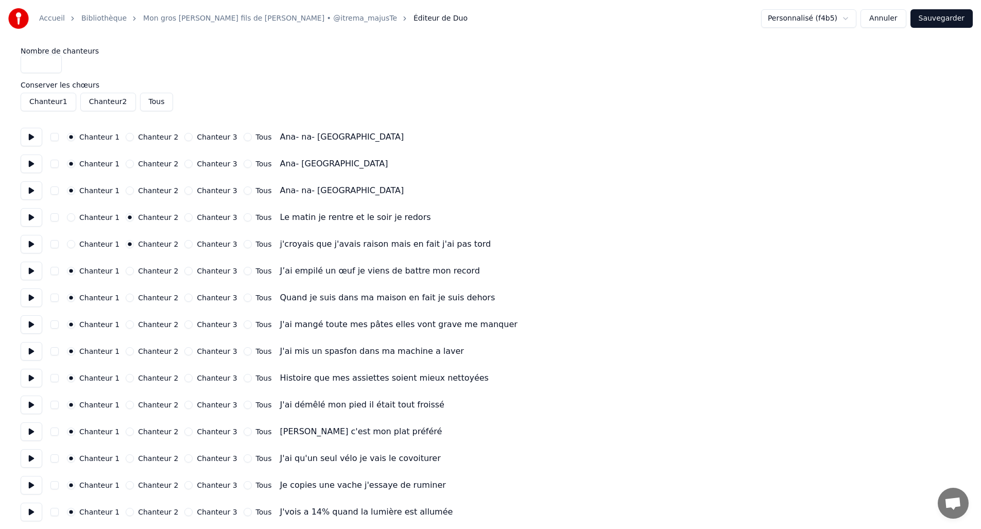
click at [127, 272] on button "Chanteur 2" at bounding box center [130, 271] width 8 height 8
click at [126, 298] on button "Chanteur 2" at bounding box center [130, 298] width 8 height 8
click at [126, 324] on button "Chanteur 2" at bounding box center [130, 324] width 8 height 8
click at [126, 351] on button "Chanteur 2" at bounding box center [130, 351] width 8 height 8
click at [127, 376] on button "Chanteur 2" at bounding box center [130, 378] width 8 height 8
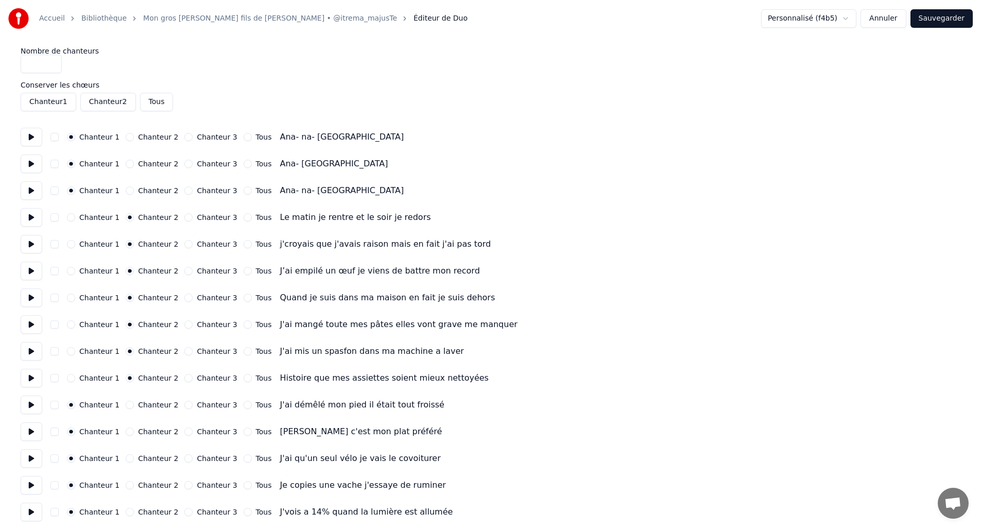
click at [123, 413] on div "Chanteur 1 Chanteur 2 Chanteur 3 Tous J'ai démêlé mon pied il était tout froissé" at bounding box center [491, 405] width 940 height 19
click at [126, 405] on button "Chanteur 2" at bounding box center [130, 405] width 8 height 8
click at [128, 429] on button "Chanteur 2" at bounding box center [130, 432] width 8 height 8
click at [126, 458] on button "Chanteur 2" at bounding box center [130, 458] width 8 height 8
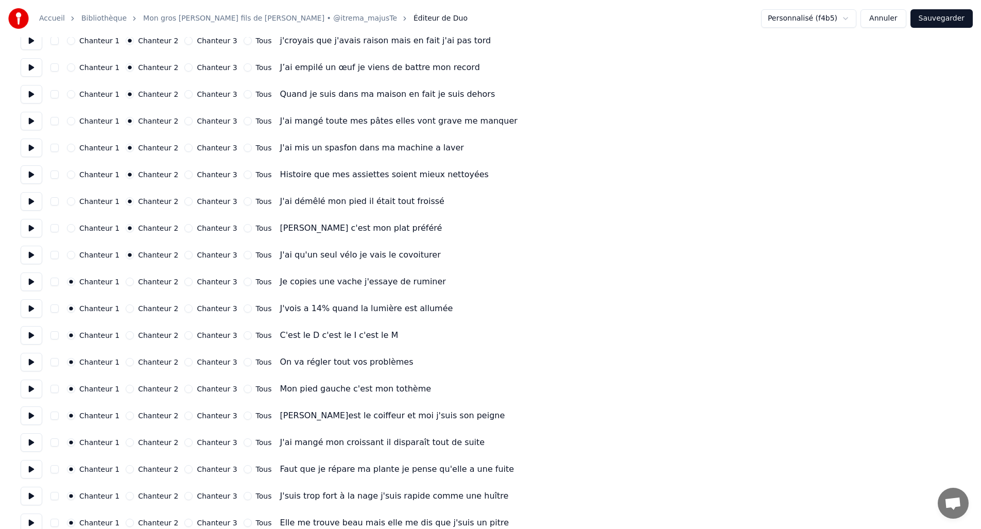
scroll to position [217, 0]
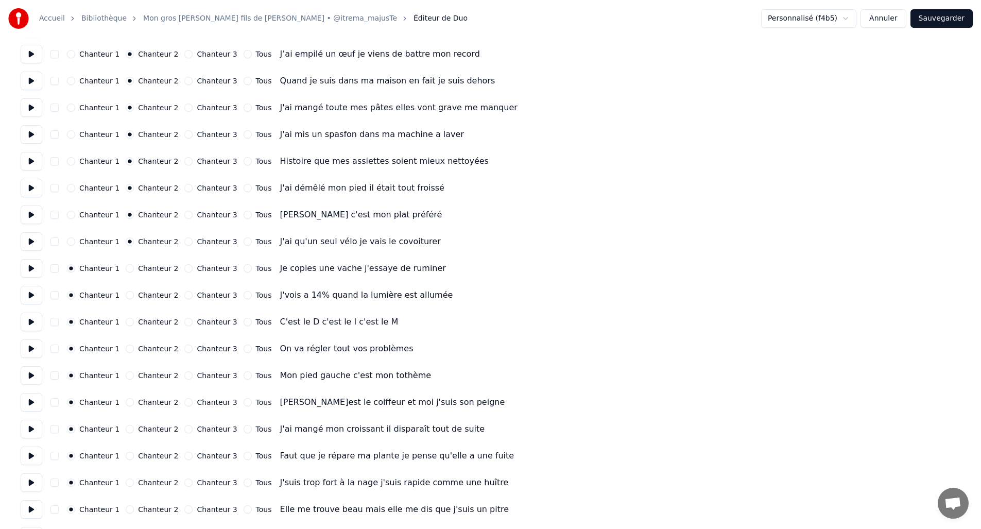
click at [127, 269] on button "Chanteur 2" at bounding box center [130, 268] width 8 height 8
click at [126, 297] on button "Chanteur 2" at bounding box center [130, 295] width 8 height 8
click at [127, 319] on button "Chanteur 2" at bounding box center [130, 322] width 8 height 8
click at [127, 350] on button "Chanteur 2" at bounding box center [130, 349] width 8 height 8
click at [126, 372] on button "Chanteur 2" at bounding box center [130, 375] width 8 height 8
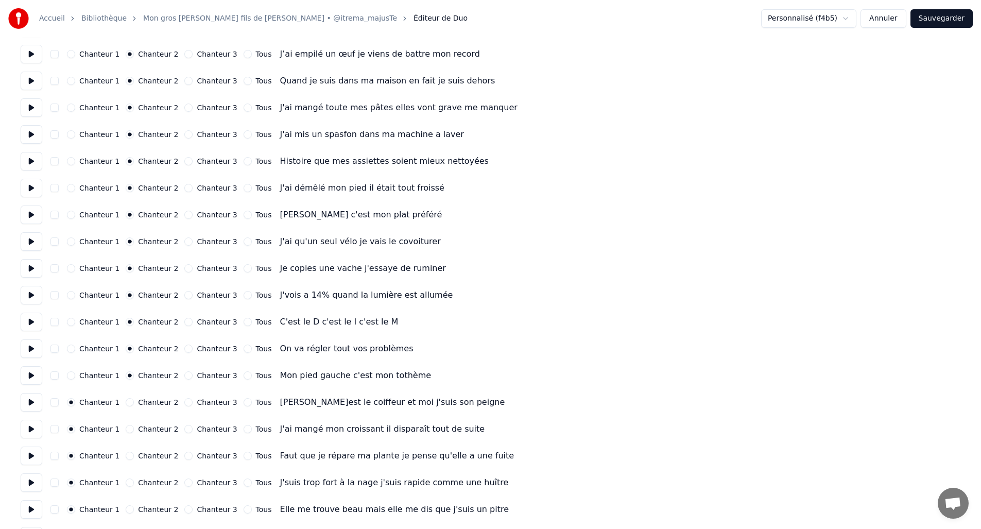
click at [126, 402] on button "Chanteur 2" at bounding box center [130, 402] width 8 height 8
drag, startPoint x: 124, startPoint y: 429, endPoint x: 125, endPoint y: 438, distance: 8.8
click at [126, 429] on button "Chanteur 2" at bounding box center [130, 429] width 8 height 8
click at [126, 454] on button "Chanteur 2" at bounding box center [130, 456] width 8 height 8
click at [126, 481] on button "Chanteur 2" at bounding box center [130, 483] width 8 height 8
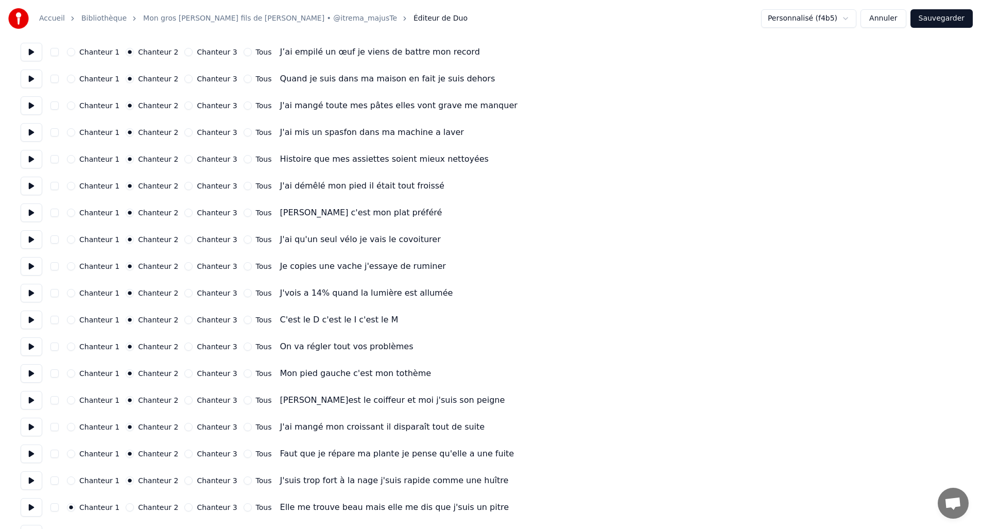
scroll to position [248, 0]
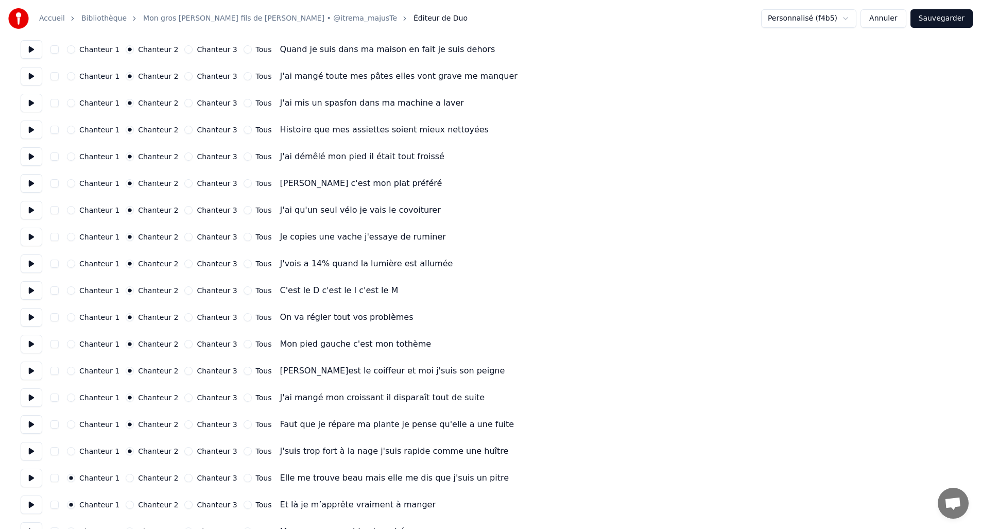
click at [126, 478] on button "Chanteur 2" at bounding box center [130, 478] width 8 height 8
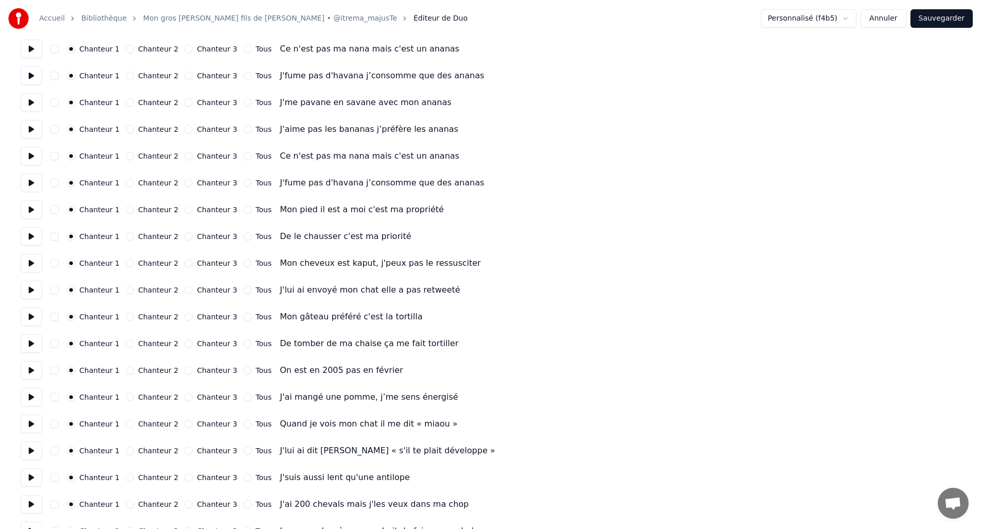
scroll to position [813, 0]
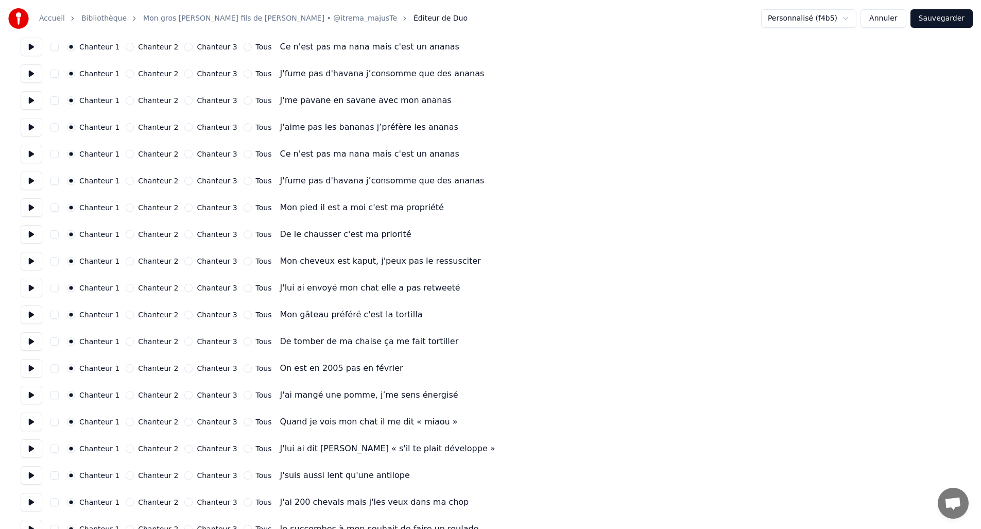
click at [184, 206] on button "Chanteur 3" at bounding box center [188, 207] width 8 height 8
click at [184, 236] on button "Chanteur 3" at bounding box center [188, 234] width 8 height 8
click at [184, 262] on button "Chanteur 3" at bounding box center [188, 261] width 8 height 8
click at [184, 287] on button "Chanteur 3" at bounding box center [188, 288] width 8 height 8
click at [184, 313] on button "Chanteur 3" at bounding box center [188, 315] width 8 height 8
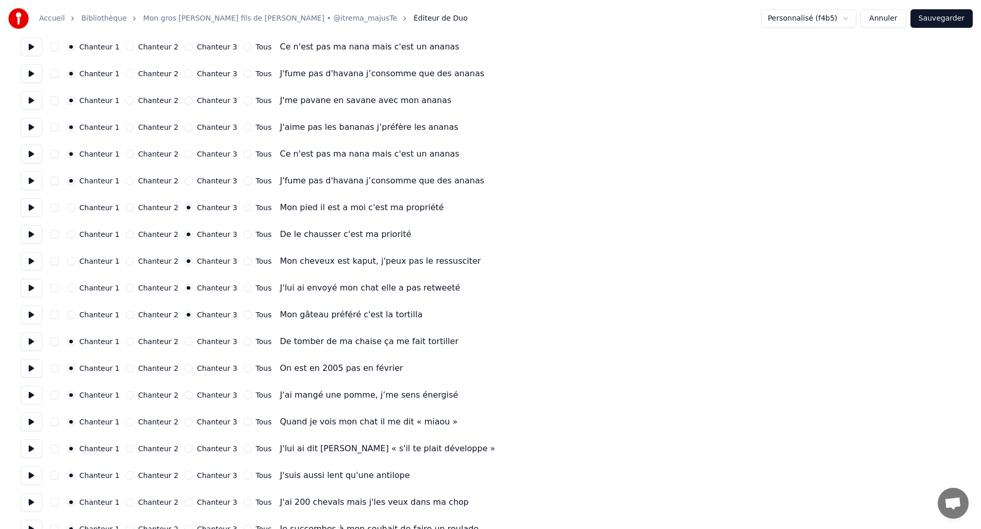
click at [184, 343] on button "Chanteur 3" at bounding box center [188, 341] width 8 height 8
click at [181, 373] on div "Chanteur 1 Chanteur 2 Chanteur 3 Tous On est en 2005 pas en février" at bounding box center [491, 368] width 940 height 19
click at [184, 369] on button "Chanteur 3" at bounding box center [188, 368] width 8 height 8
click at [184, 398] on button "Chanteur 3" at bounding box center [188, 395] width 8 height 8
click at [184, 418] on button "Chanteur 3" at bounding box center [188, 422] width 8 height 8
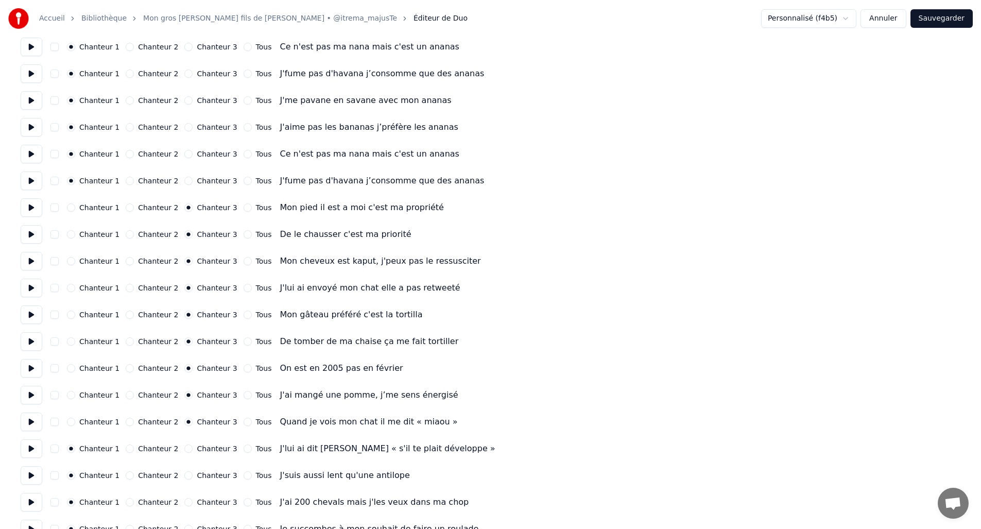
click at [185, 451] on button "Chanteur 3" at bounding box center [188, 449] width 8 height 8
drag, startPoint x: 181, startPoint y: 475, endPoint x: 185, endPoint y: 461, distance: 14.5
click at [184, 474] on button "Chanteur 3" at bounding box center [188, 475] width 8 height 8
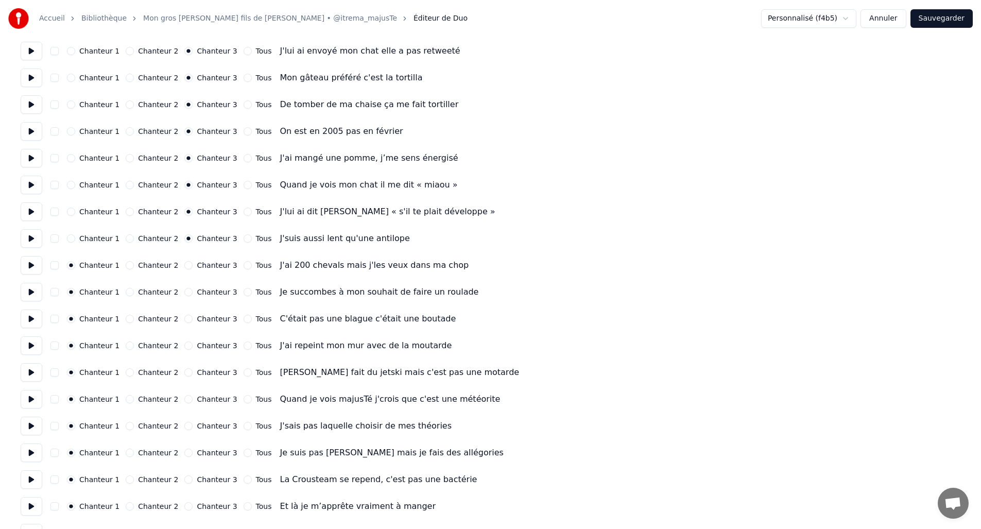
scroll to position [1052, 0]
click at [184, 266] on button "Chanteur 3" at bounding box center [188, 264] width 8 height 8
click at [184, 292] on button "Chanteur 3" at bounding box center [188, 290] width 8 height 8
click at [184, 313] on button "Chanteur 3" at bounding box center [188, 317] width 8 height 8
click at [184, 343] on button "Chanteur 3" at bounding box center [188, 344] width 8 height 8
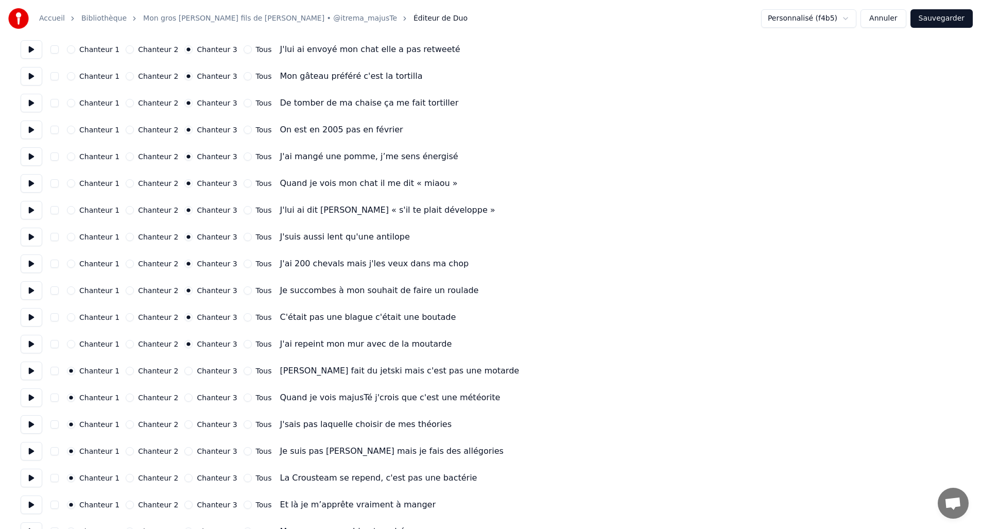
click at [184, 372] on button "Chanteur 3" at bounding box center [188, 371] width 8 height 8
click at [184, 397] on button "Chanteur 3" at bounding box center [188, 398] width 8 height 8
click at [184, 427] on button "Chanteur 3" at bounding box center [188, 424] width 8 height 8
click at [184, 450] on button "Chanteur 3" at bounding box center [188, 451] width 8 height 8
click at [185, 479] on button "Chanteur 3" at bounding box center [188, 478] width 8 height 8
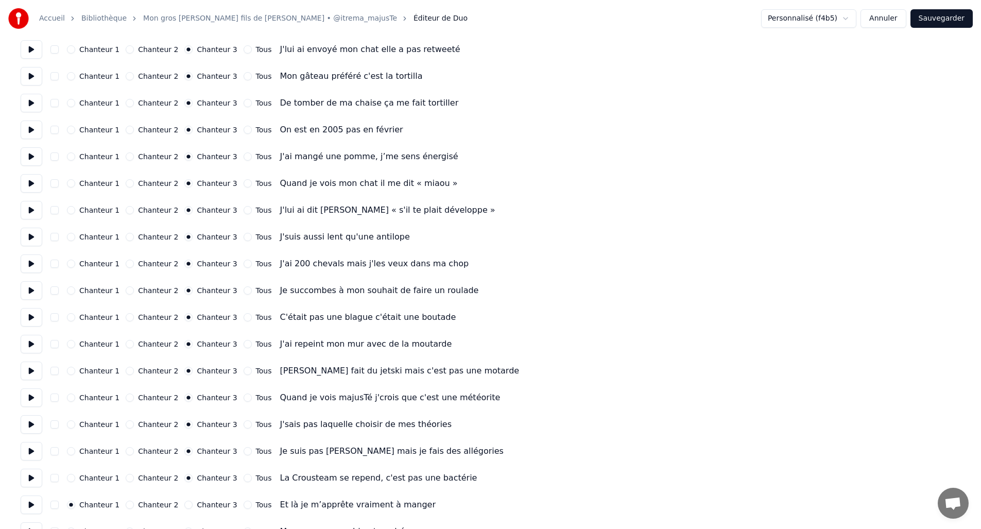
click at [184, 503] on button "Chanteur 3" at bounding box center [188, 505] width 8 height 8
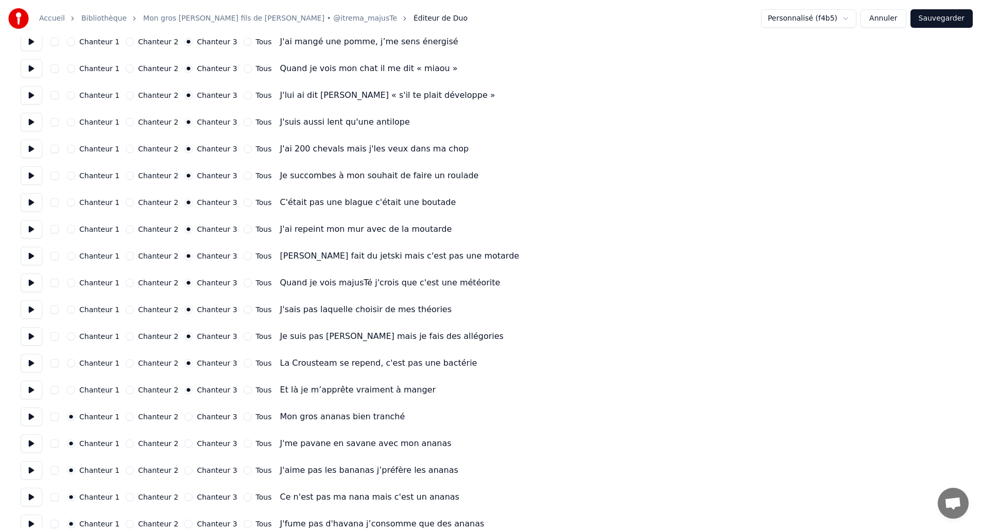
scroll to position [1183, 0]
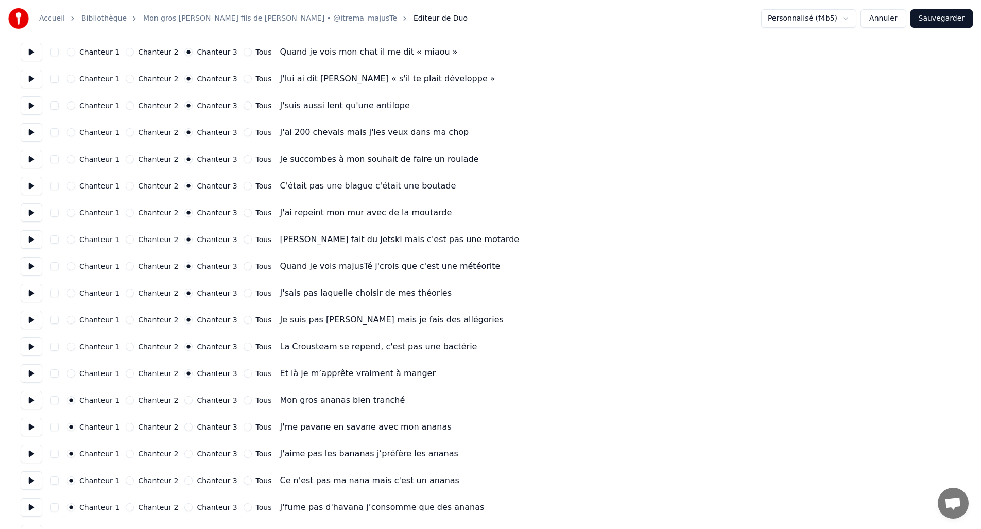
click at [184, 398] on button "Chanteur 3" at bounding box center [188, 400] width 8 height 8
click at [184, 426] on button "Chanteur 3" at bounding box center [188, 427] width 8 height 8
click at [184, 452] on button "Chanteur 3" at bounding box center [188, 454] width 8 height 8
click at [184, 481] on button "Chanteur 3" at bounding box center [188, 480] width 8 height 8
click at [184, 508] on button "Chanteur 3" at bounding box center [188, 507] width 8 height 8
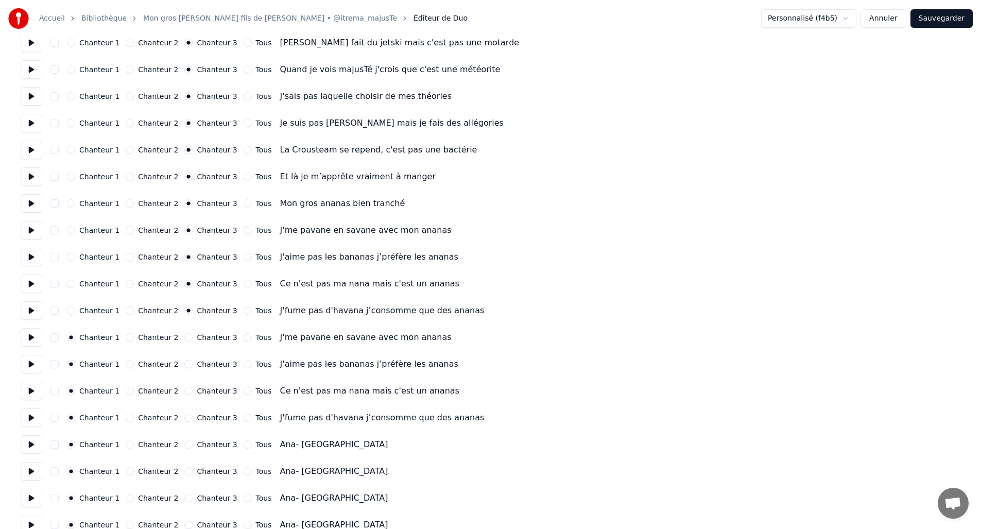
scroll to position [1395, 0]
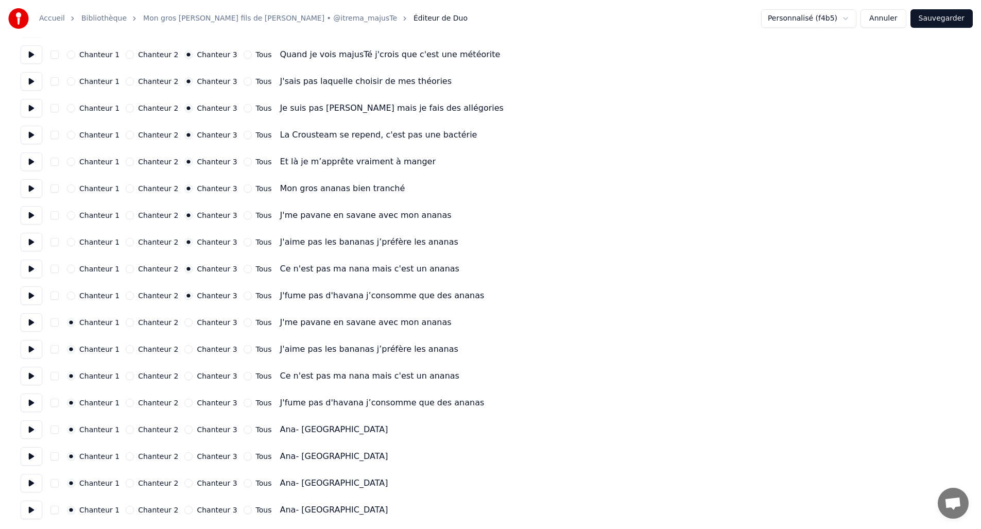
click at [184, 320] on button "Chanteur 3" at bounding box center [188, 322] width 8 height 8
click at [184, 345] on button "Chanteur 3" at bounding box center [188, 349] width 8 height 8
click at [184, 374] on button "Chanteur 3" at bounding box center [188, 376] width 8 height 8
click at [184, 402] on button "Chanteur 3" at bounding box center [188, 403] width 8 height 8
click at [69, 160] on button "Chanteur 1" at bounding box center [71, 162] width 8 height 8
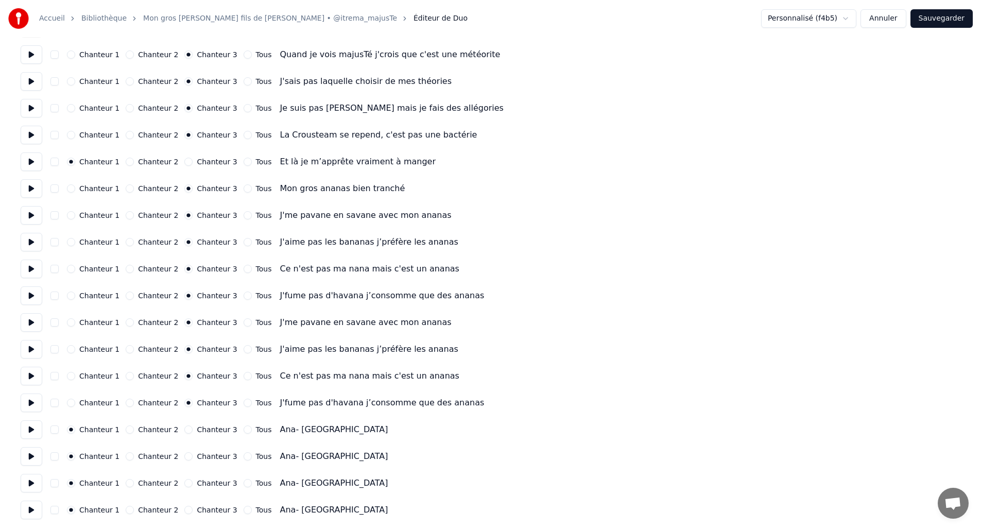
click at [68, 184] on button "Chanteur 1" at bounding box center [71, 188] width 8 height 8
click at [71, 215] on button "Chanteur 1" at bounding box center [71, 215] width 8 height 8
click at [70, 244] on button "Chanteur 1" at bounding box center [71, 242] width 8 height 8
click at [70, 265] on button "Chanteur 1" at bounding box center [71, 269] width 8 height 8
drag, startPoint x: 70, startPoint y: 285, endPoint x: 70, endPoint y: 295, distance: 9.8
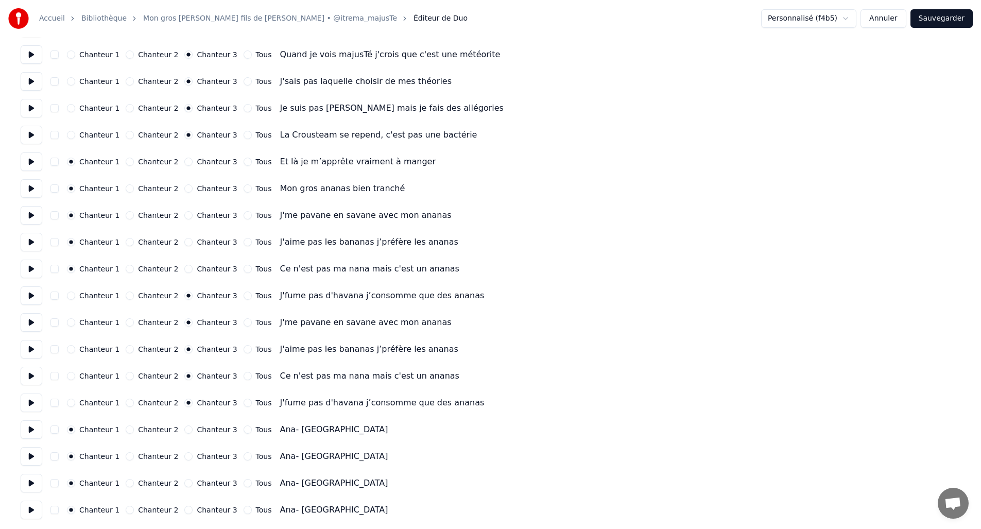
click at [70, 297] on button "Chanteur 1" at bounding box center [71, 296] width 8 height 8
click at [71, 317] on div "Chanteur 1 Chanteur 2 Chanteur 3 Tous J'me pavane en savane avec mon ananas" at bounding box center [491, 322] width 940 height 19
click at [71, 325] on button "Chanteur 1" at bounding box center [71, 322] width 8 height 8
click at [70, 344] on div "Chanteur 1 Chanteur 2 Chanteur 3 Tous J'aime pas les bananas j’préfère les anan…" at bounding box center [491, 349] width 940 height 19
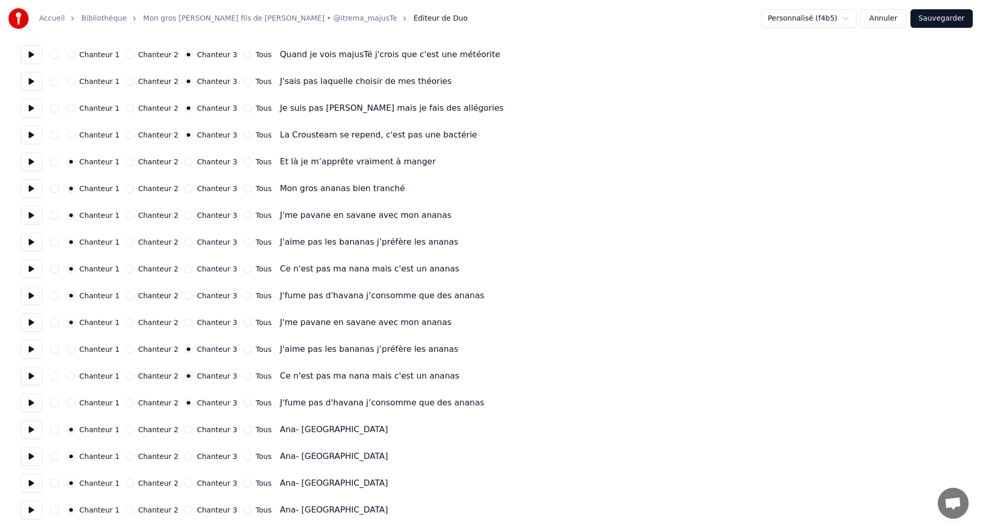
click at [70, 347] on button "Chanteur 1" at bounding box center [71, 349] width 8 height 8
click at [72, 372] on div "Chanteur 1 Chanteur 2 Chanteur 3 Tous Ce n'est pas ma nana mais c'est un ananas" at bounding box center [491, 376] width 940 height 19
click at [70, 380] on div "Chanteur 1 Chanteur 2 Chanteur 3 Tous Ce n'est pas ma nana mais c'est un ananas" at bounding box center [491, 376] width 940 height 19
click at [71, 395] on div "Chanteur 1 Chanteur 2 Chanteur 3 Tous J'fume pas d'havana j’consomme que des an…" at bounding box center [491, 403] width 940 height 19
click at [71, 397] on div "Chanteur 1 Chanteur 2 Chanteur 3 Tous J'fume pas d'havana j’consomme que des an…" at bounding box center [491, 403] width 940 height 19
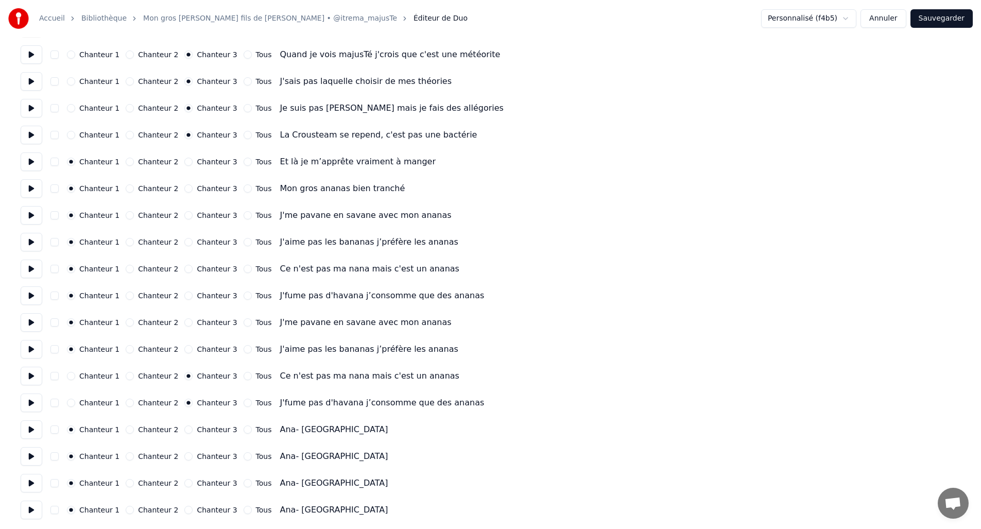
click at [72, 399] on button "Chanteur 1" at bounding box center [71, 403] width 8 height 8
click at [70, 376] on button "Chanteur 1" at bounding box center [71, 376] width 8 height 8
click at [925, 25] on button "Sauvegarder" at bounding box center [942, 18] width 62 height 19
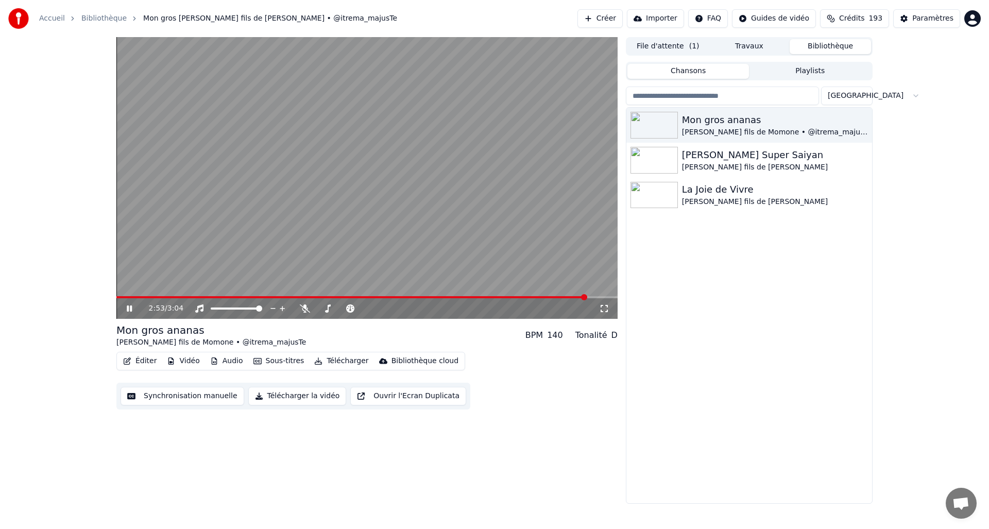
click at [127, 308] on icon at bounding box center [129, 308] width 5 height 6
click at [926, 16] on div "Paramètres" at bounding box center [932, 18] width 41 height 10
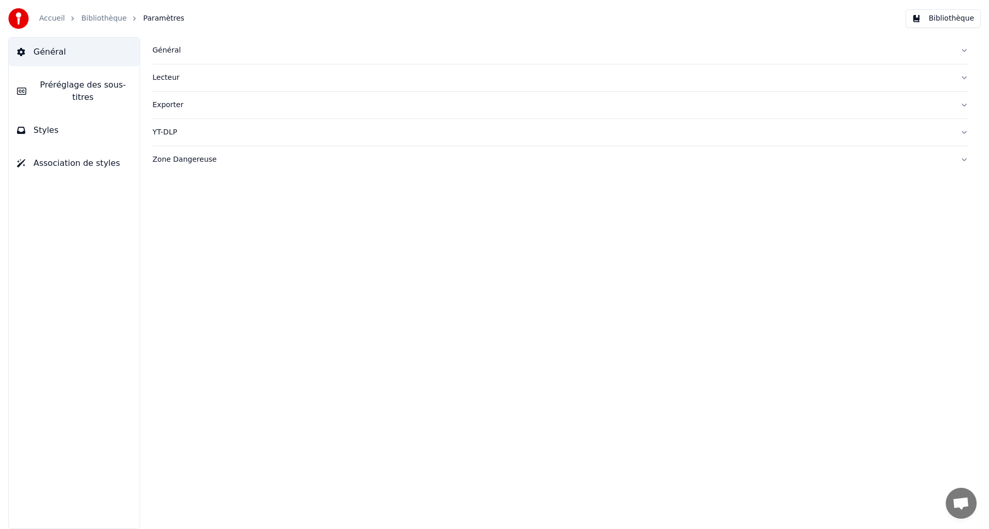
click at [94, 84] on span "Préréglage des sous-titres" at bounding box center [83, 91] width 97 height 25
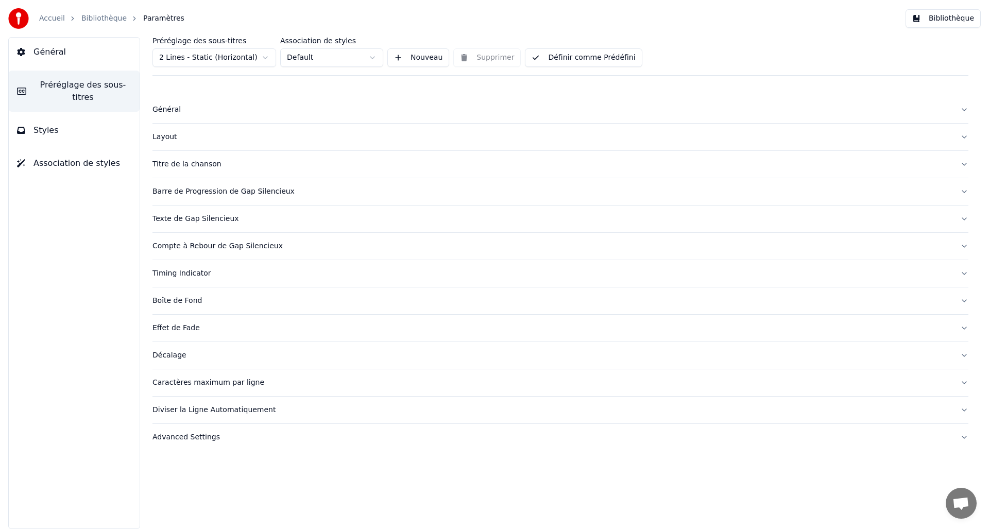
click at [75, 142] on button "Styles" at bounding box center [74, 130] width 131 height 29
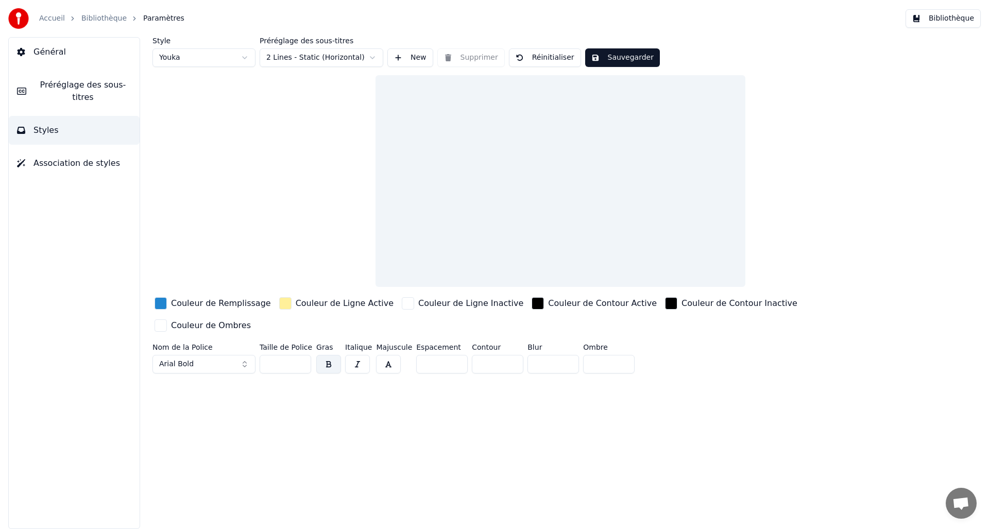
click at [74, 165] on span "Association de styles" at bounding box center [76, 163] width 87 height 12
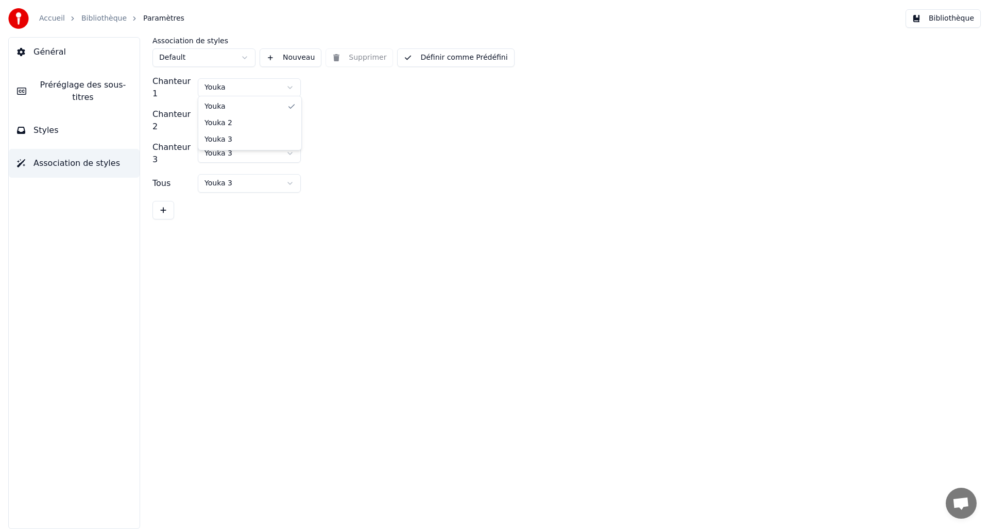
click at [271, 83] on html "Accueil Bibliothèque Paramètres Bibliothèque Général Préréglage des sous-titres…" at bounding box center [494, 264] width 989 height 529
click at [281, 177] on html "Accueil Bibliothèque Paramètres Bibliothèque Général Préréglage des sous-titres…" at bounding box center [494, 264] width 989 height 529
drag, startPoint x: 250, startPoint y: 75, endPoint x: 400, endPoint y: 155, distance: 170.0
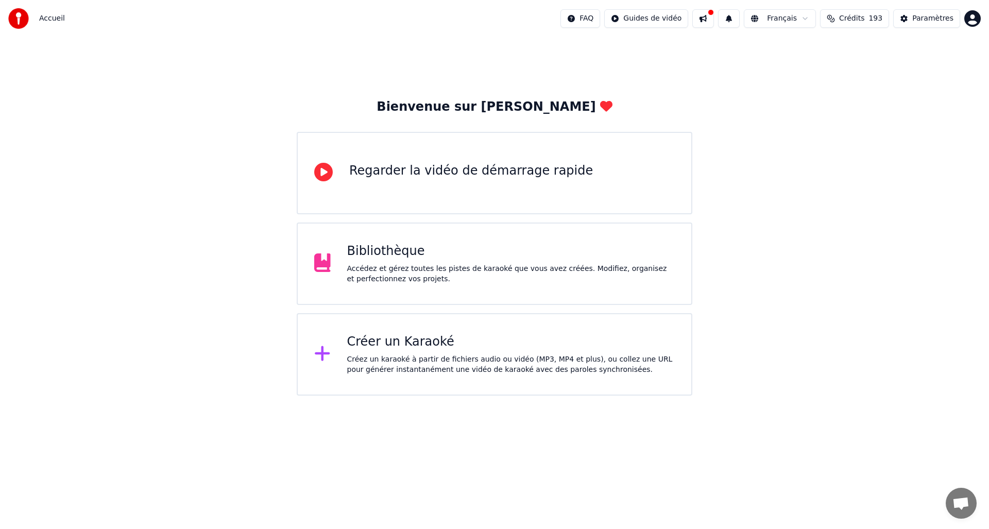
click at [414, 271] on div "Accédez et gérez toutes les pistes de karaoké que vous avez créées. Modifiez, o…" at bounding box center [511, 274] width 328 height 21
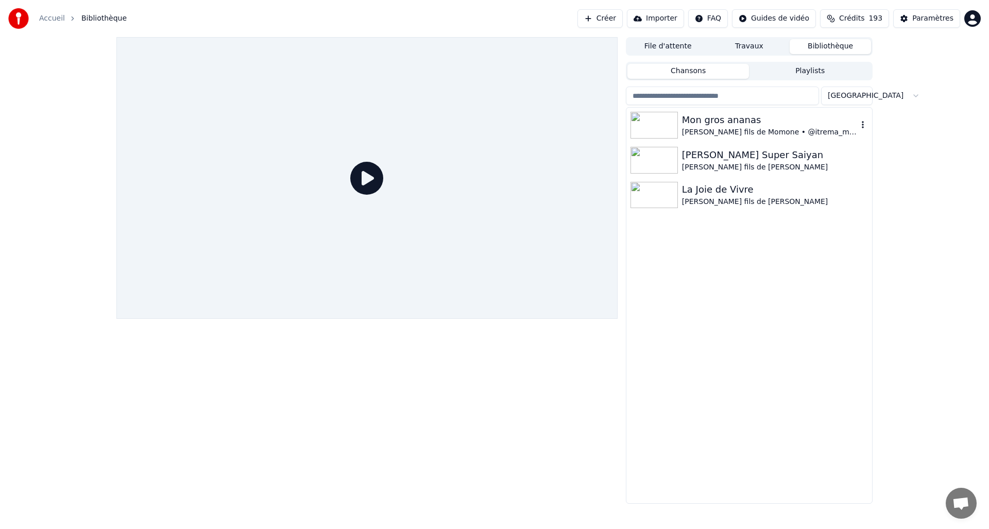
click at [672, 123] on img at bounding box center [653, 125] width 47 height 27
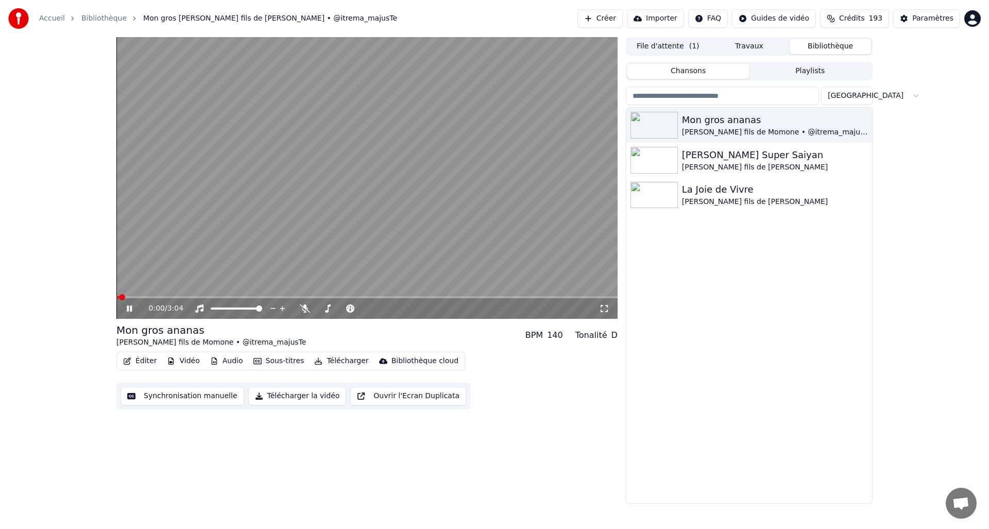
click at [301, 395] on button "Télécharger la vidéo" at bounding box center [297, 396] width 98 height 19
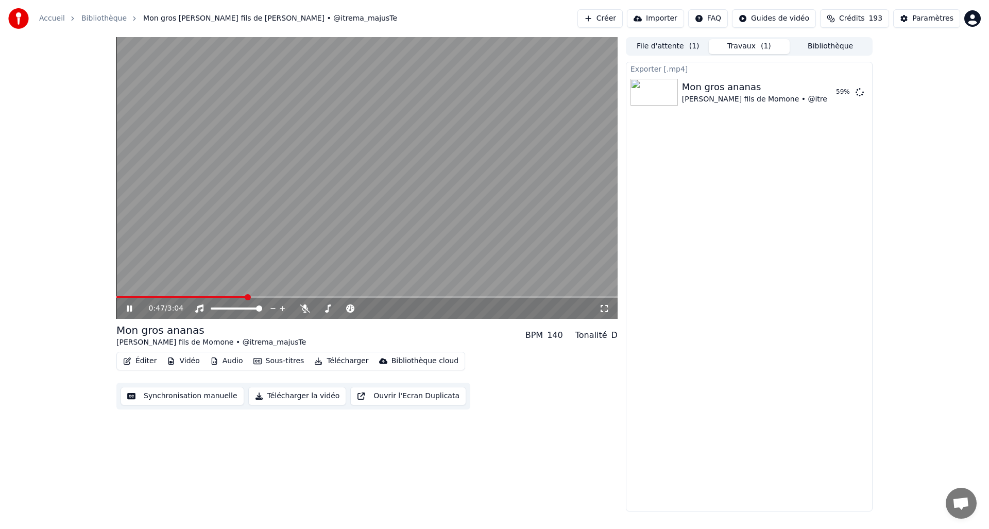
click at [373, 206] on video at bounding box center [366, 178] width 501 height 282
click at [829, 93] on button "Afficher" at bounding box center [828, 92] width 45 height 19
